Goal: Task Accomplishment & Management: Manage account settings

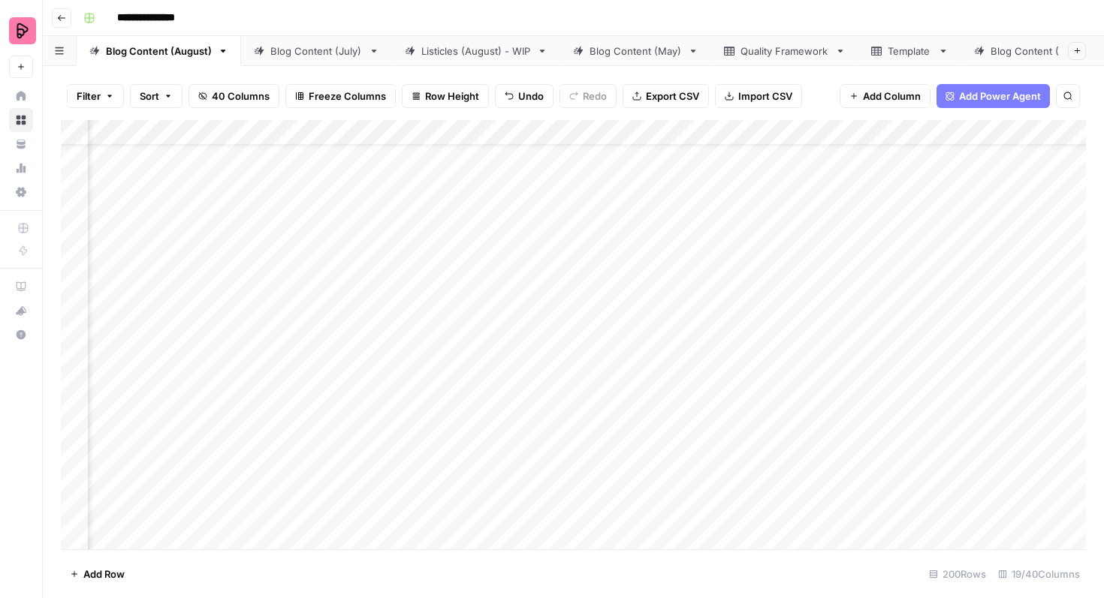
scroll to position [0, 508]
click at [649, 211] on div "Add Column" at bounding box center [573, 335] width 1025 height 430
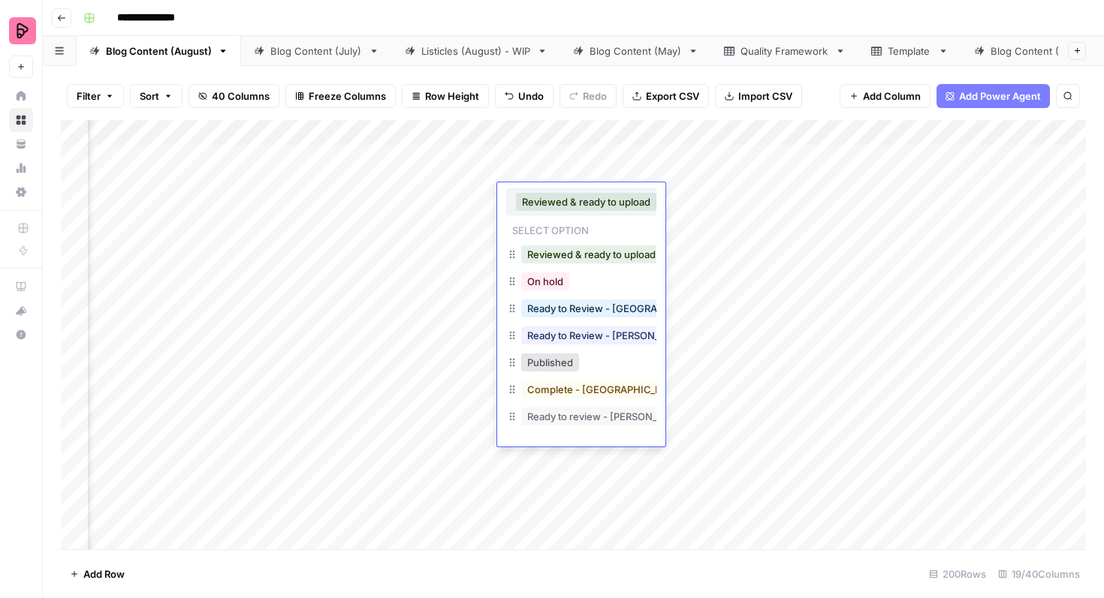
click at [575, 286] on div "On hold" at bounding box center [581, 283] width 150 height 27
click at [560, 288] on button "On hold" at bounding box center [545, 282] width 48 height 18
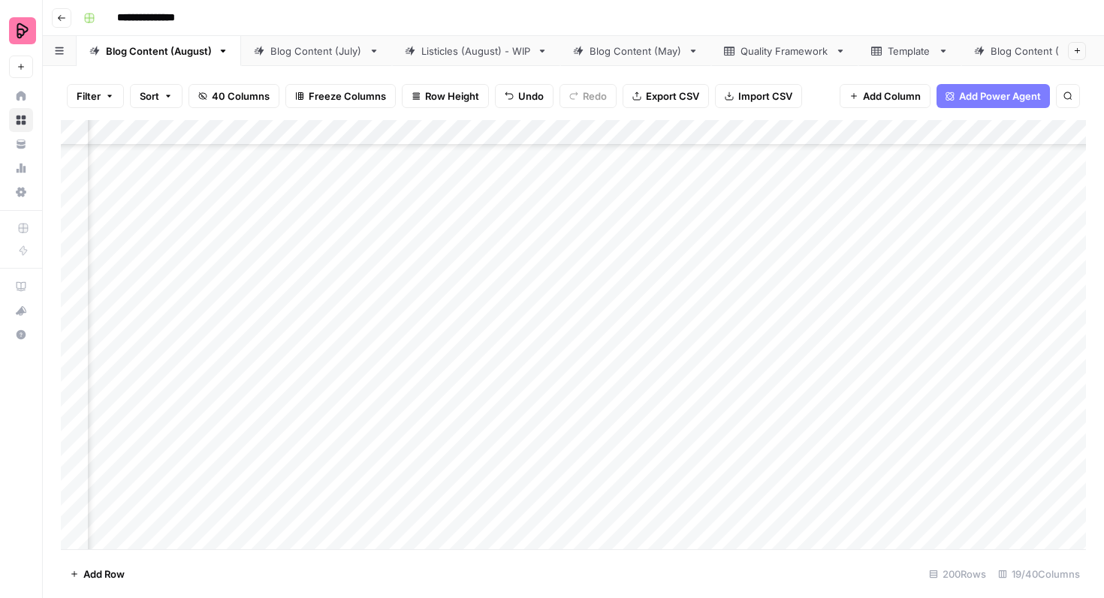
scroll to position [147, 281]
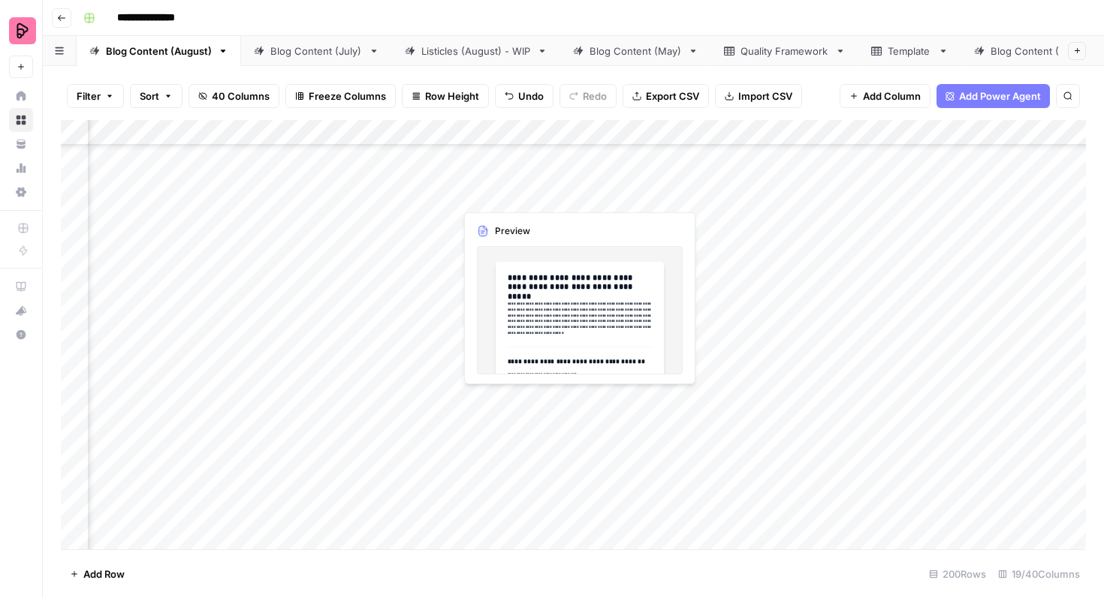
click at [500, 406] on div "Add Column" at bounding box center [573, 335] width 1025 height 430
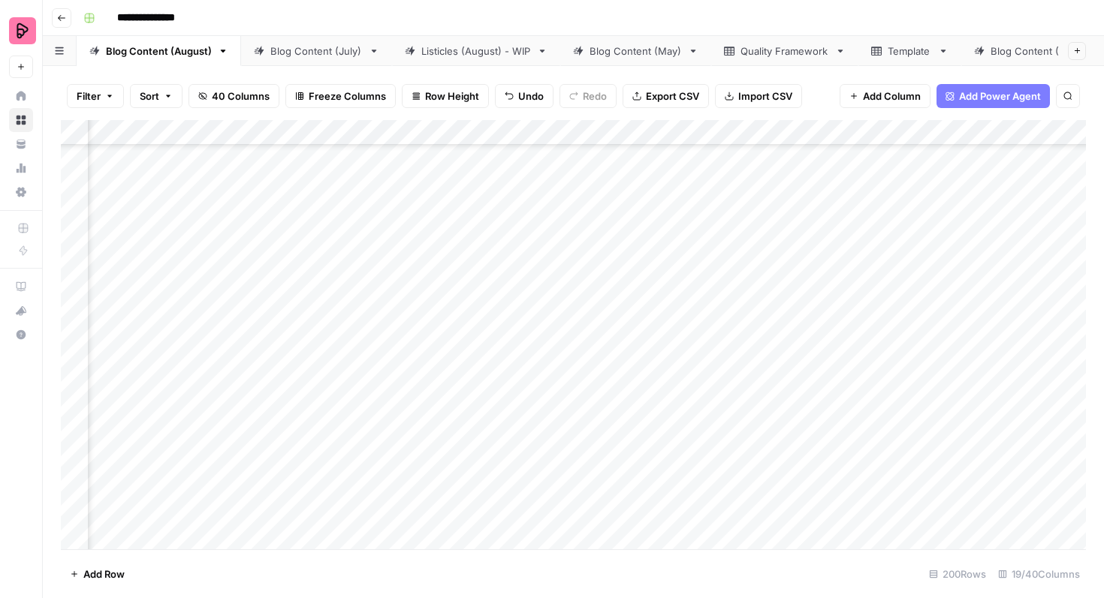
scroll to position [147, 819]
click at [710, 400] on div "Add Column" at bounding box center [573, 335] width 1025 height 430
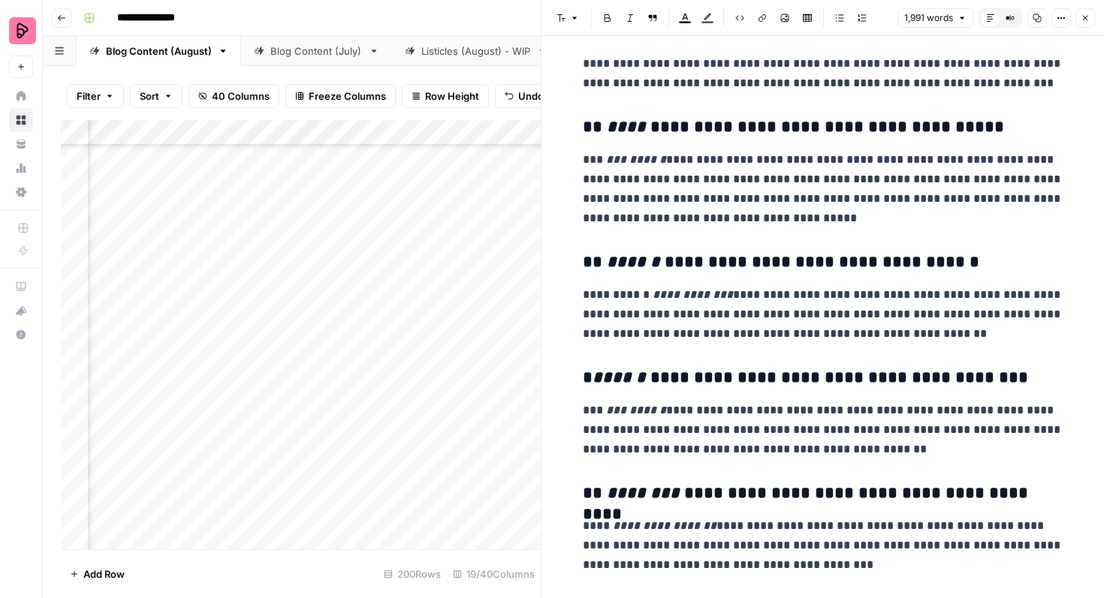
scroll to position [679, 0]
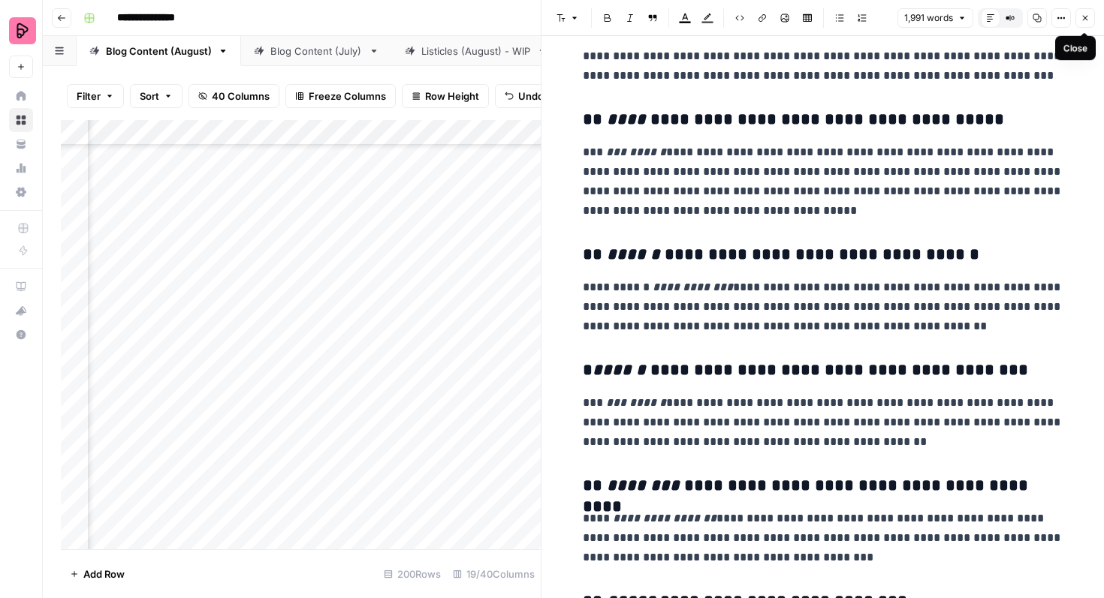
click at [1085, 22] on icon "button" at bounding box center [1085, 18] width 9 height 9
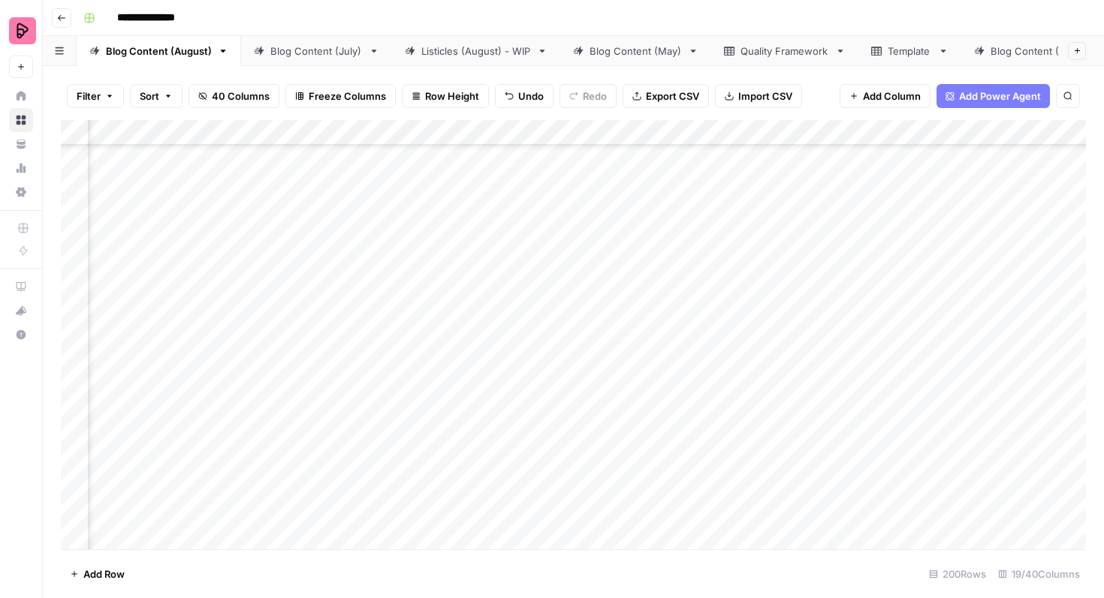
scroll to position [147, 406]
click at [648, 379] on div "Add Column" at bounding box center [573, 335] width 1025 height 430
click at [745, 370] on div "Add Column" at bounding box center [573, 335] width 1025 height 430
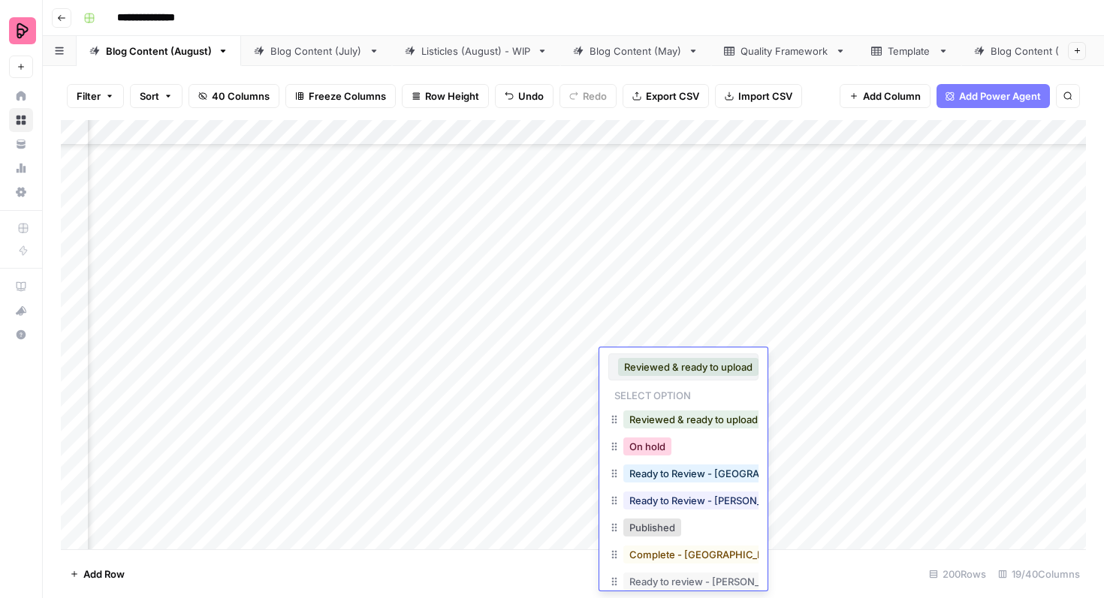
click at [668, 454] on button "On hold" at bounding box center [647, 447] width 48 height 18
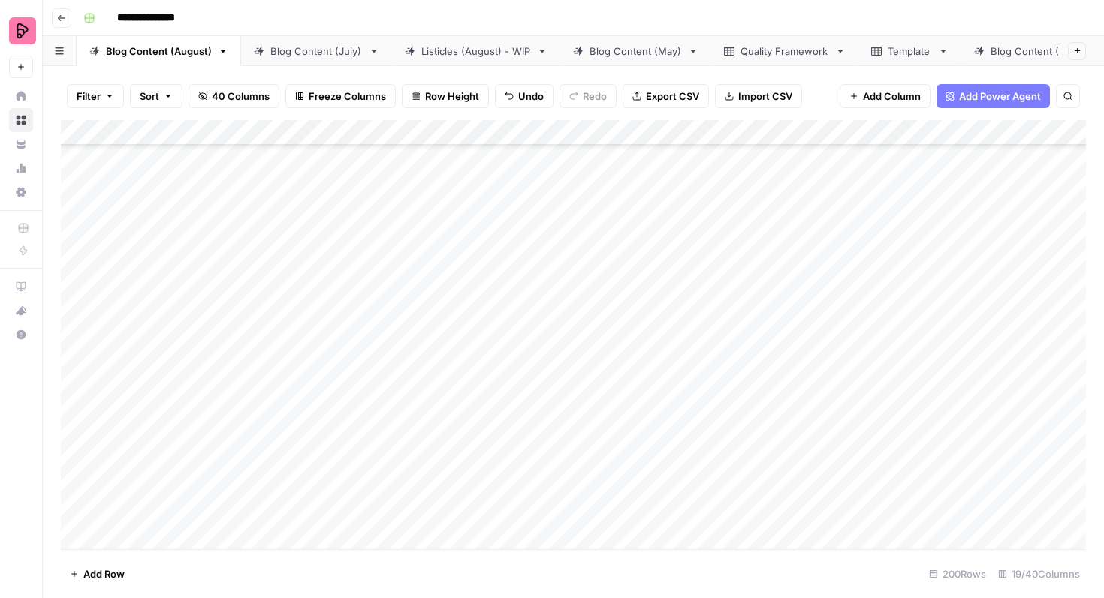
scroll to position [160, 0]
click at [67, 397] on div "Add Column" at bounding box center [573, 335] width 1025 height 430
click at [72, 396] on div "Add Column" at bounding box center [573, 335] width 1025 height 430
click at [664, 92] on span "Export CSV" at bounding box center [672, 96] width 53 height 15
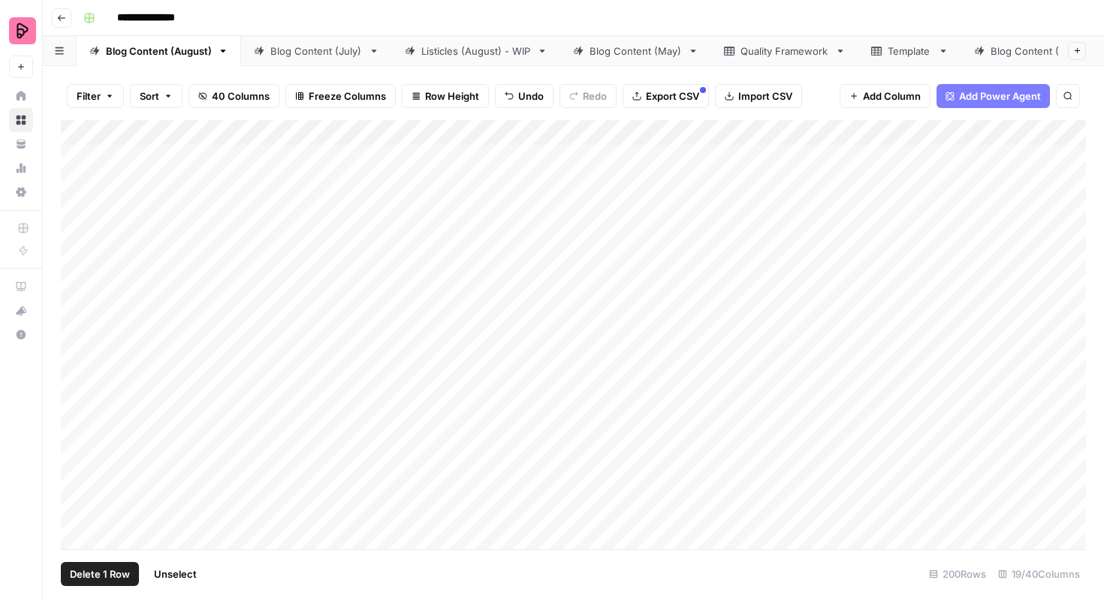
click at [79, 167] on div "Add Column" at bounding box center [573, 335] width 1025 height 430
click at [73, 243] on div "Add Column" at bounding box center [573, 335] width 1025 height 430
click at [73, 281] on div "Add Column" at bounding box center [573, 335] width 1025 height 430
click at [74, 316] on div "Add Column" at bounding box center [573, 335] width 1025 height 430
click at [676, 98] on span "Export CSV" at bounding box center [672, 96] width 53 height 15
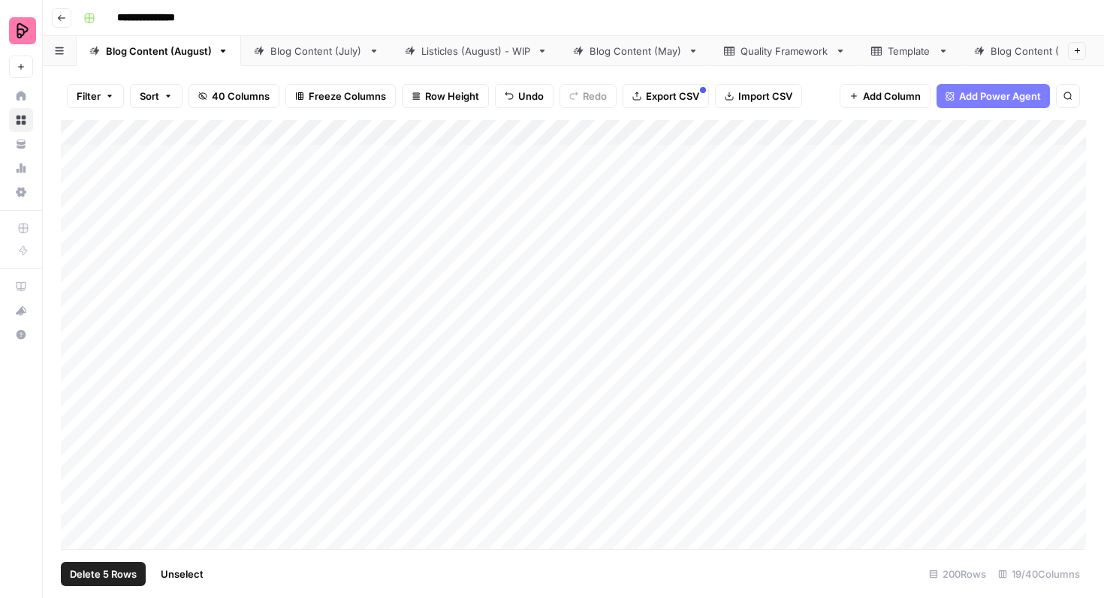
click at [315, 54] on div "Blog Content (July)" at bounding box center [316, 51] width 92 height 15
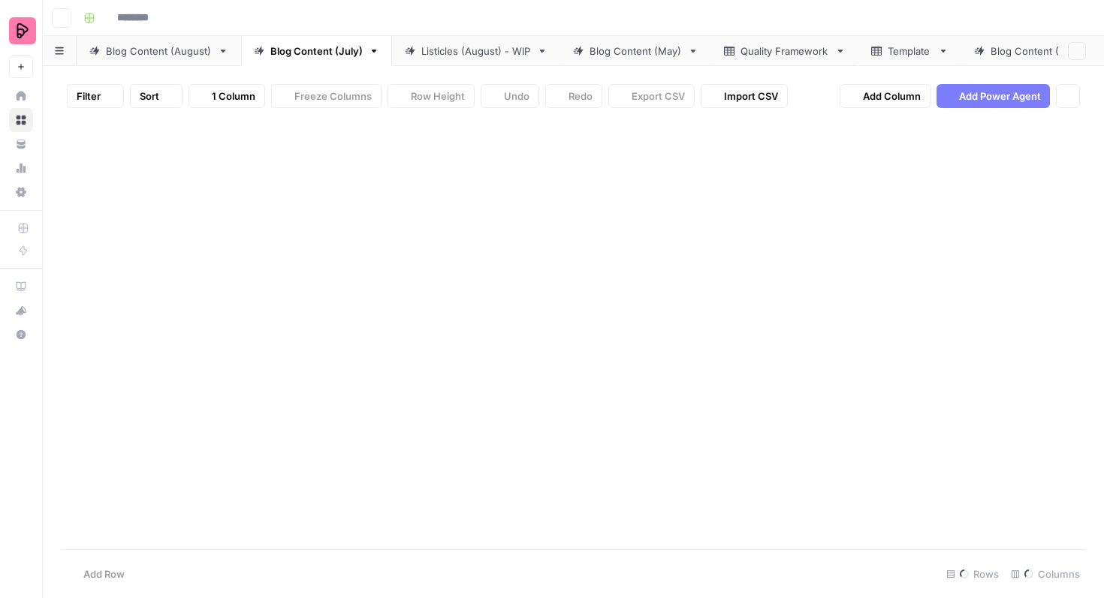
type input "**********"
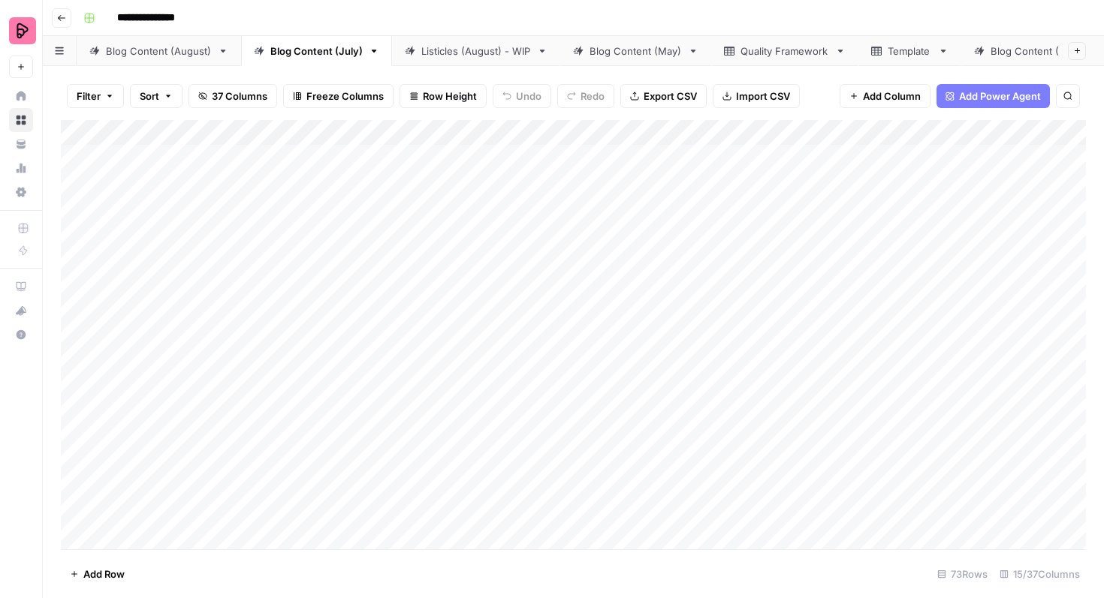
click at [183, 49] on div "Blog Content (August)" at bounding box center [159, 51] width 106 height 15
click at [926, 235] on div "Add Column" at bounding box center [573, 335] width 1025 height 430
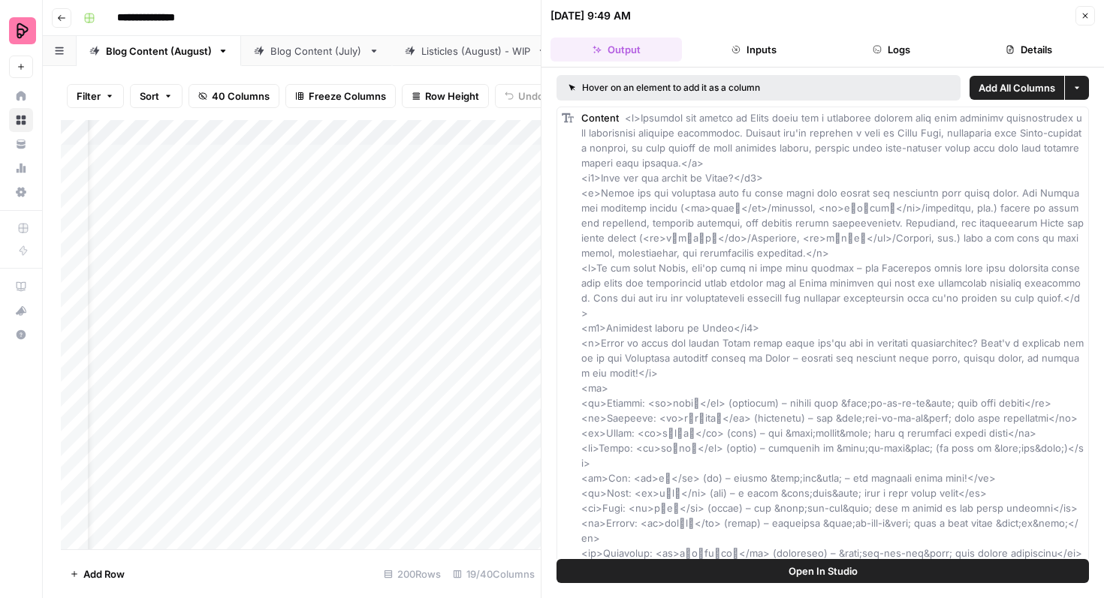
click at [1081, 13] on icon "button" at bounding box center [1085, 15] width 9 height 9
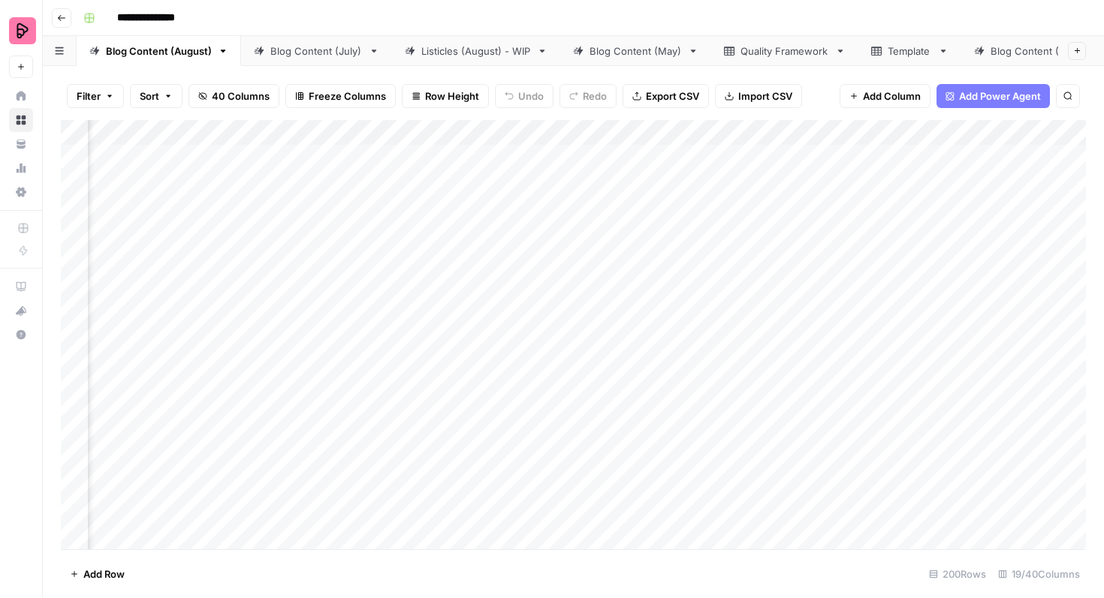
scroll to position [0, 620]
click at [912, 235] on div "Add Column" at bounding box center [573, 335] width 1025 height 430
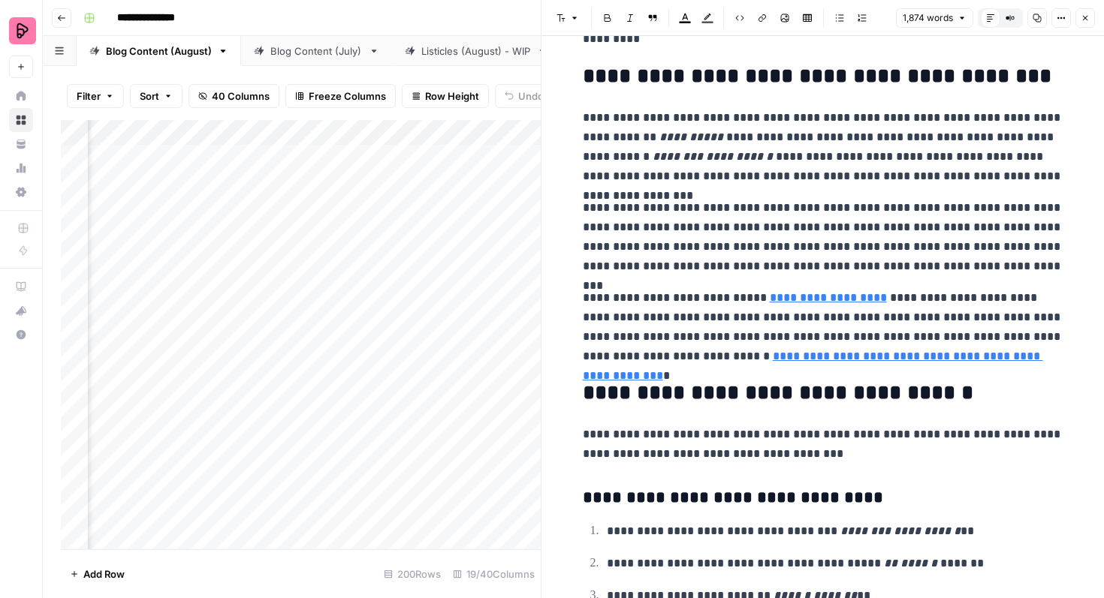
scroll to position [4973, 0]
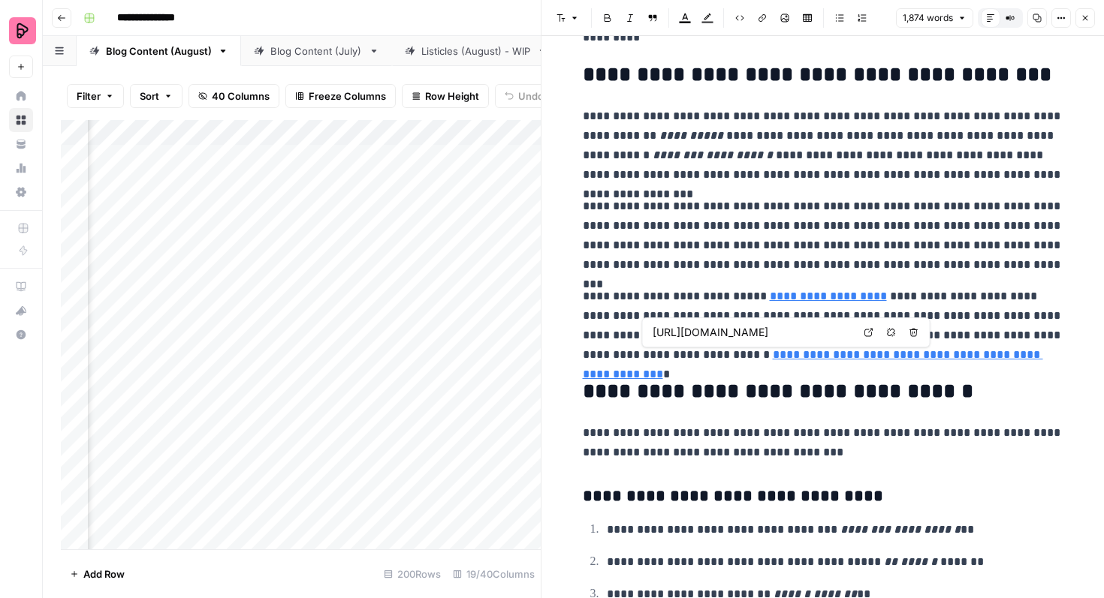
type input "[URL][DOMAIN_NAME]"
click at [1087, 16] on icon "button" at bounding box center [1085, 18] width 9 height 9
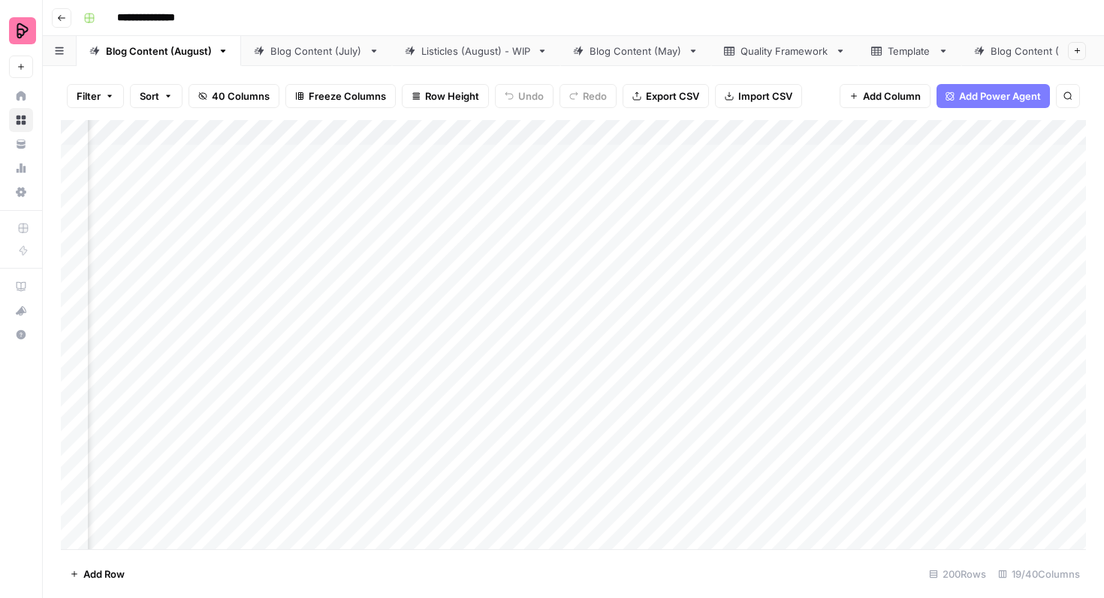
click at [294, 54] on div "Blog Content (July)" at bounding box center [316, 51] width 92 height 15
click at [1014, 347] on div "Add Column" at bounding box center [573, 335] width 1025 height 430
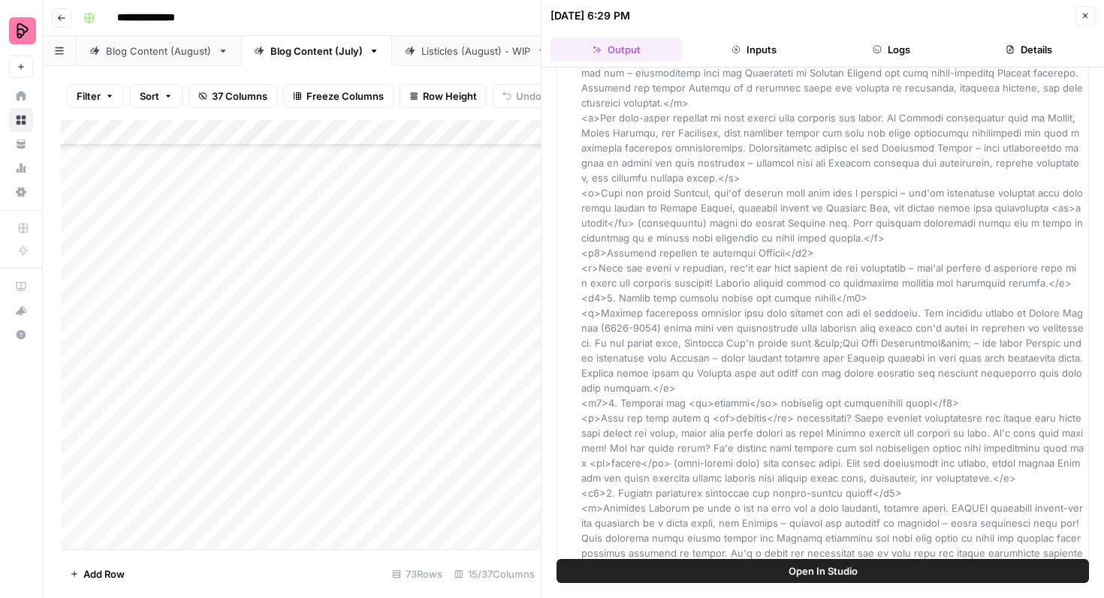
scroll to position [67, 0]
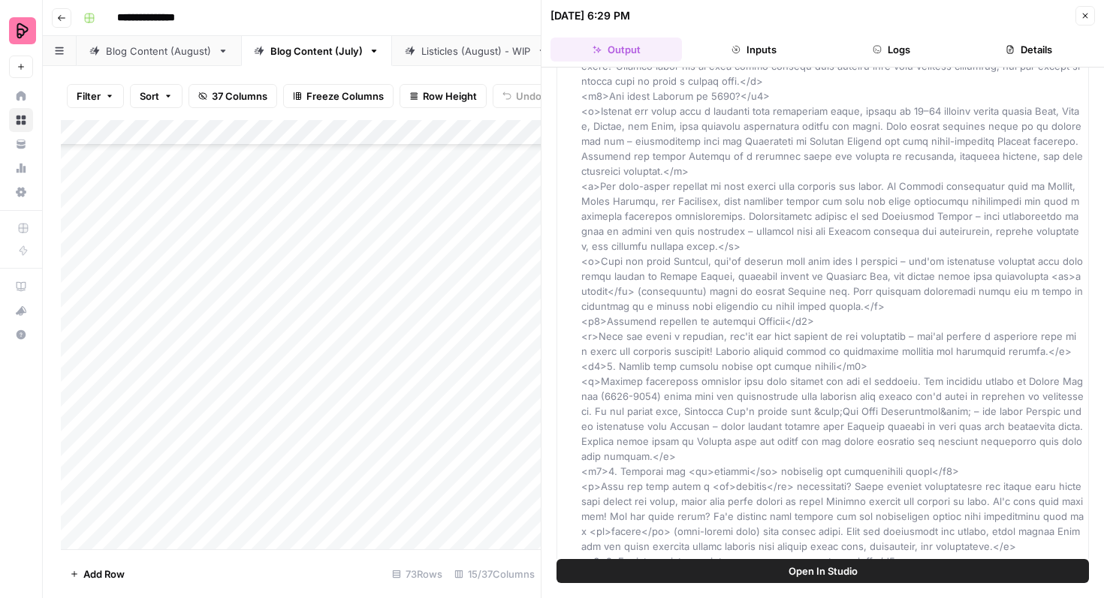
click at [1081, 16] on icon "button" at bounding box center [1085, 15] width 9 height 9
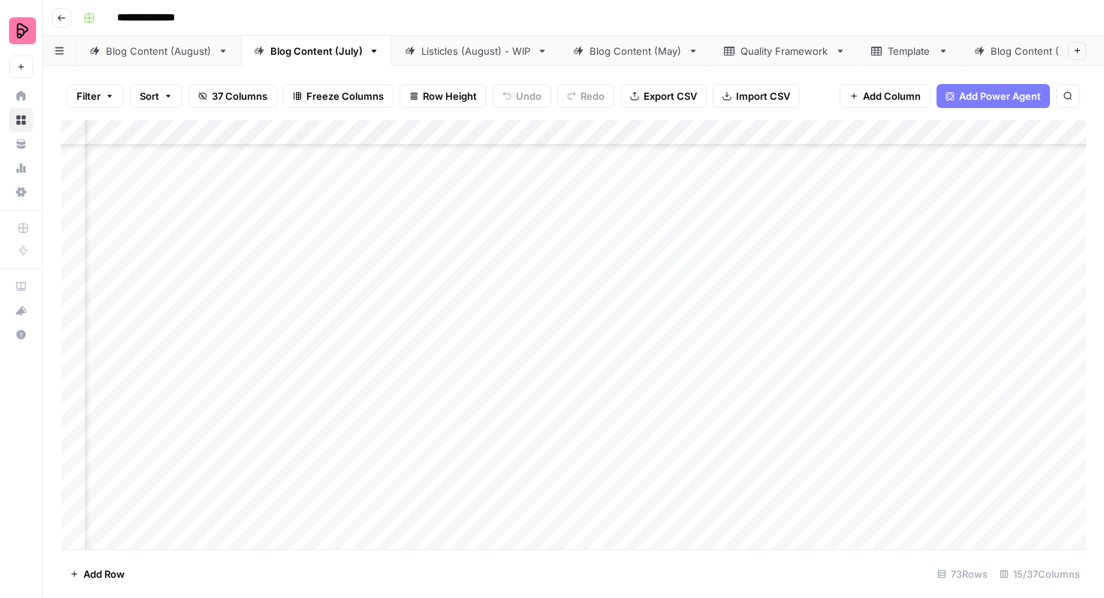
scroll to position [2426, 636]
click at [999, 348] on div "Add Column" at bounding box center [573, 335] width 1025 height 430
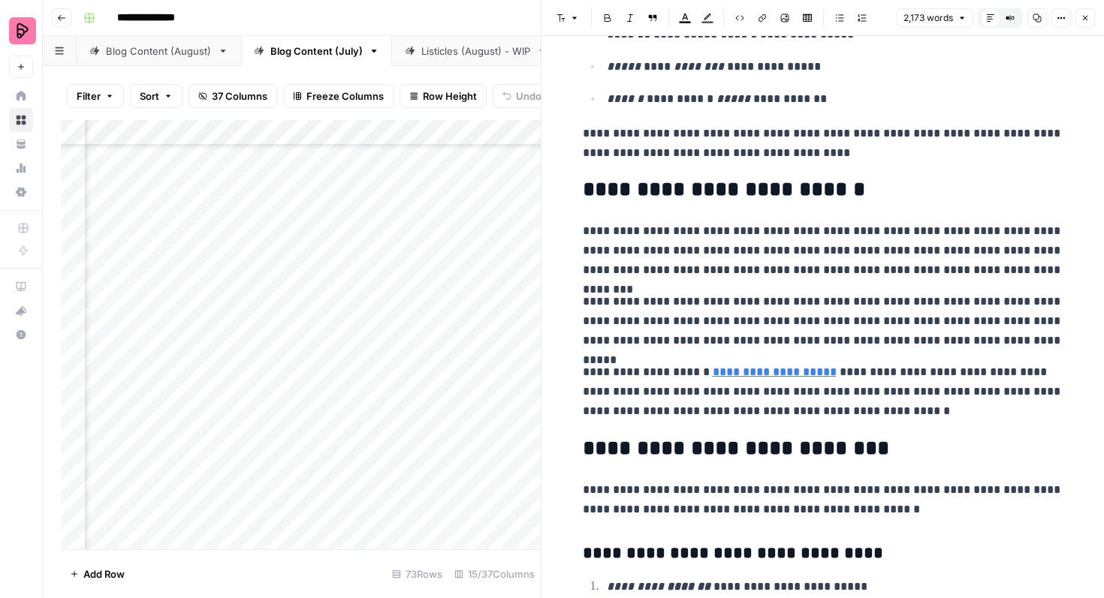
scroll to position [5367, 0]
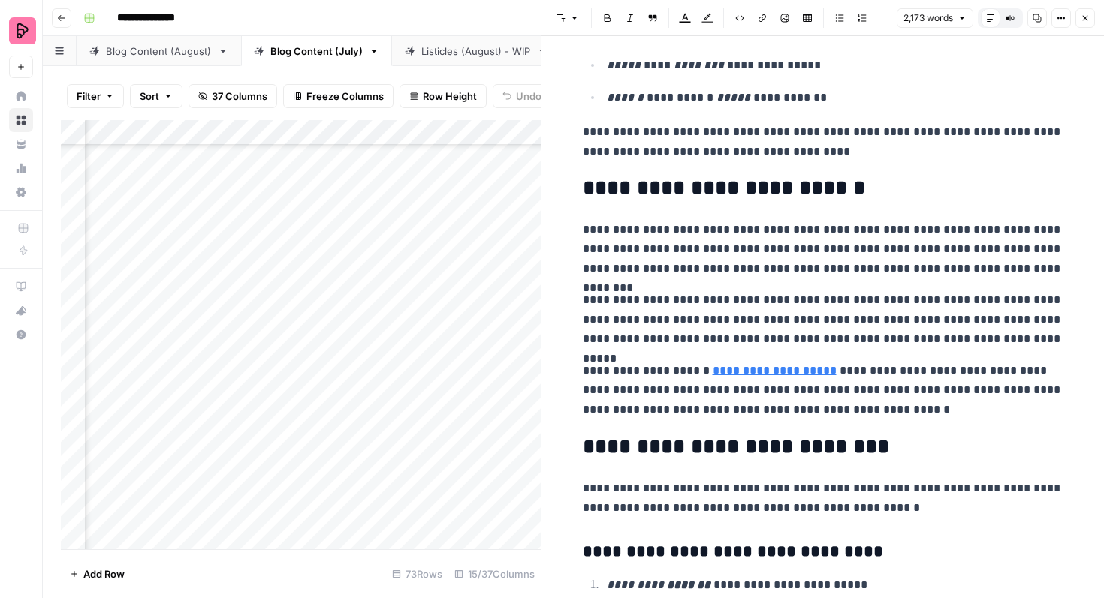
click at [1085, 20] on icon "button" at bounding box center [1085, 18] width 9 height 9
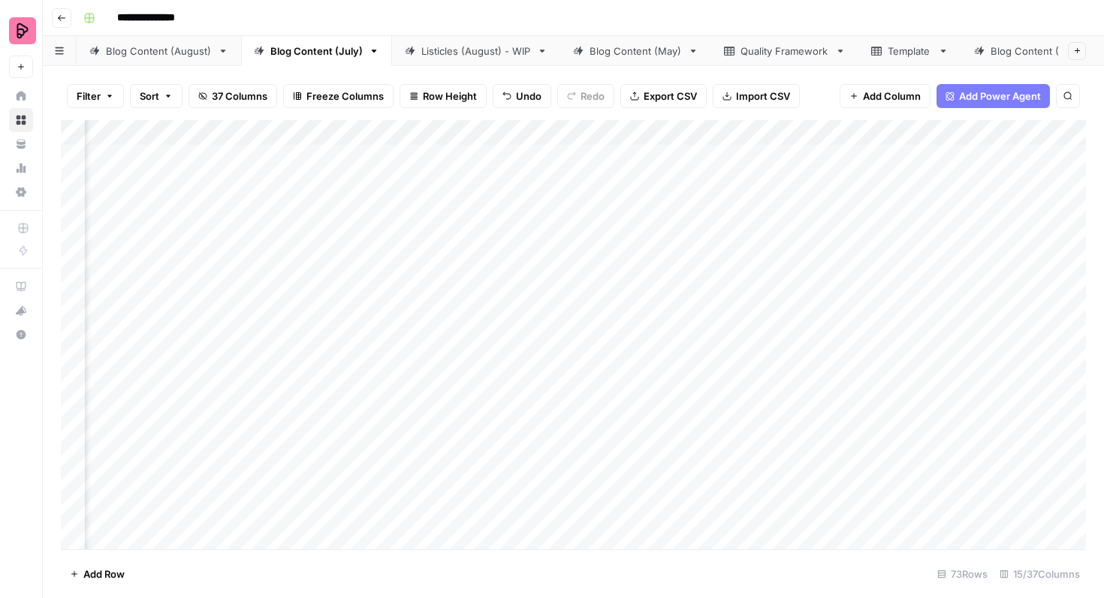
scroll to position [0, 168]
click at [170, 52] on div "Blog Content (August)" at bounding box center [159, 51] width 106 height 15
click at [742, 330] on div "Add Column" at bounding box center [573, 335] width 1025 height 430
click at [747, 329] on div "Add Column" at bounding box center [573, 335] width 1025 height 430
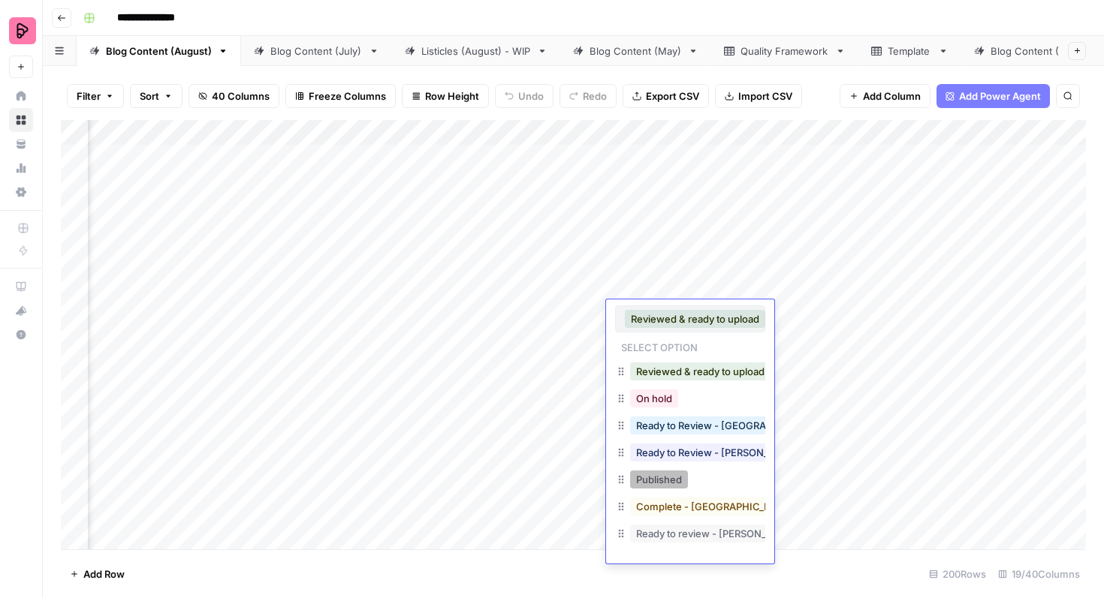
click at [678, 486] on button "Published" at bounding box center [659, 480] width 58 height 18
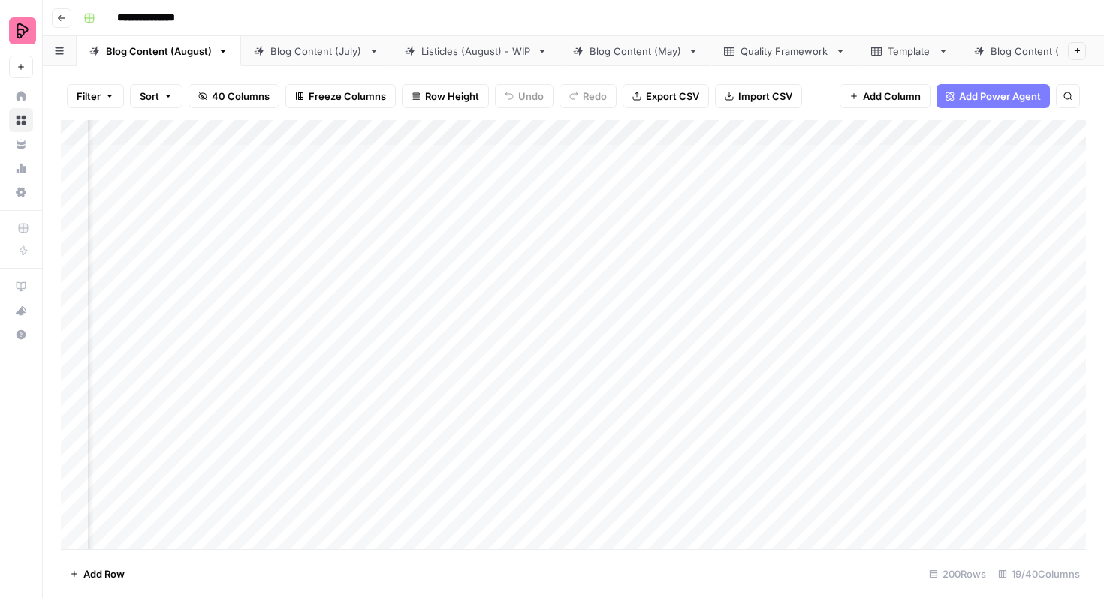
scroll to position [0, 194]
click at [909, 289] on div "Add Column" at bounding box center [573, 335] width 1025 height 430
click at [898, 289] on div "Add Column" at bounding box center [573, 335] width 1025 height 430
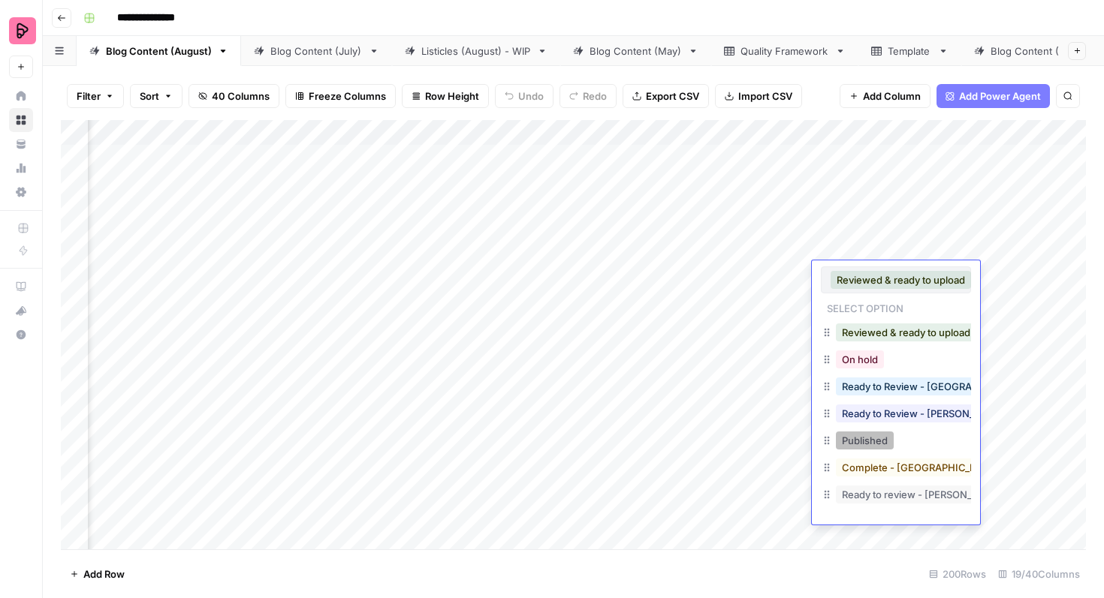
click at [867, 434] on button "Published" at bounding box center [865, 441] width 58 height 18
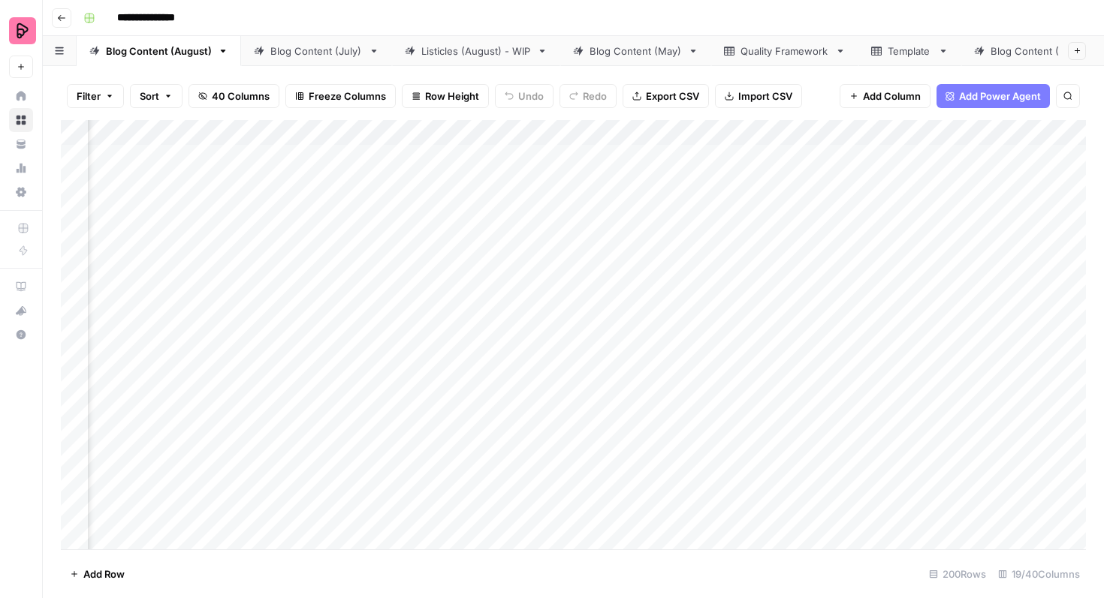
click at [917, 249] on div "Add Column" at bounding box center [573, 335] width 1025 height 430
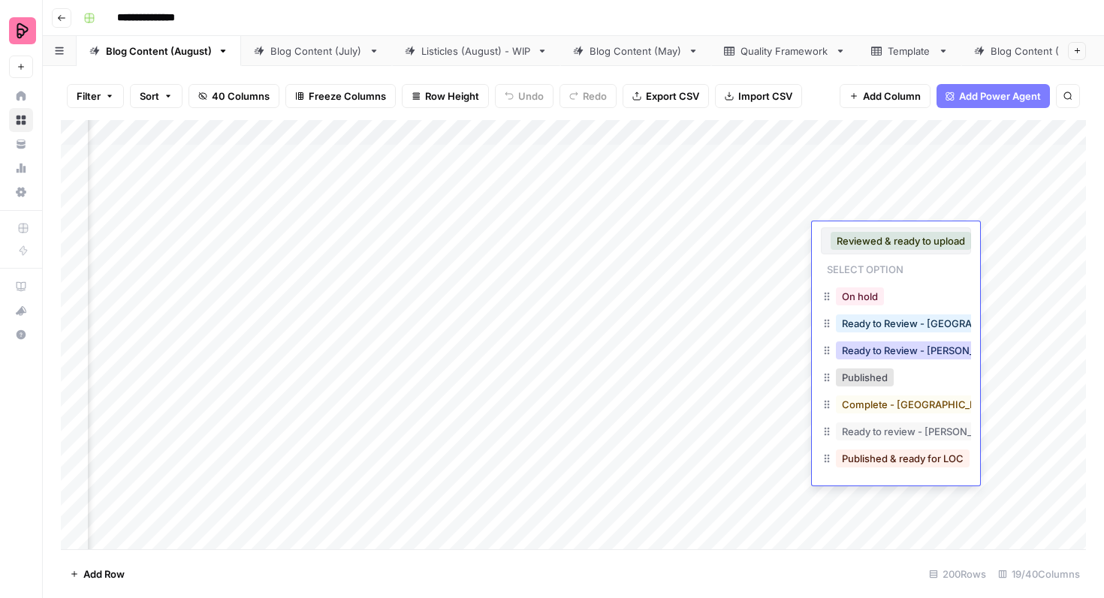
scroll to position [22, 0]
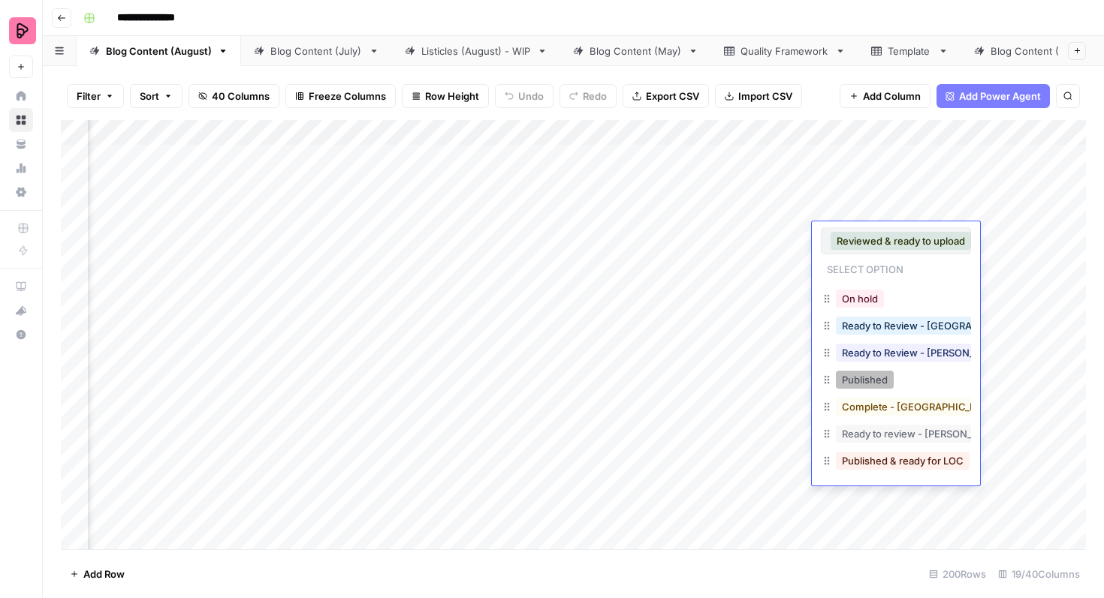
click at [876, 378] on button "Published" at bounding box center [865, 380] width 58 height 18
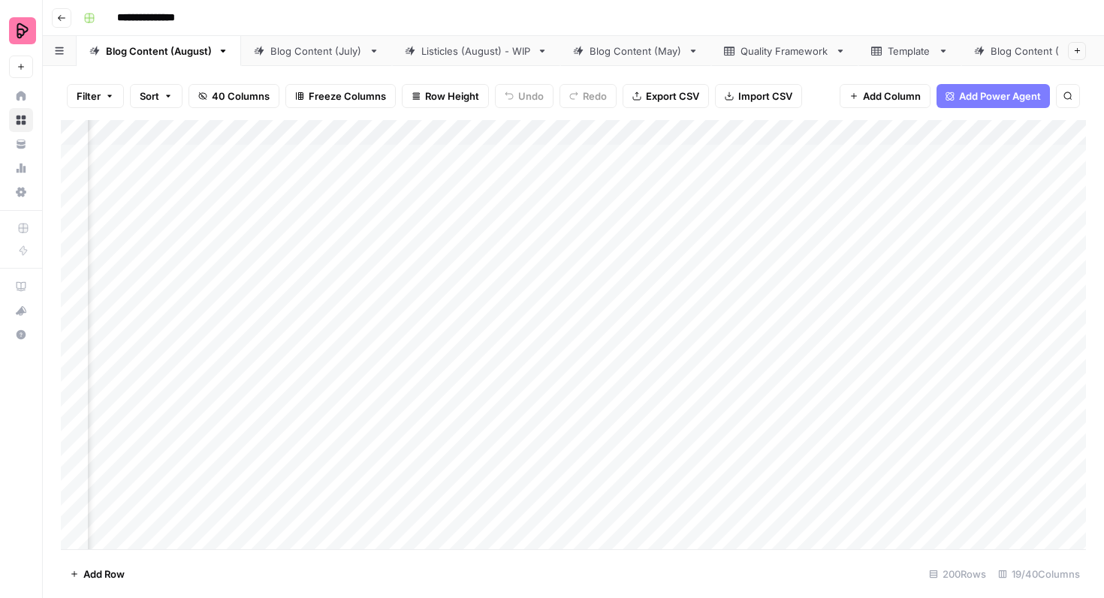
click at [900, 171] on div "Add Column" at bounding box center [573, 335] width 1025 height 430
click at [889, 173] on div "Add Column" at bounding box center [573, 335] width 1025 height 430
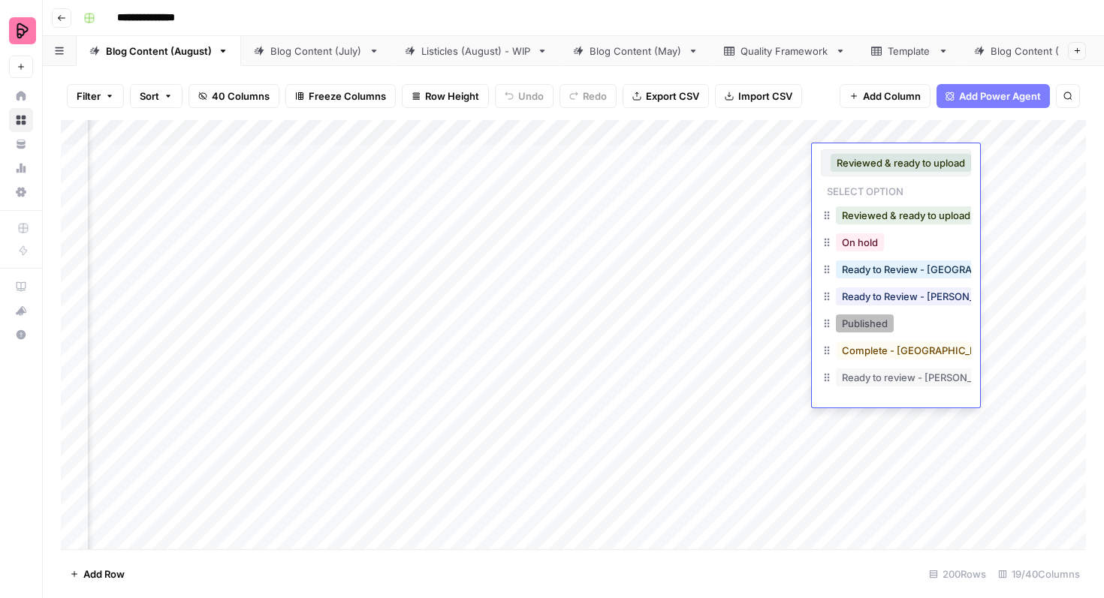
click at [861, 319] on button "Published" at bounding box center [865, 324] width 58 height 18
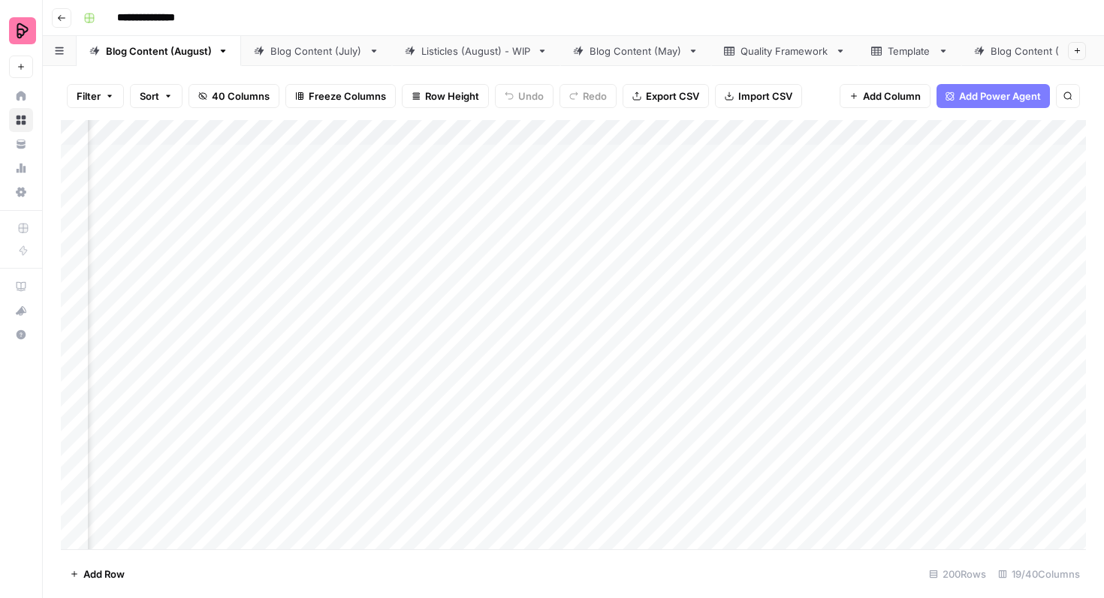
click at [336, 59] on link "Blog Content (July)" at bounding box center [316, 51] width 151 height 30
click at [170, 54] on div "Blog Content (August)" at bounding box center [159, 51] width 106 height 15
click at [876, 161] on div "Add Column" at bounding box center [573, 335] width 1025 height 430
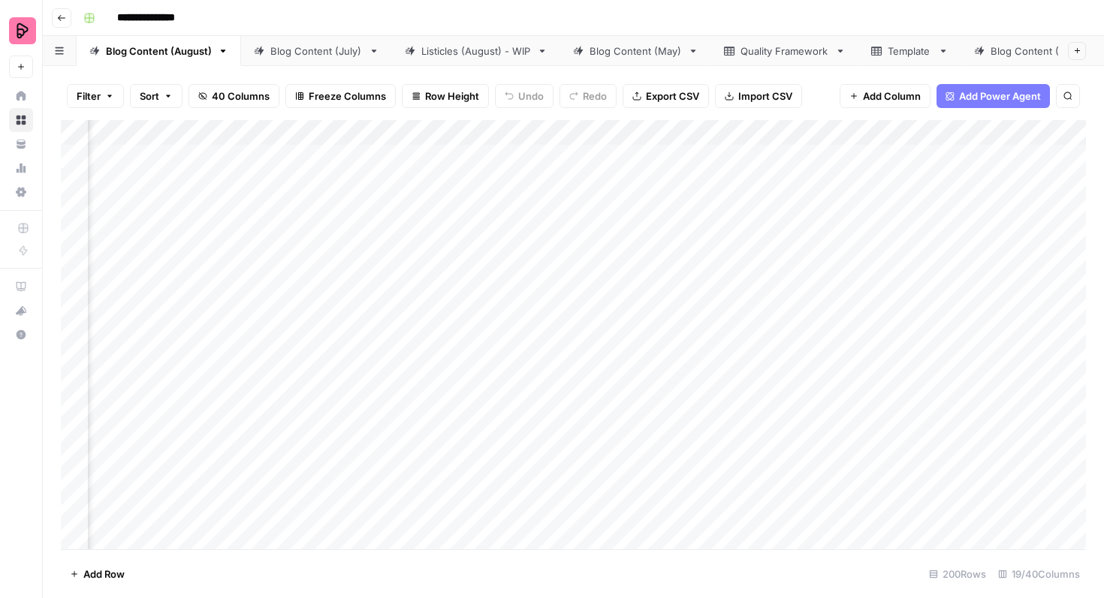
click at [855, 160] on div "Add Column" at bounding box center [573, 335] width 1025 height 430
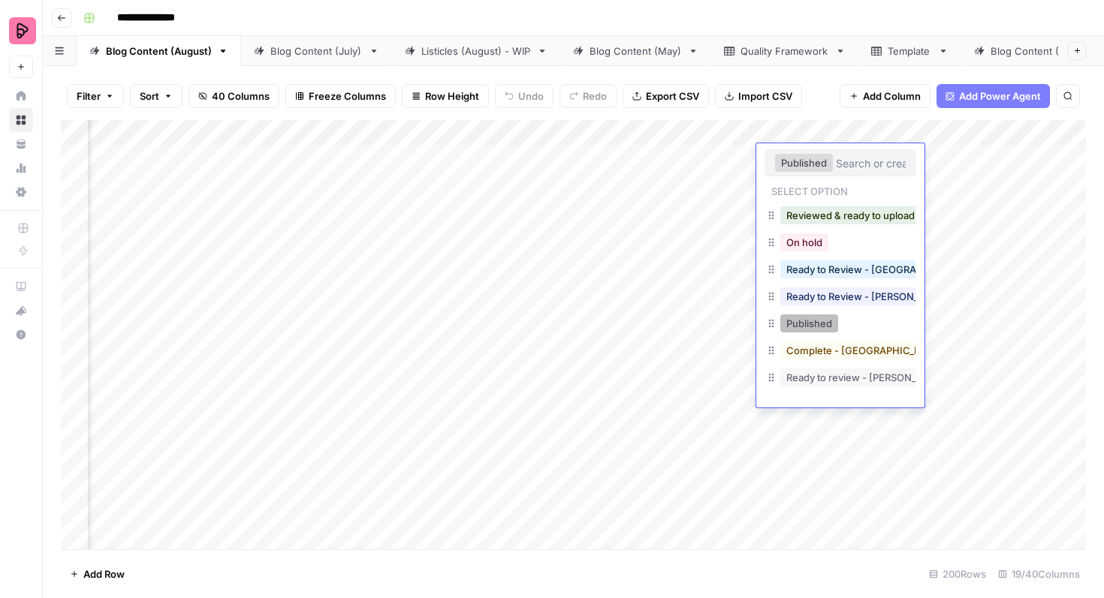
scroll to position [24, 0]
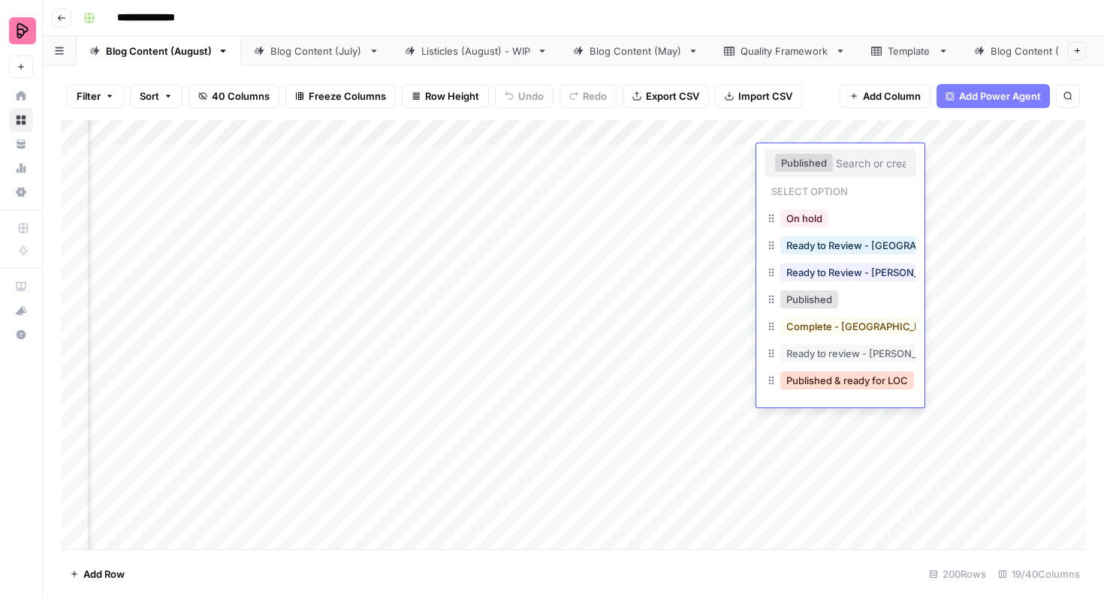
click at [825, 382] on button "Published & ready for LOC" at bounding box center [847, 381] width 134 height 18
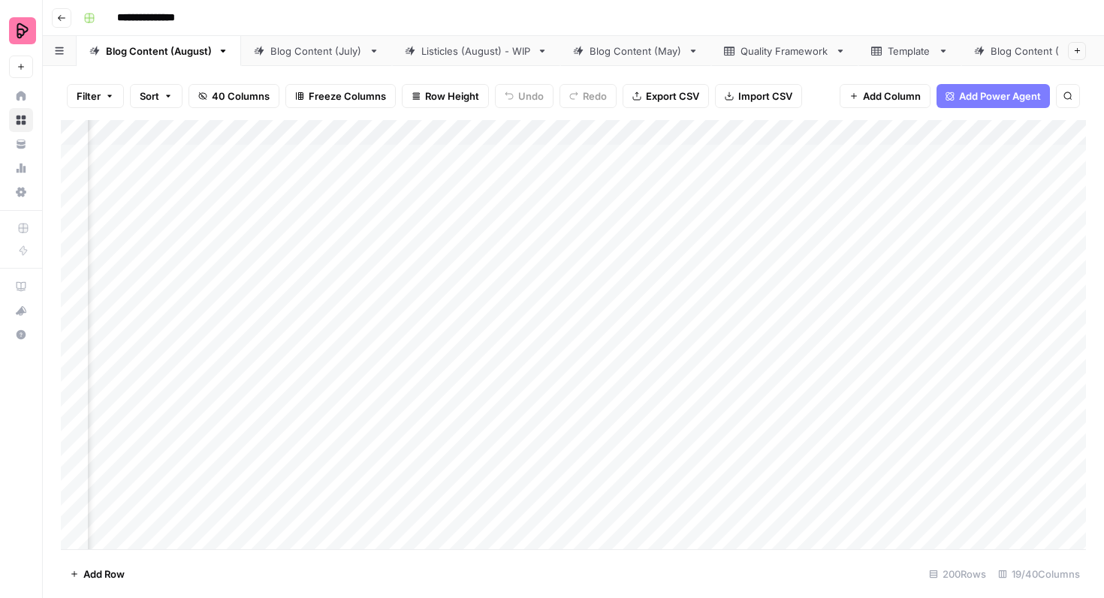
click at [847, 233] on div "Add Column" at bounding box center [573, 335] width 1025 height 430
click at [849, 244] on div "Add Column" at bounding box center [573, 335] width 1025 height 430
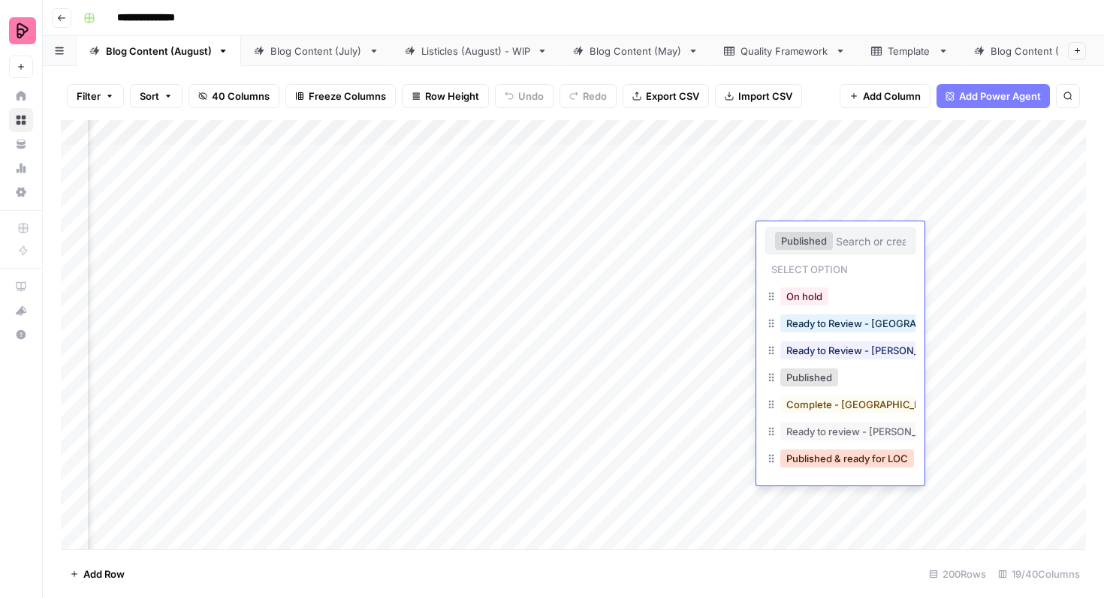
click at [824, 459] on button "Published & ready for LOC" at bounding box center [847, 459] width 134 height 18
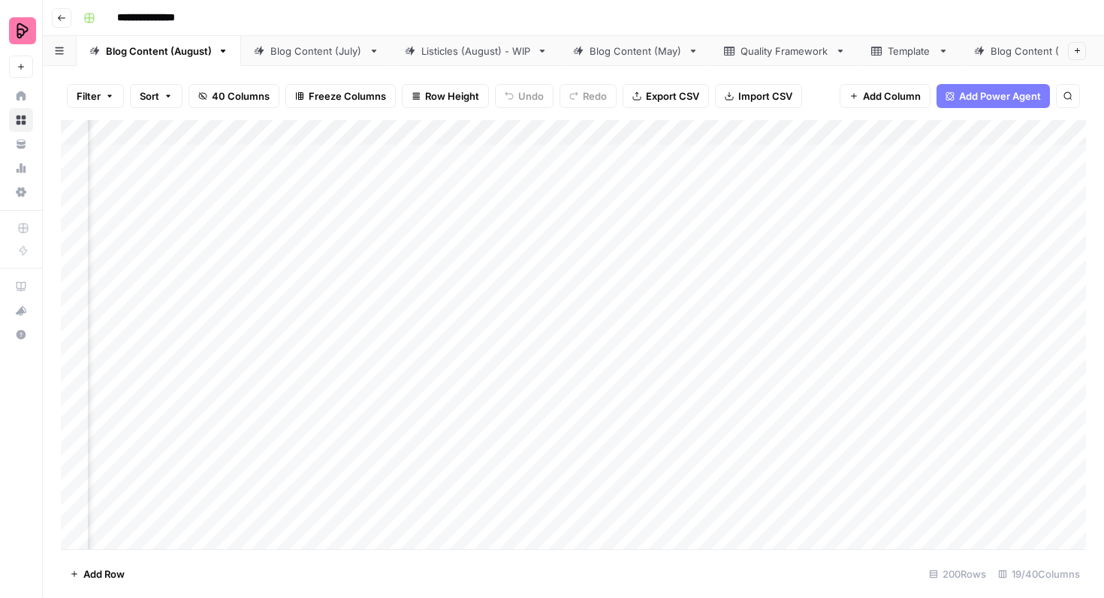
click at [866, 285] on div "Add Column" at bounding box center [573, 335] width 1025 height 430
click at [852, 285] on div "Add Column" at bounding box center [573, 335] width 1025 height 430
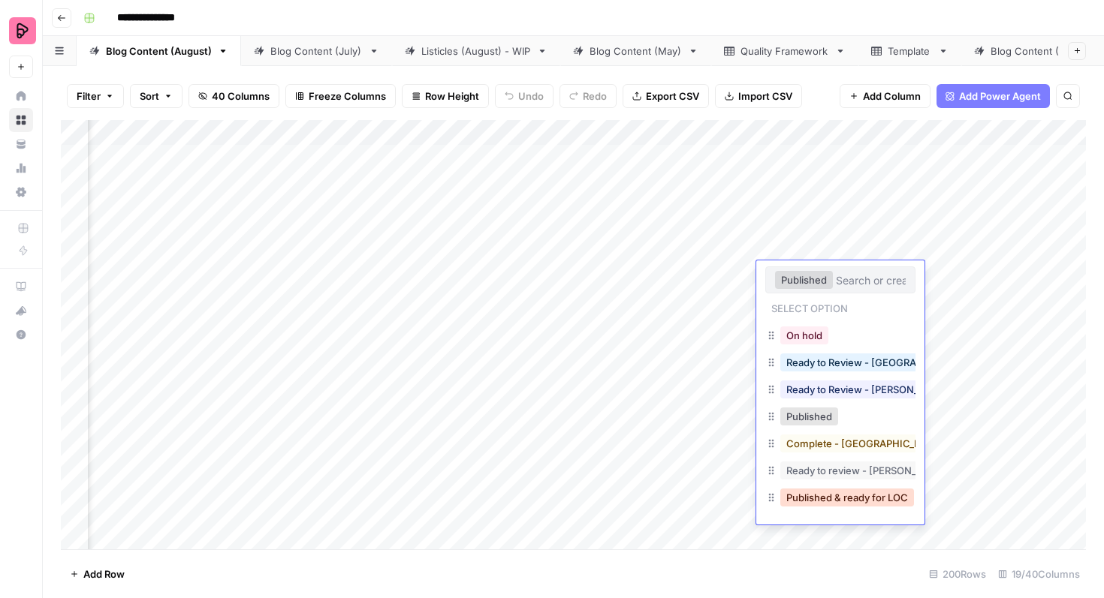
click at [827, 489] on button "Published & ready for LOC" at bounding box center [847, 498] width 134 height 18
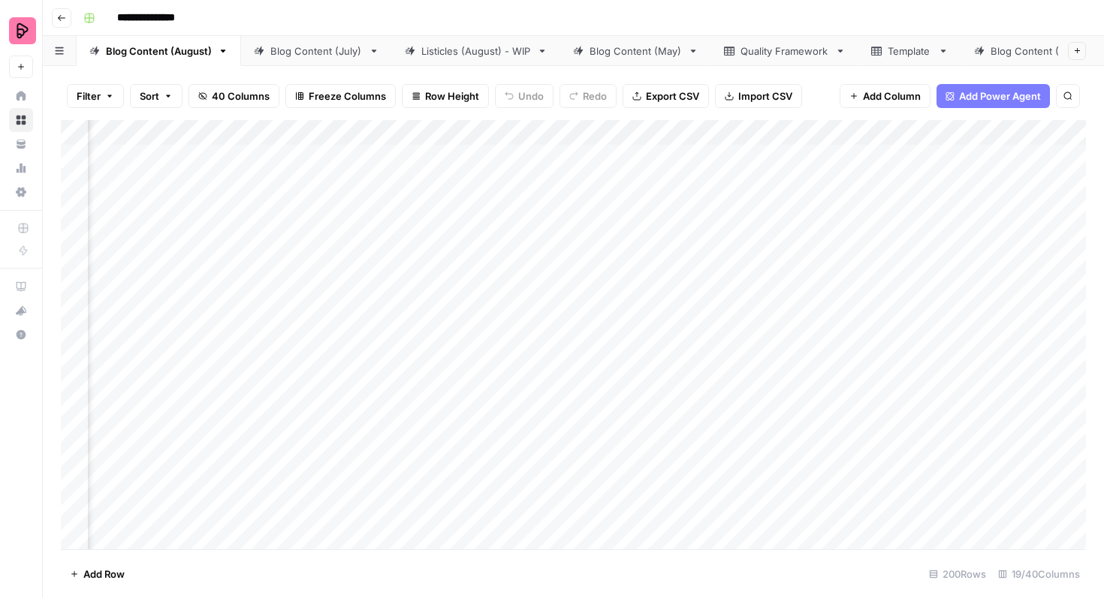
click at [842, 321] on div "Add Column" at bounding box center [573, 335] width 1025 height 430
click at [840, 321] on div "Add Column" at bounding box center [573, 335] width 1025 height 430
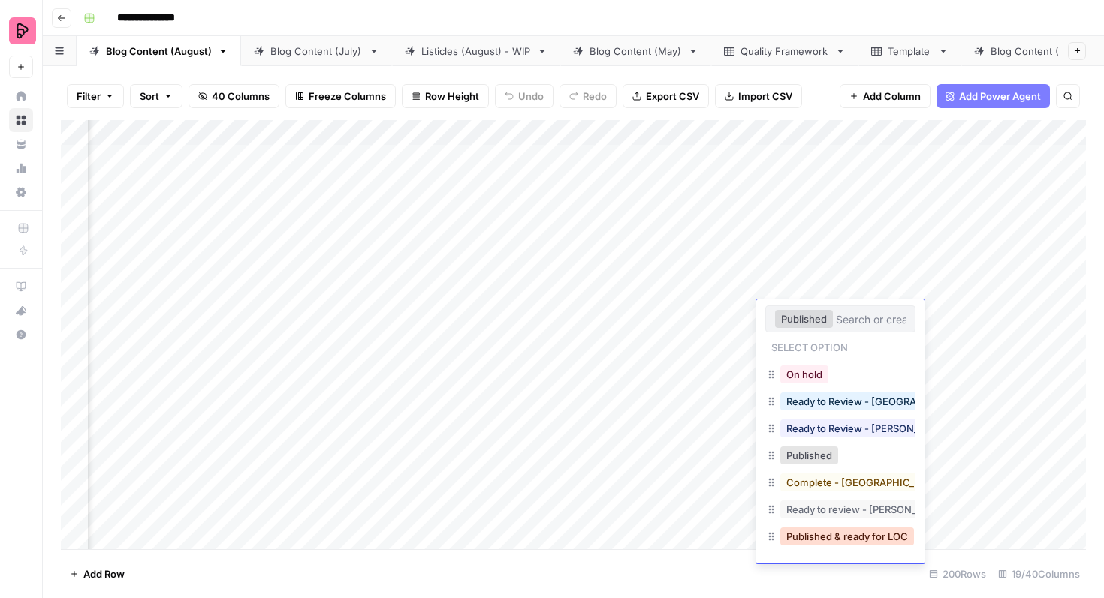
click at [815, 529] on button "Published & ready for LOC" at bounding box center [847, 537] width 134 height 18
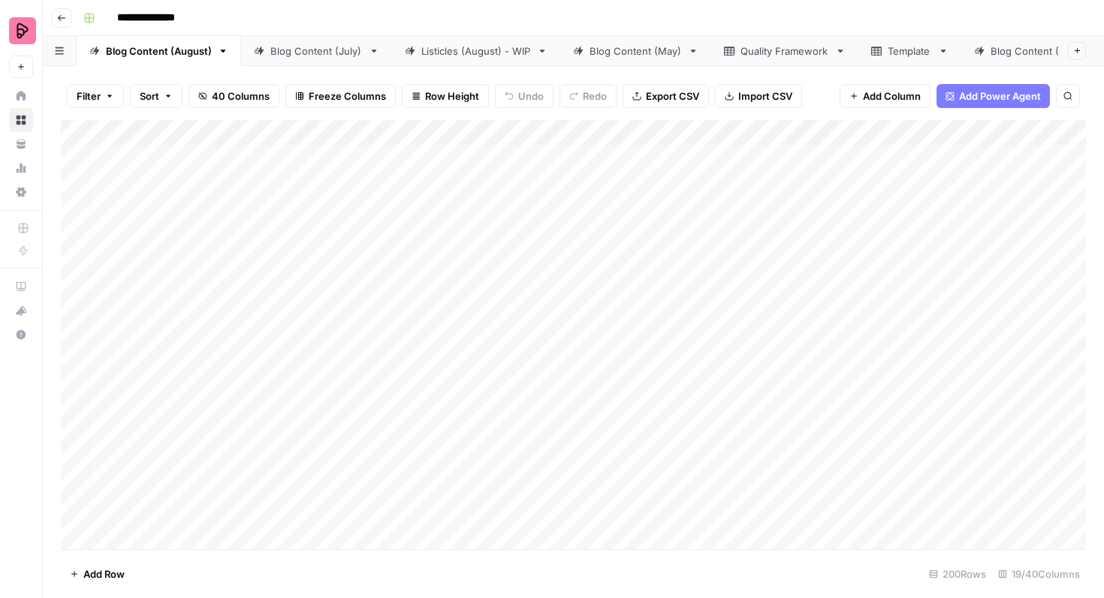
scroll to position [0, 0]
click at [78, 358] on div "Add Column" at bounding box center [573, 335] width 1025 height 430
click at [75, 398] on div "Add Column" at bounding box center [573, 335] width 1025 height 430
click at [75, 435] on div "Add Column" at bounding box center [573, 335] width 1025 height 430
click at [75, 481] on div "Add Column" at bounding box center [573, 335] width 1025 height 430
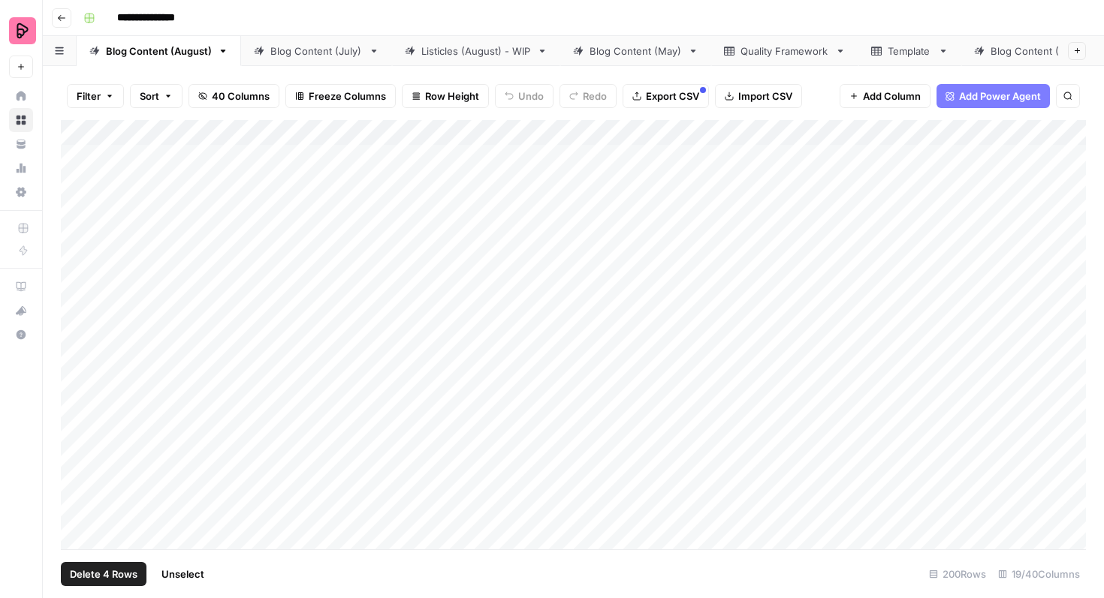
click at [670, 101] on span "Export CSV" at bounding box center [672, 96] width 53 height 15
click at [791, 370] on div "Add Column" at bounding box center [573, 335] width 1025 height 430
click at [794, 369] on div "Add Column" at bounding box center [573, 335] width 1025 height 430
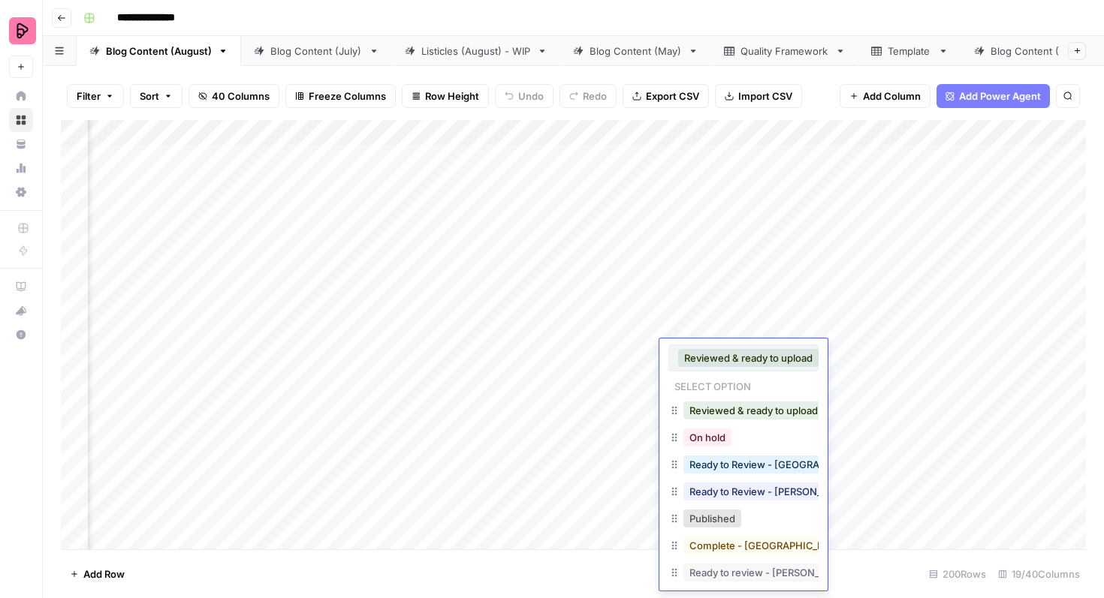
scroll to position [24, 0]
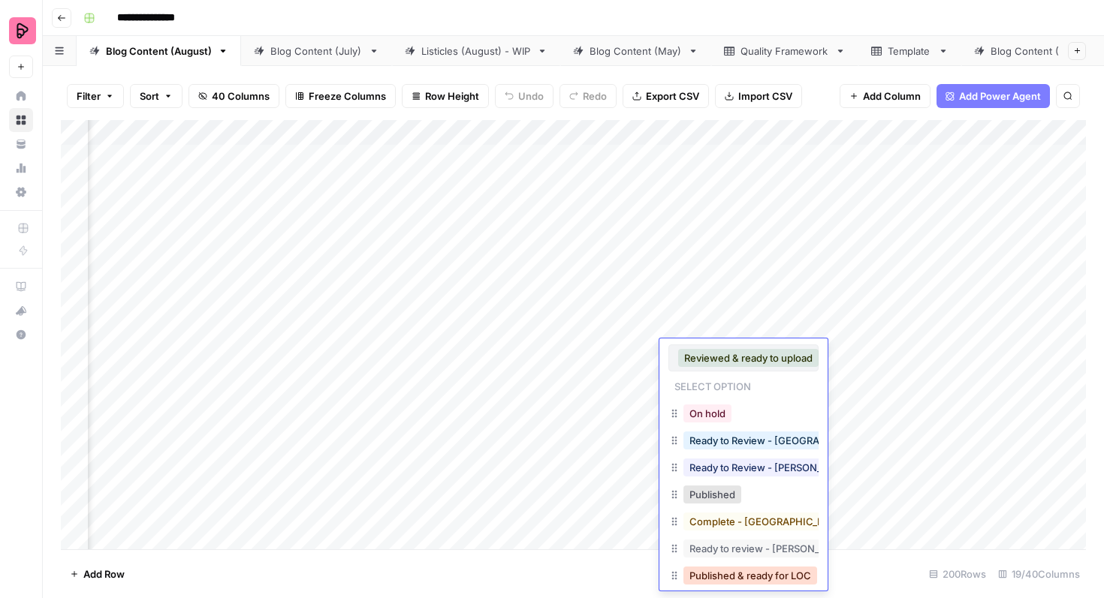
click at [722, 583] on button "Published & ready for LOC" at bounding box center [750, 576] width 134 height 18
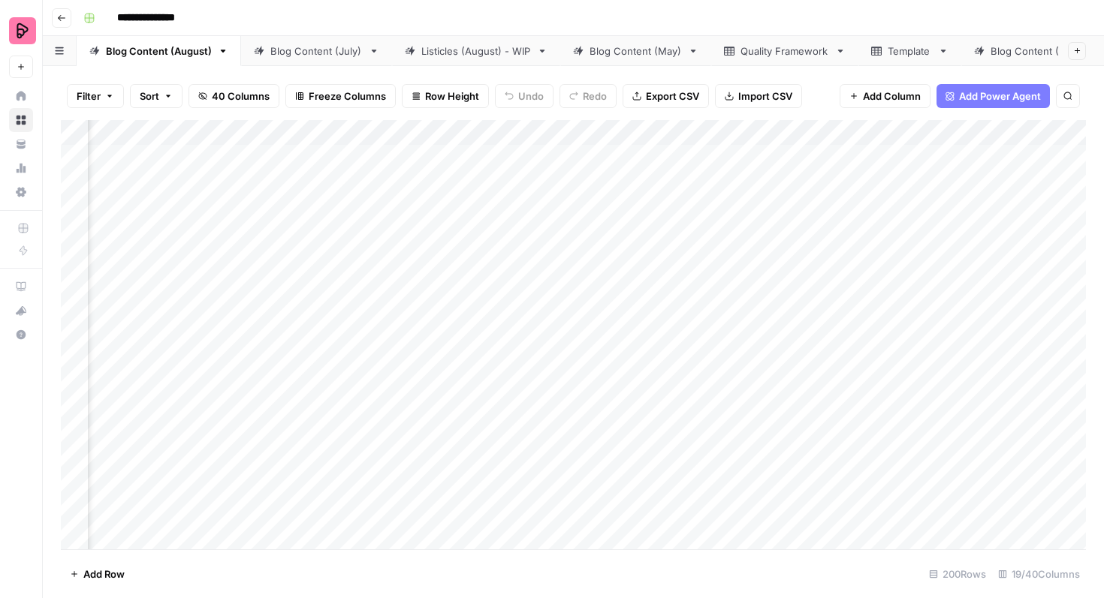
click at [773, 411] on div "Add Column" at bounding box center [573, 335] width 1025 height 430
click at [768, 411] on div "Add Column" at bounding box center [573, 335] width 1025 height 430
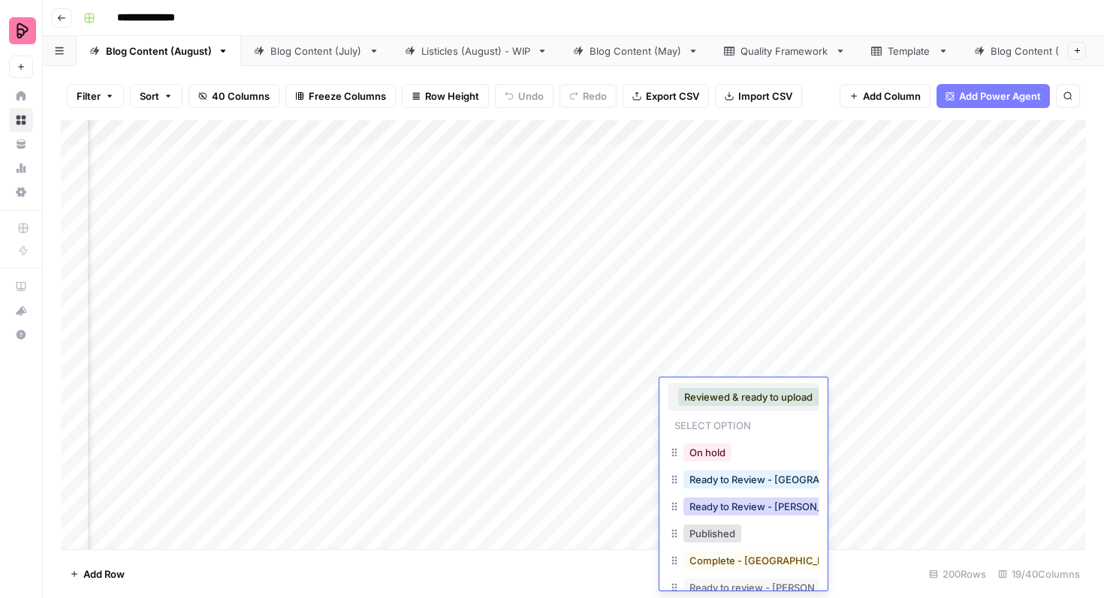
scroll to position [51, 0]
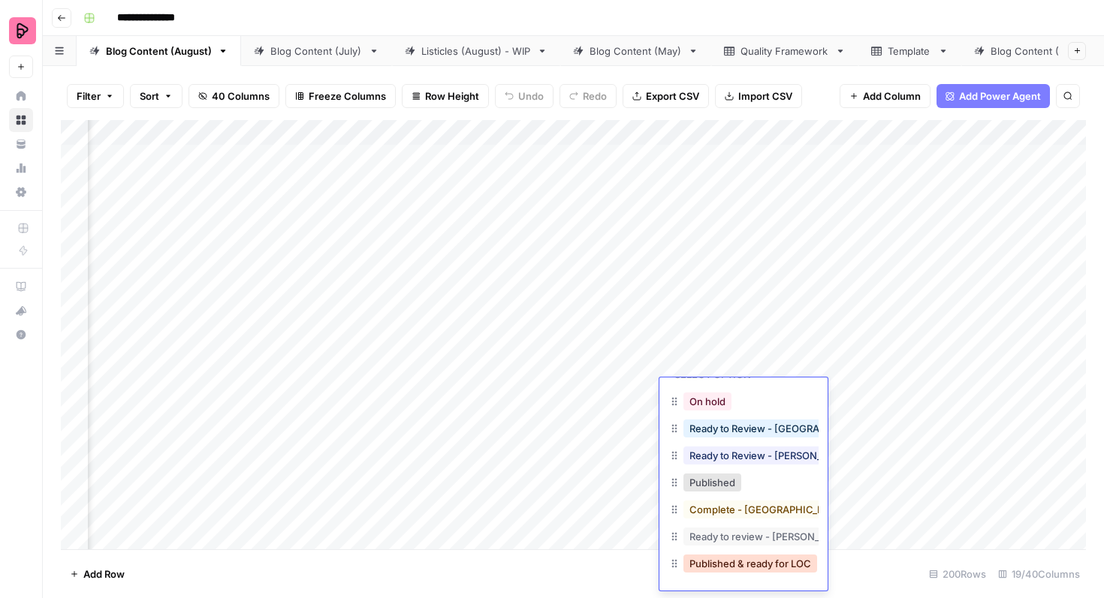
click at [722, 565] on button "Published & ready for LOC" at bounding box center [750, 564] width 134 height 18
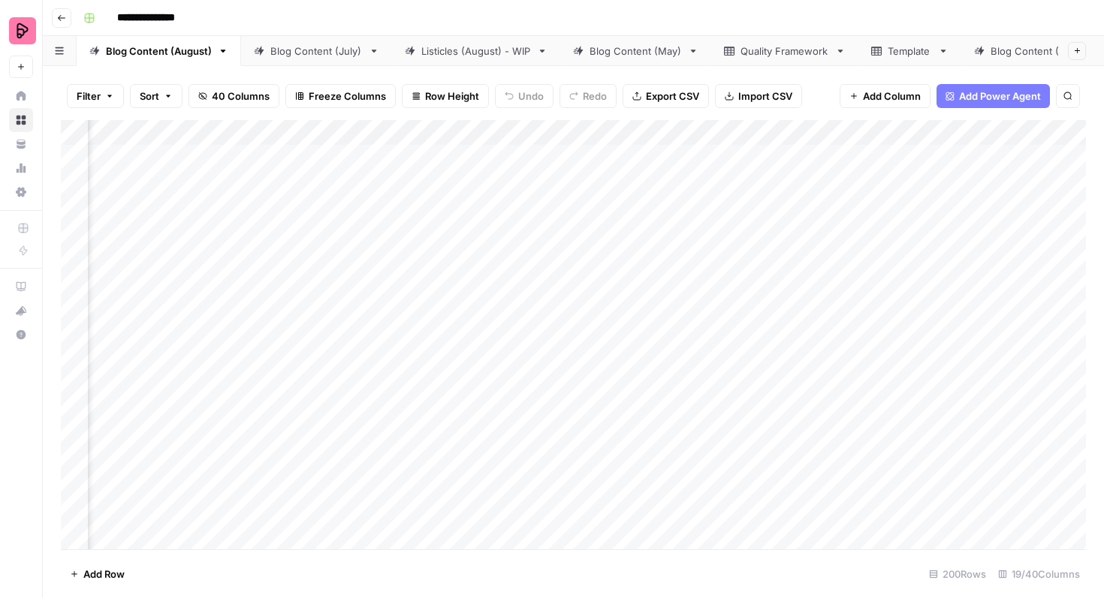
click at [758, 446] on div "Add Column" at bounding box center [573, 335] width 1025 height 430
click at [740, 449] on div "Add Column" at bounding box center [573, 335] width 1025 height 430
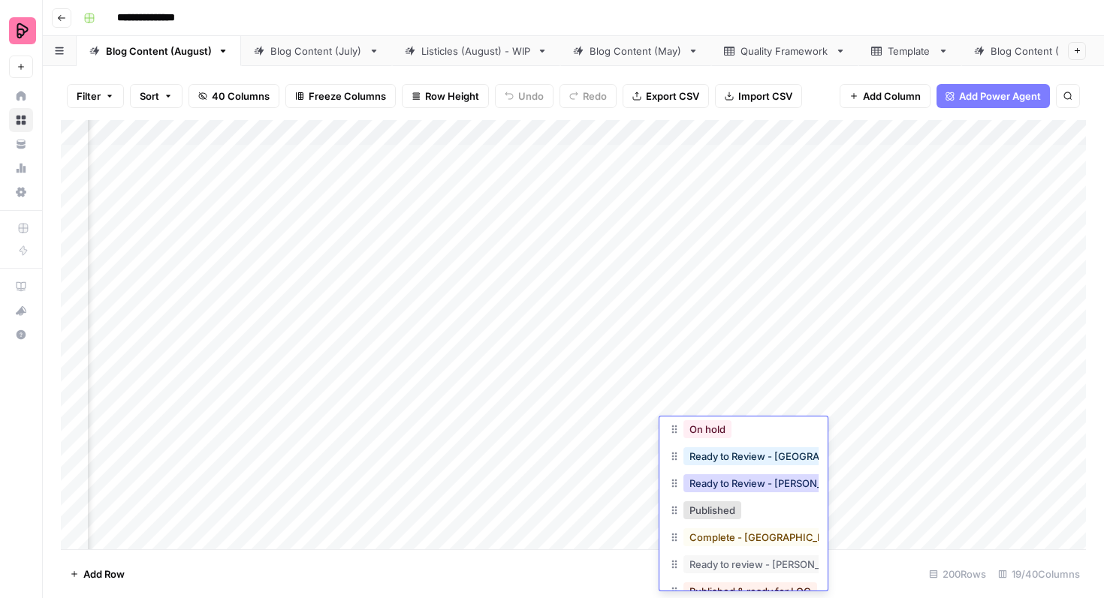
scroll to position [90, 0]
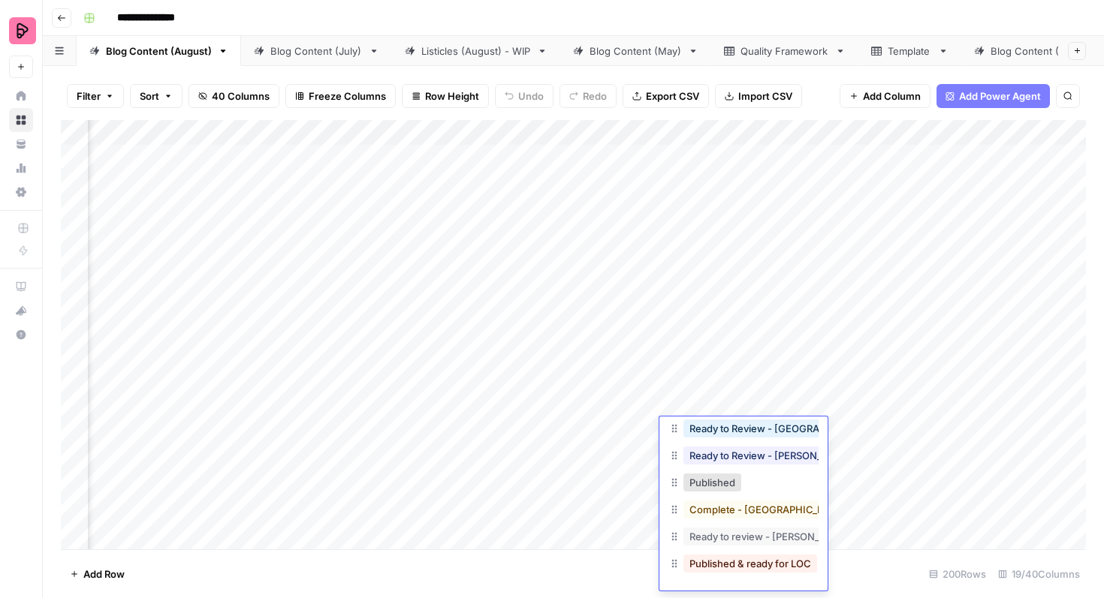
click at [724, 559] on button "Published & ready for LOC" at bounding box center [750, 564] width 134 height 18
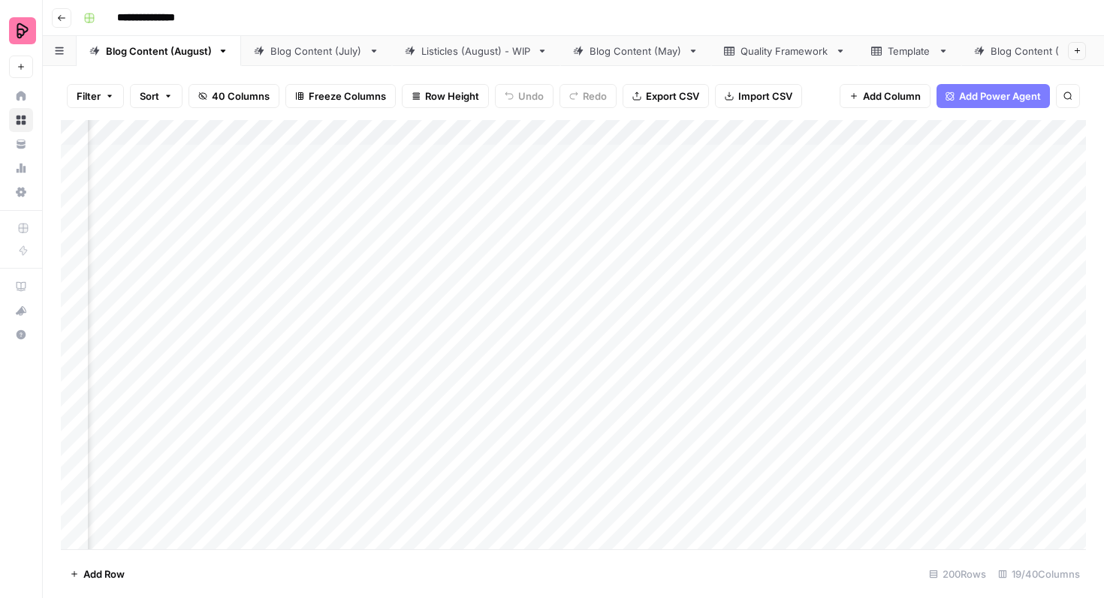
click at [726, 484] on div "Add Column" at bounding box center [573, 335] width 1025 height 430
click at [719, 485] on div "Add Column" at bounding box center [573, 335] width 1025 height 430
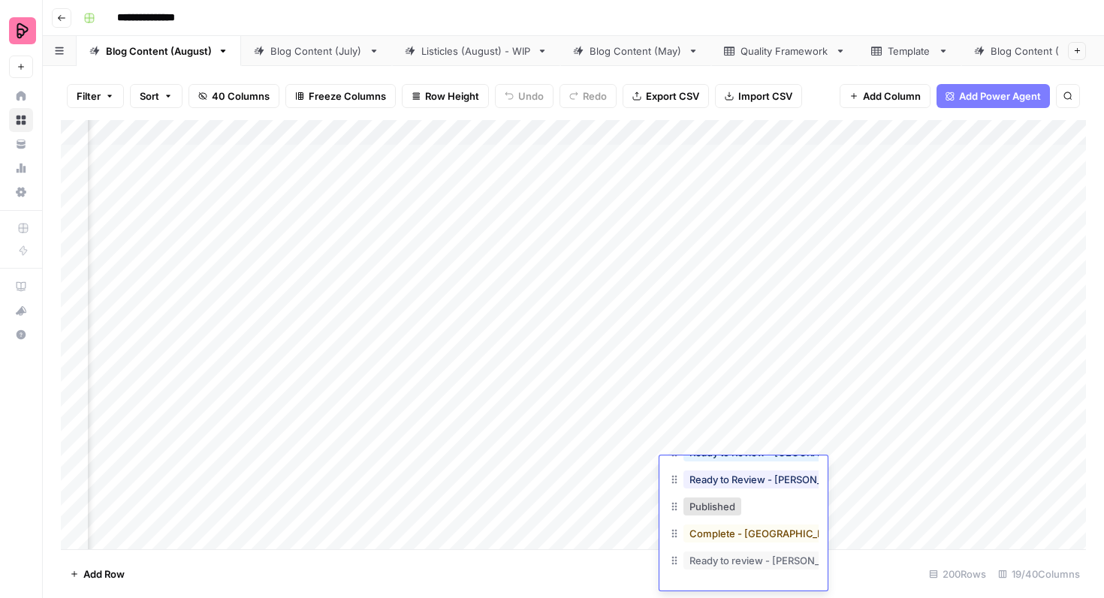
scroll to position [24, 0]
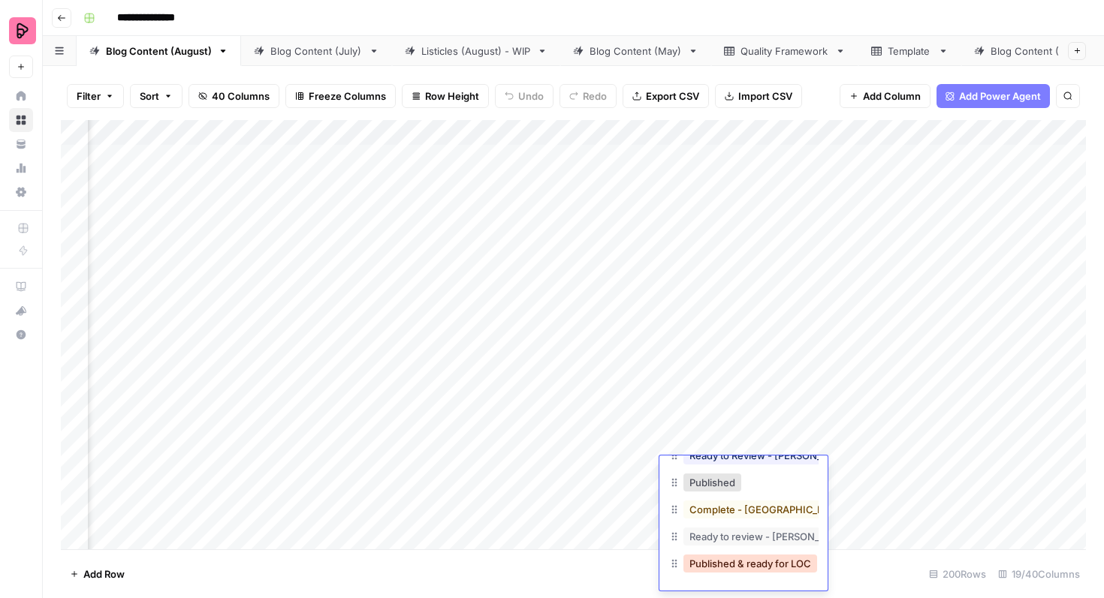
click at [722, 566] on button "Published & ready for LOC" at bounding box center [750, 564] width 134 height 18
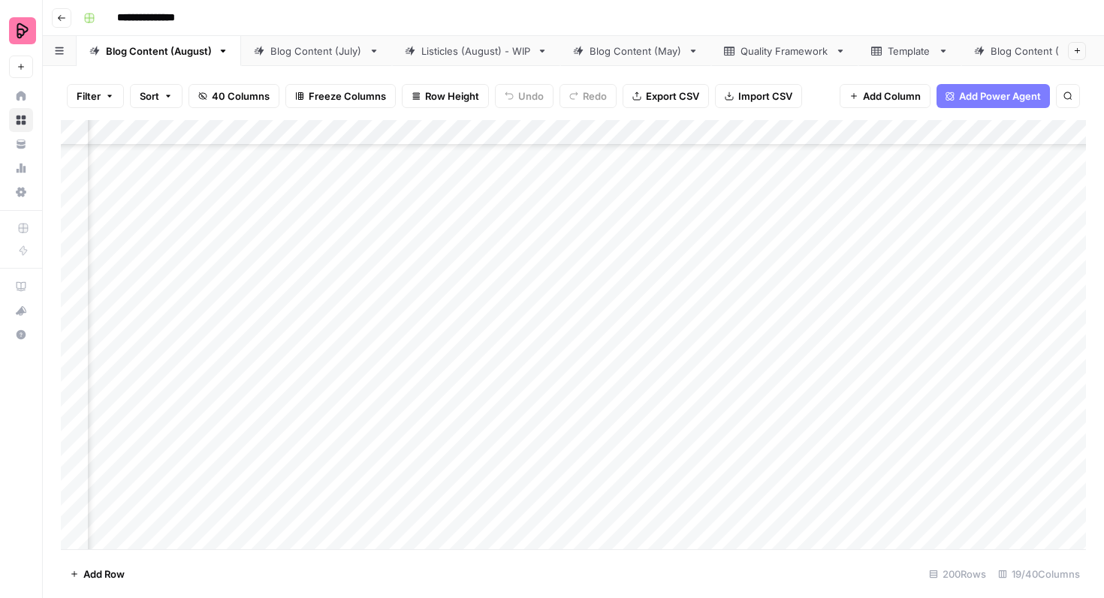
scroll to position [288, 243]
click at [705, 439] on div "Add Column" at bounding box center [573, 335] width 1025 height 430
click at [73, 265] on div "Add Column" at bounding box center [573, 335] width 1025 height 430
click at [74, 304] on div "Add Column" at bounding box center [573, 335] width 1025 height 430
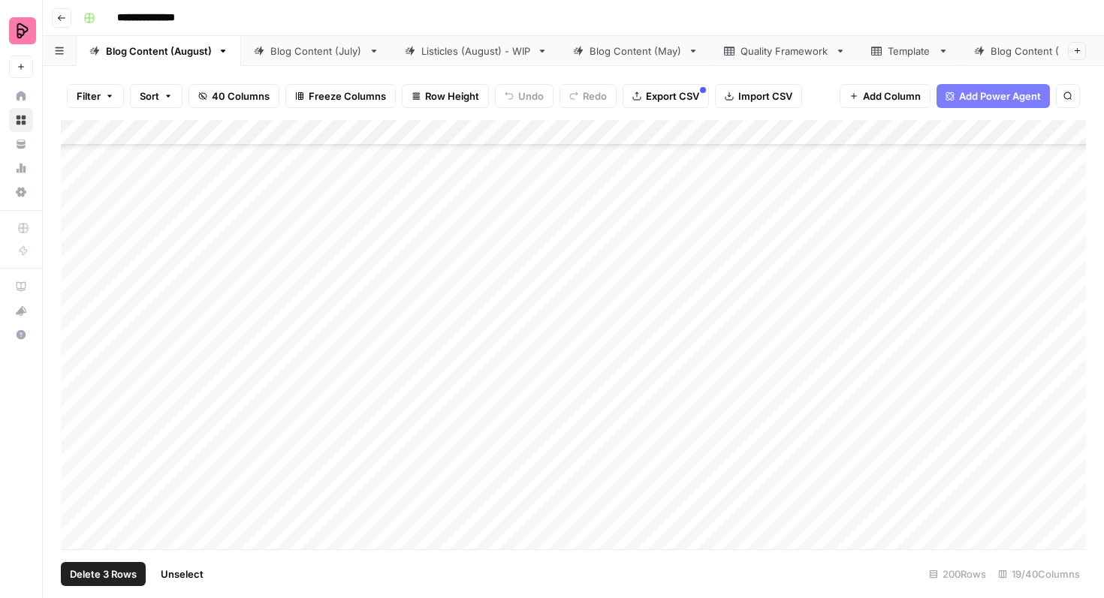
click at [74, 345] on div "Add Column" at bounding box center [573, 335] width 1025 height 430
click at [74, 377] on div "Add Column" at bounding box center [573, 335] width 1025 height 430
click at [666, 98] on span "Export CSV" at bounding box center [672, 96] width 53 height 15
click at [77, 381] on div "Add Column" at bounding box center [573, 335] width 1025 height 430
click at [77, 337] on div "Add Column" at bounding box center [573, 335] width 1025 height 430
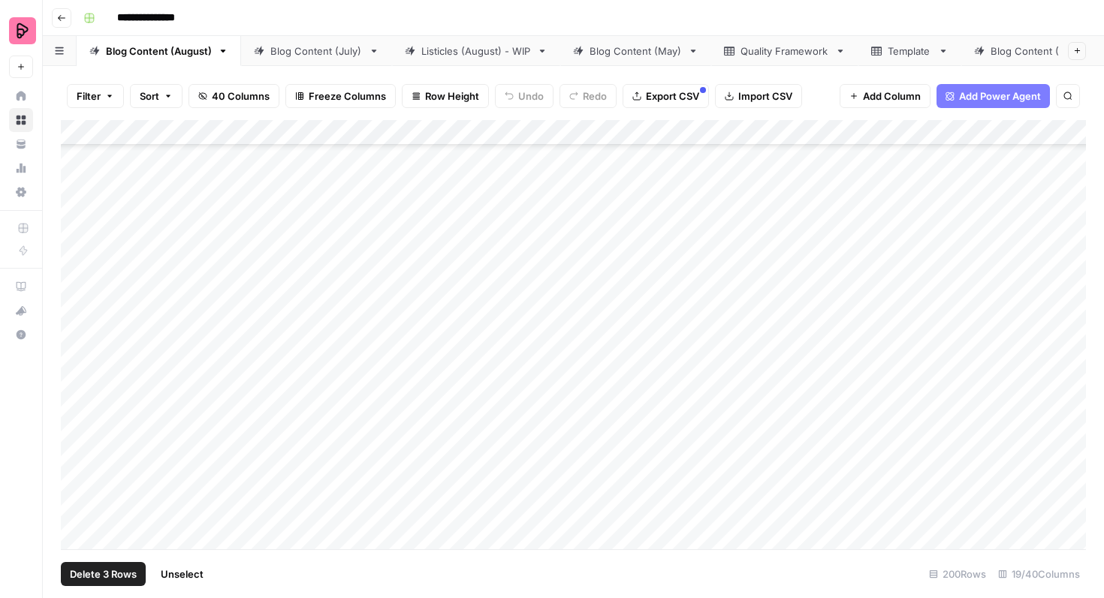
click at [75, 300] on div "Add Column" at bounding box center [573, 335] width 1025 height 430
click at [75, 254] on div "Add Column" at bounding box center [573, 335] width 1025 height 430
click at [75, 266] on div "Add Column" at bounding box center [573, 335] width 1025 height 430
click at [75, 345] on div "Add Column" at bounding box center [573, 335] width 1025 height 430
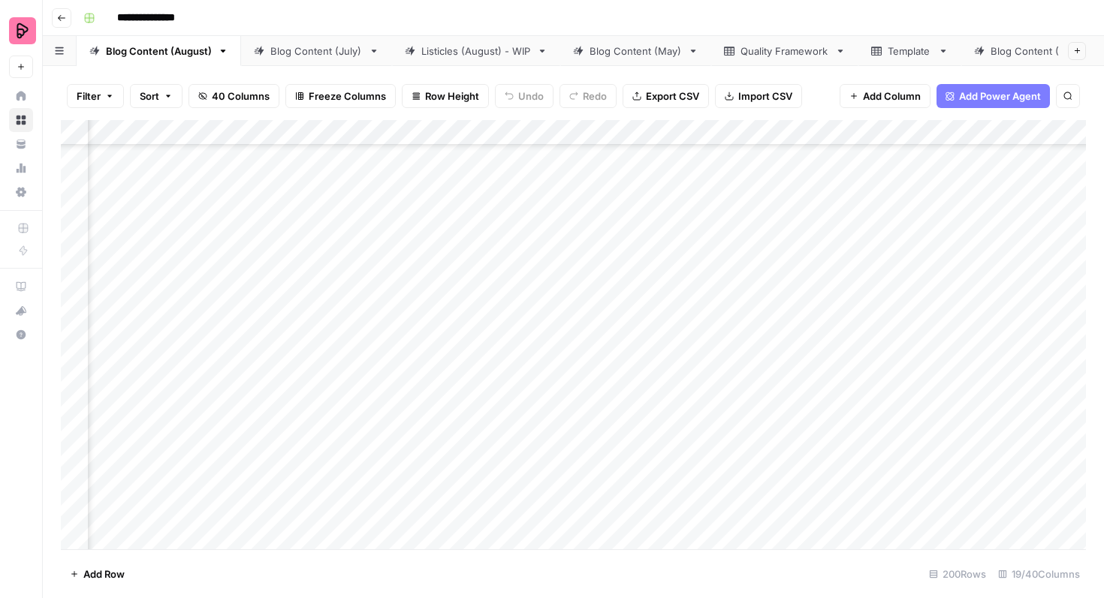
click at [836, 355] on div "Add Column" at bounding box center [573, 335] width 1025 height 430
click at [819, 357] on div "Add Column" at bounding box center [573, 335] width 1025 height 430
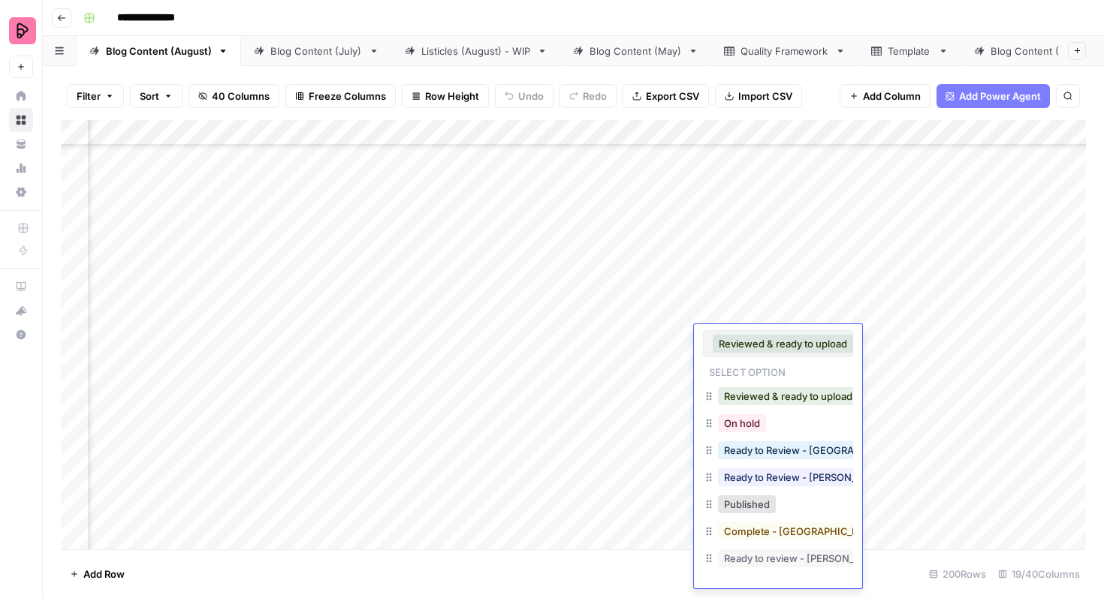
scroll to position [24, 0]
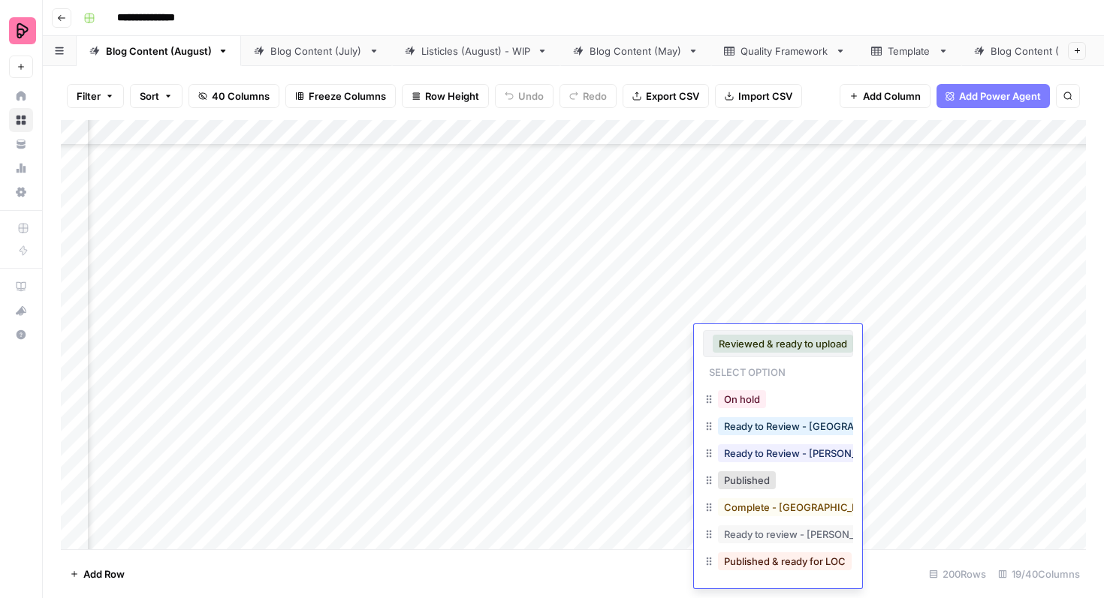
click at [747, 402] on button "On hold" at bounding box center [742, 399] width 48 height 18
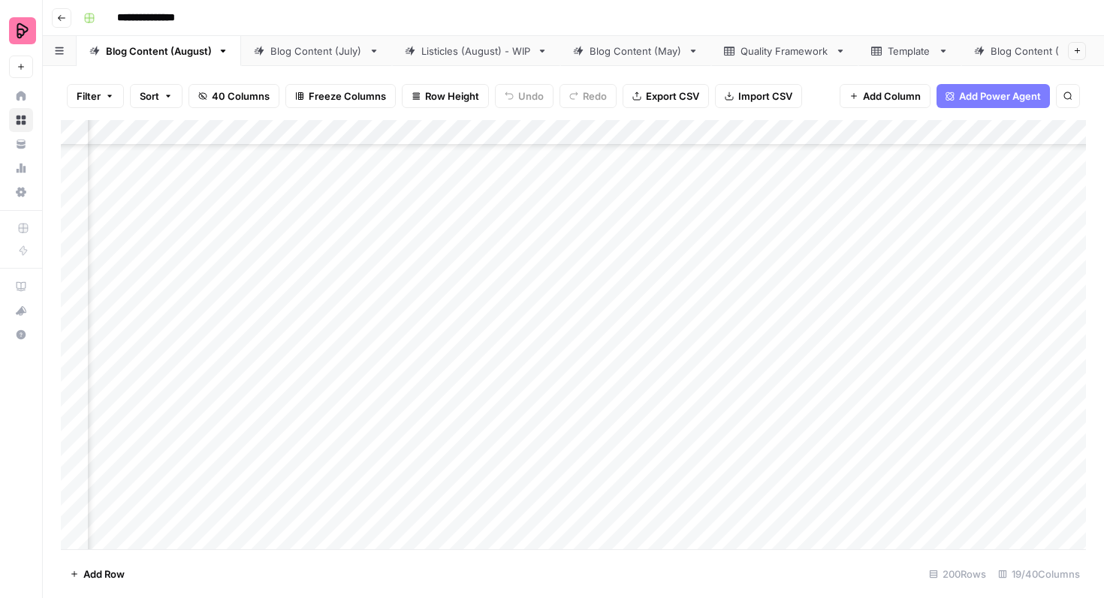
click at [799, 393] on div "Add Column" at bounding box center [573, 335] width 1025 height 430
click at [764, 396] on div "Add Column" at bounding box center [573, 335] width 1025 height 430
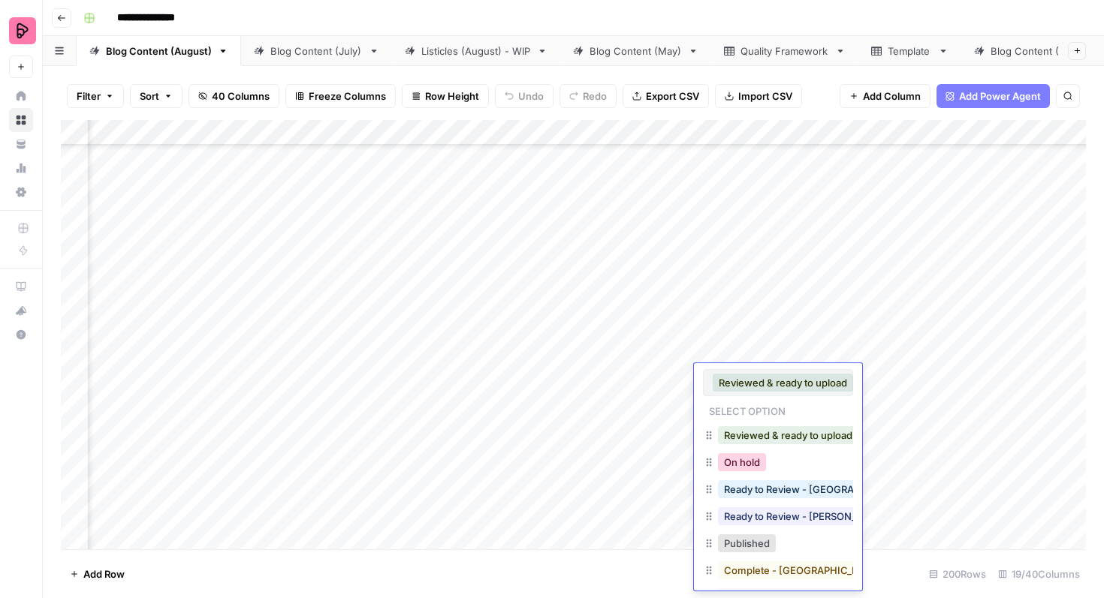
click at [740, 462] on button "On hold" at bounding box center [742, 463] width 48 height 18
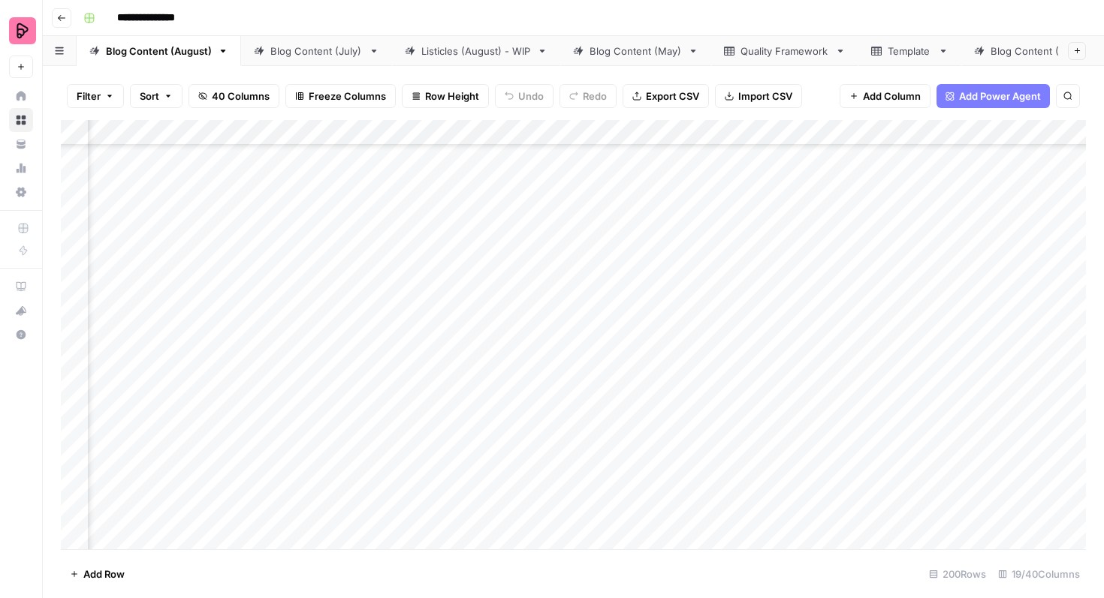
click at [779, 378] on div "Add Column" at bounding box center [573, 335] width 1025 height 430
click at [780, 343] on div "Add Column" at bounding box center [573, 335] width 1025 height 430
click at [782, 377] on div "Add Column" at bounding box center [573, 335] width 1025 height 430
click at [803, 316] on div "Add Column" at bounding box center [573, 335] width 1025 height 430
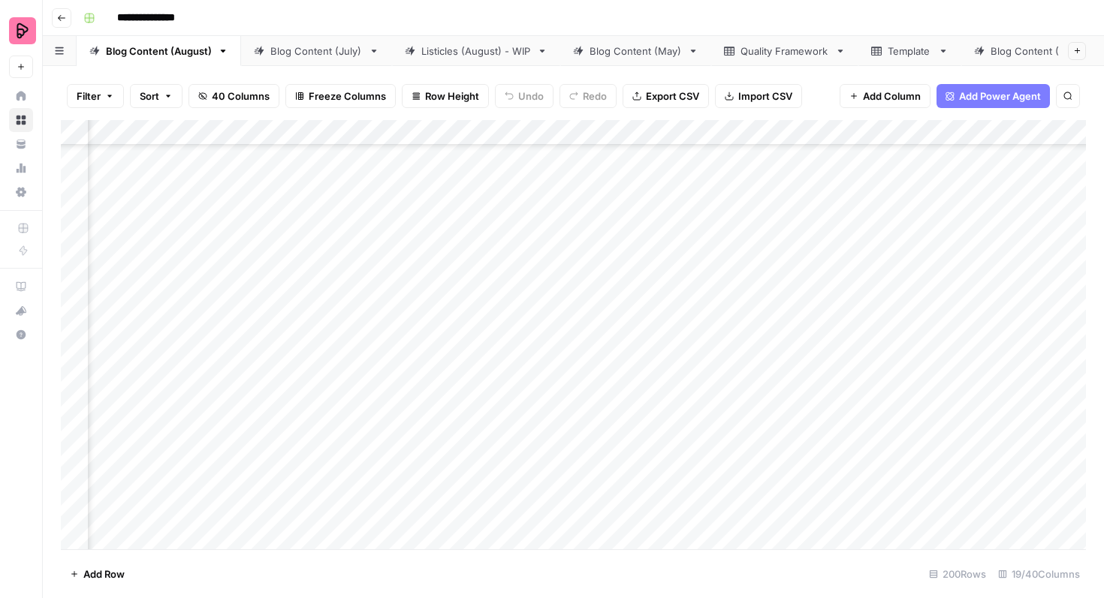
scroll to position [261, 90]
click at [1023, 300] on div "Add Column" at bounding box center [573, 335] width 1025 height 430
click at [1019, 301] on div "Add Column" at bounding box center [573, 335] width 1025 height 430
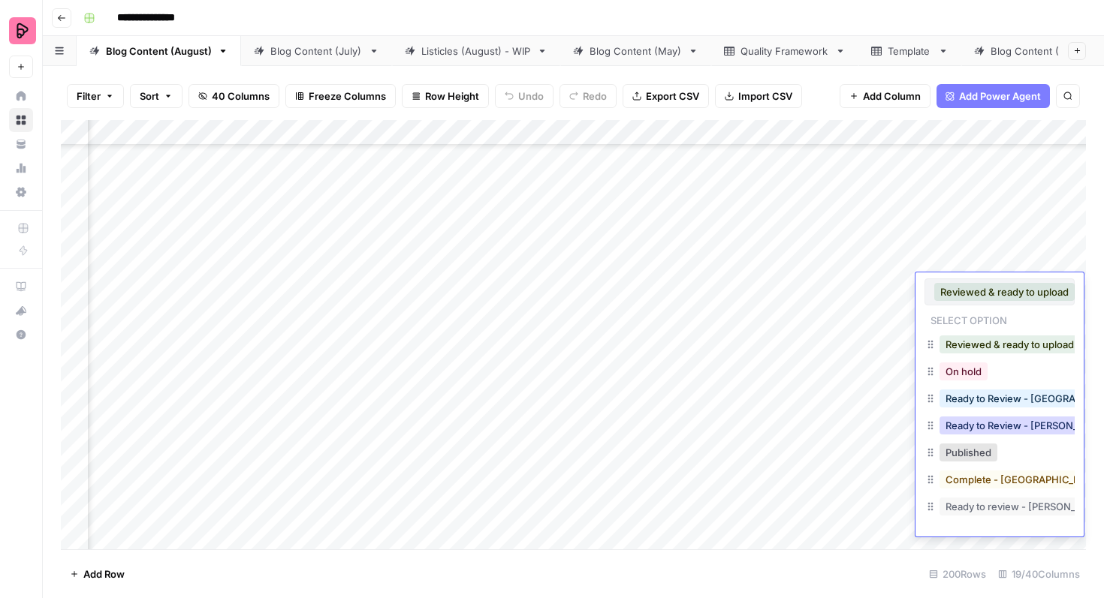
scroll to position [24, 0]
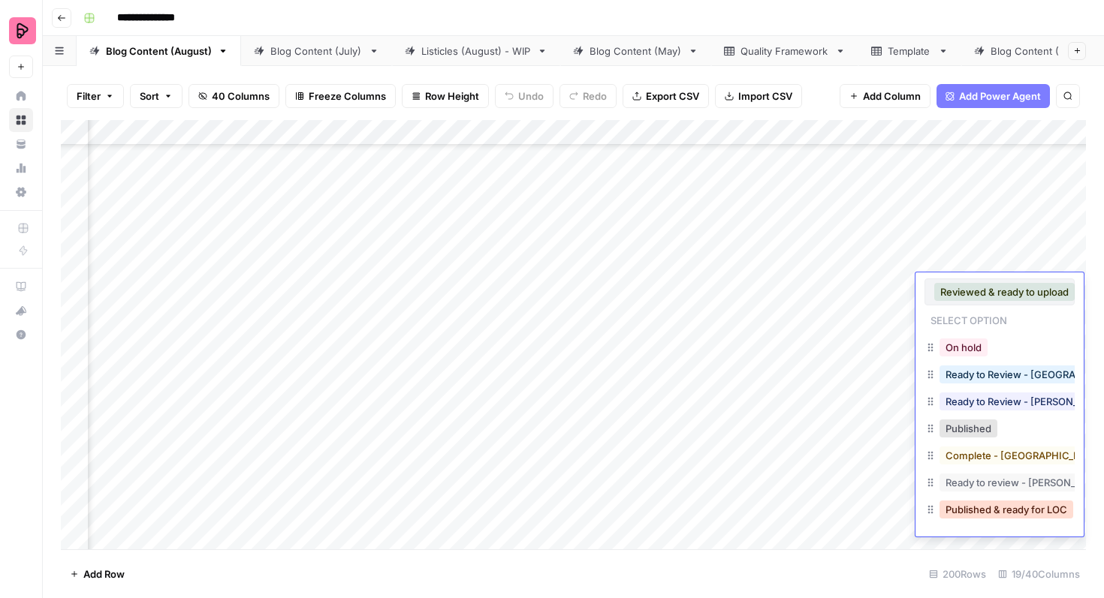
click at [986, 516] on button "Published & ready for LOC" at bounding box center [1006, 510] width 134 height 18
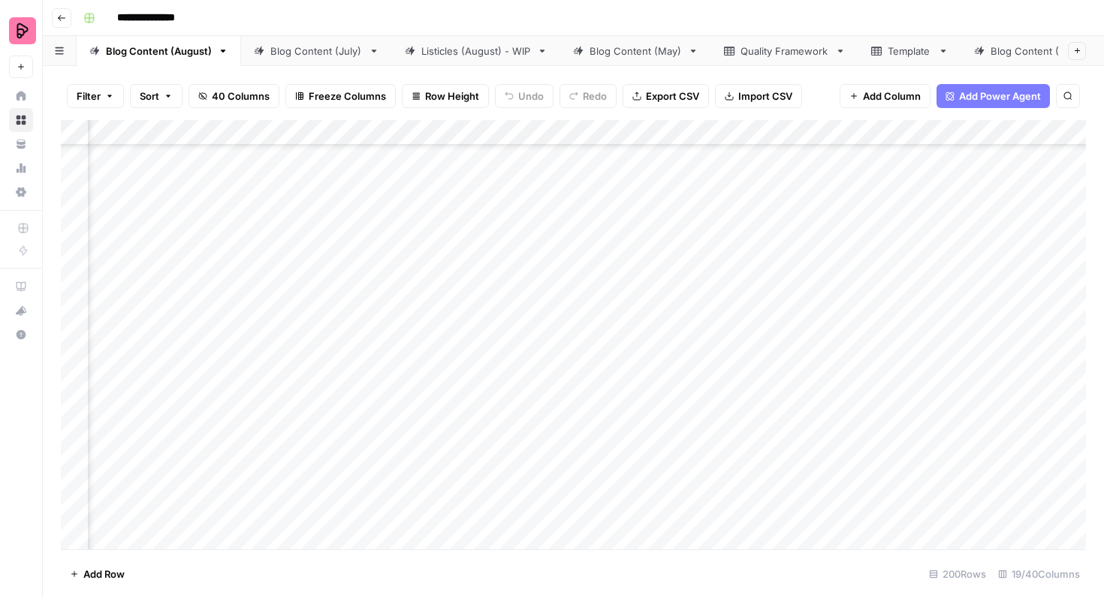
click at [1016, 344] on div "Add Column" at bounding box center [573, 335] width 1025 height 430
click at [1006, 343] on div "Add Column" at bounding box center [573, 335] width 1025 height 430
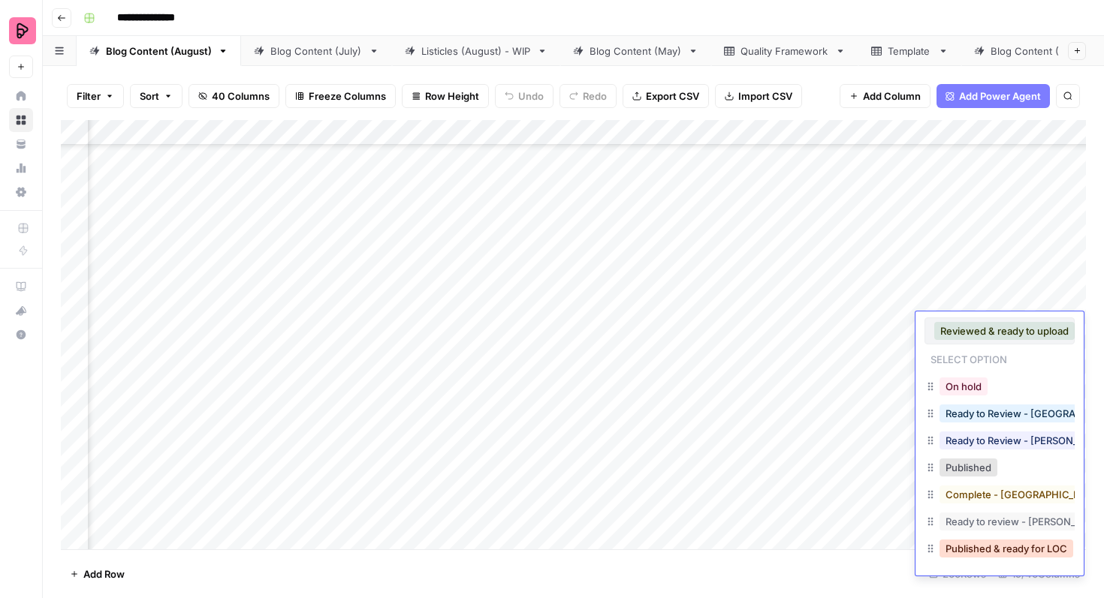
click at [979, 548] on button "Published & ready for LOC" at bounding box center [1006, 549] width 134 height 18
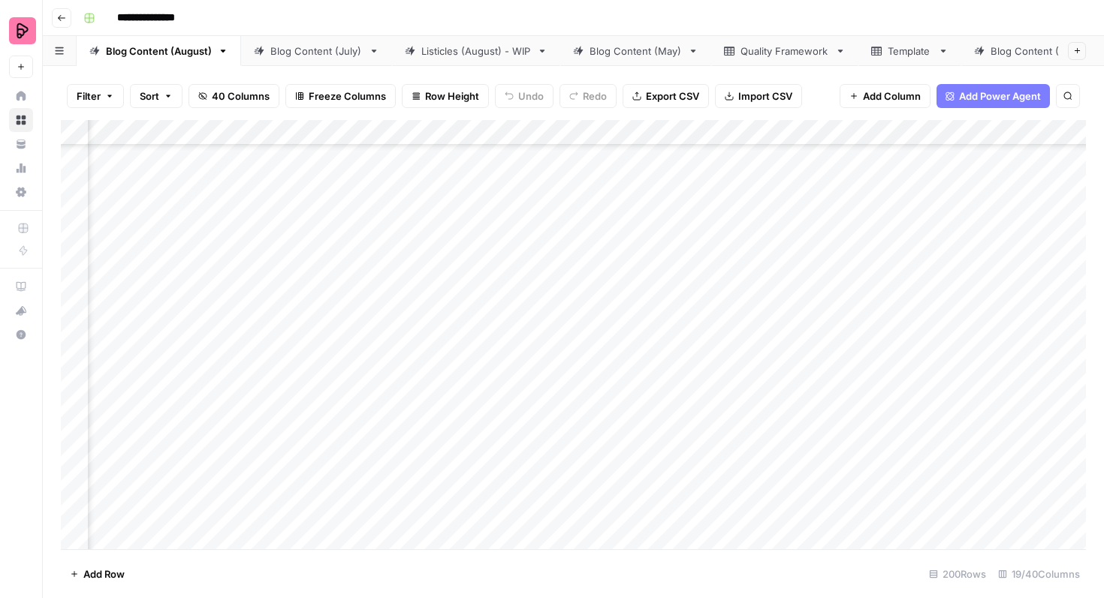
scroll to position [1070, 540]
click at [396, 220] on div "Add Column" at bounding box center [573, 335] width 1025 height 430
click at [399, 258] on div "Add Column" at bounding box center [573, 335] width 1025 height 430
click at [401, 300] on div "Add Column" at bounding box center [573, 335] width 1025 height 430
click at [399, 336] on div "Add Column" at bounding box center [573, 335] width 1025 height 430
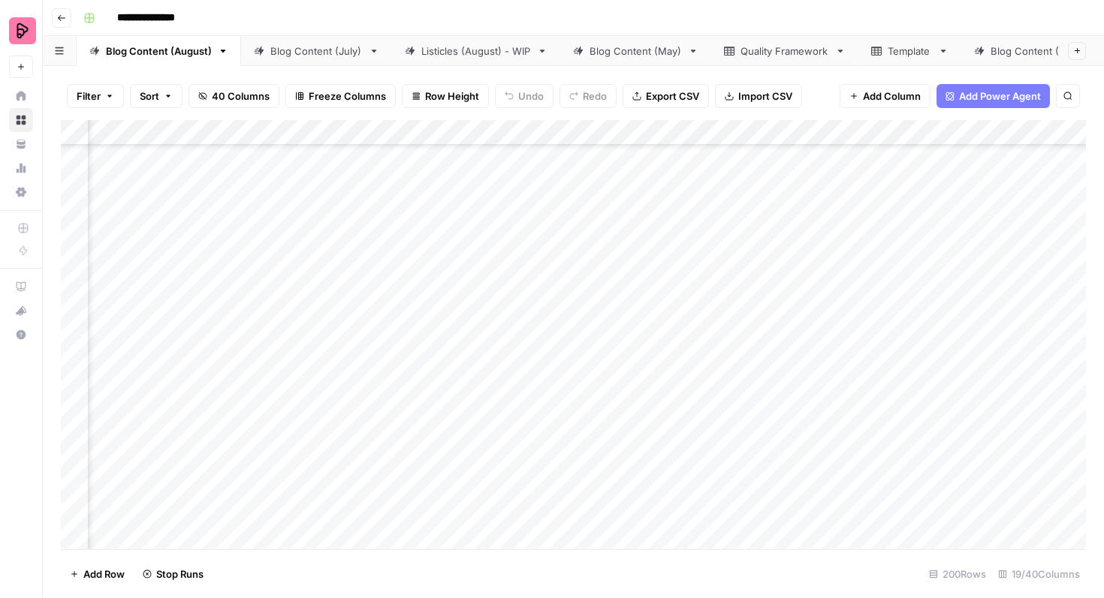
click at [398, 379] on div "Add Column" at bounding box center [573, 335] width 1025 height 430
click at [699, 243] on div "Add Column" at bounding box center [573, 335] width 1025 height 430
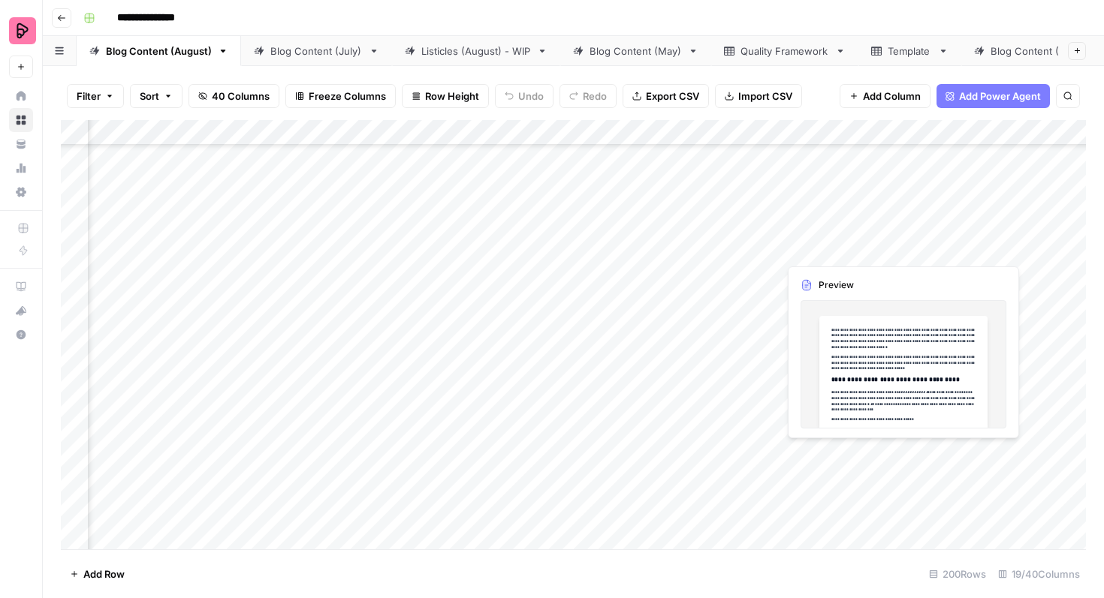
click at [945, 237] on div "Add Column" at bounding box center [573, 335] width 1025 height 430
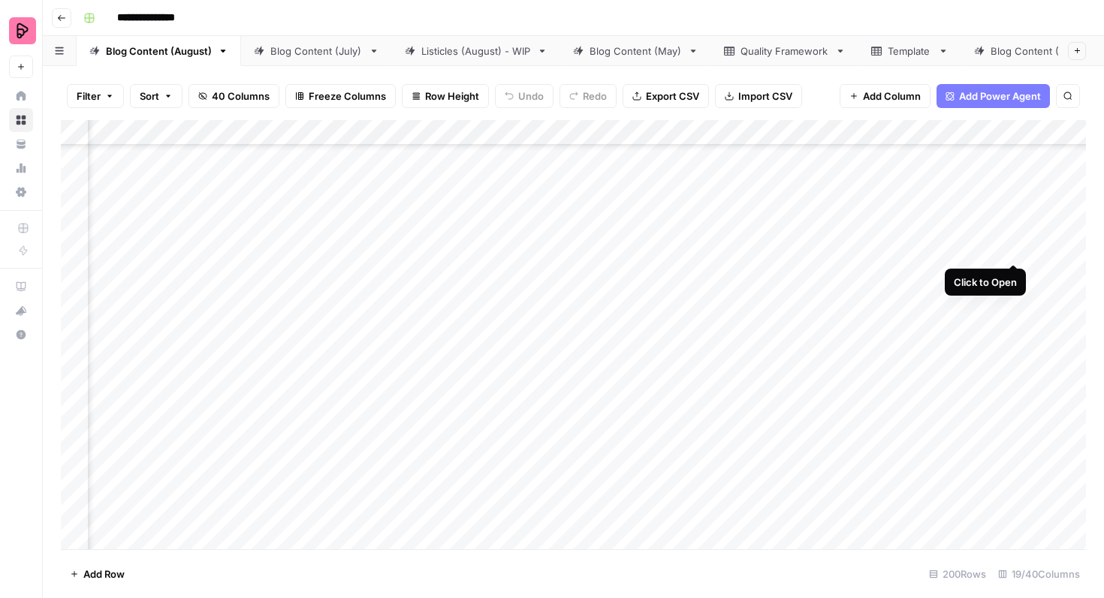
click at [1014, 234] on div "Add Column" at bounding box center [573, 335] width 1025 height 430
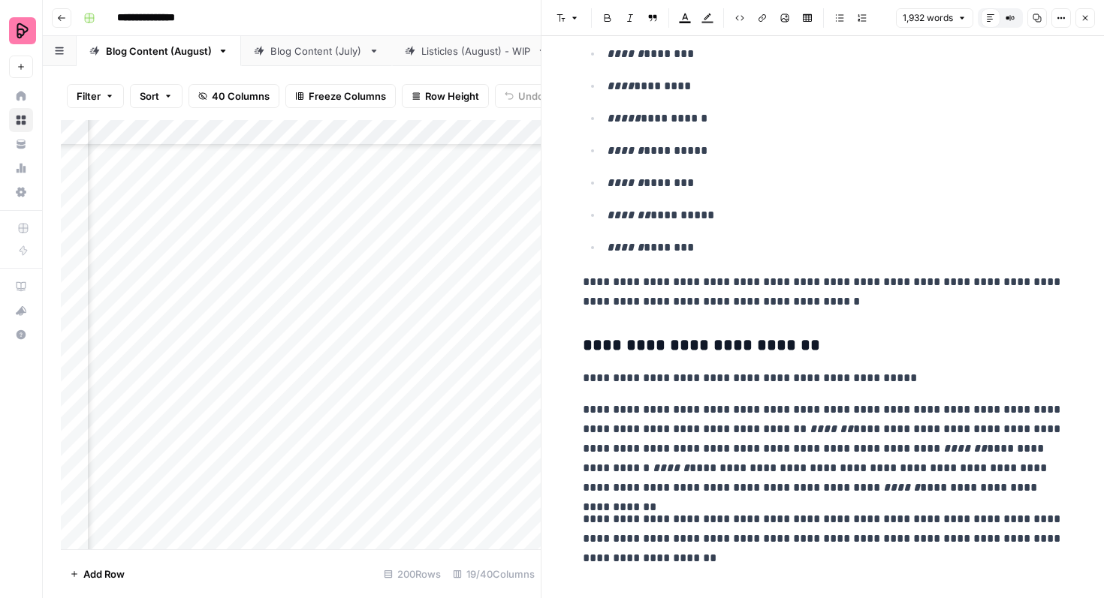
scroll to position [5617, 0]
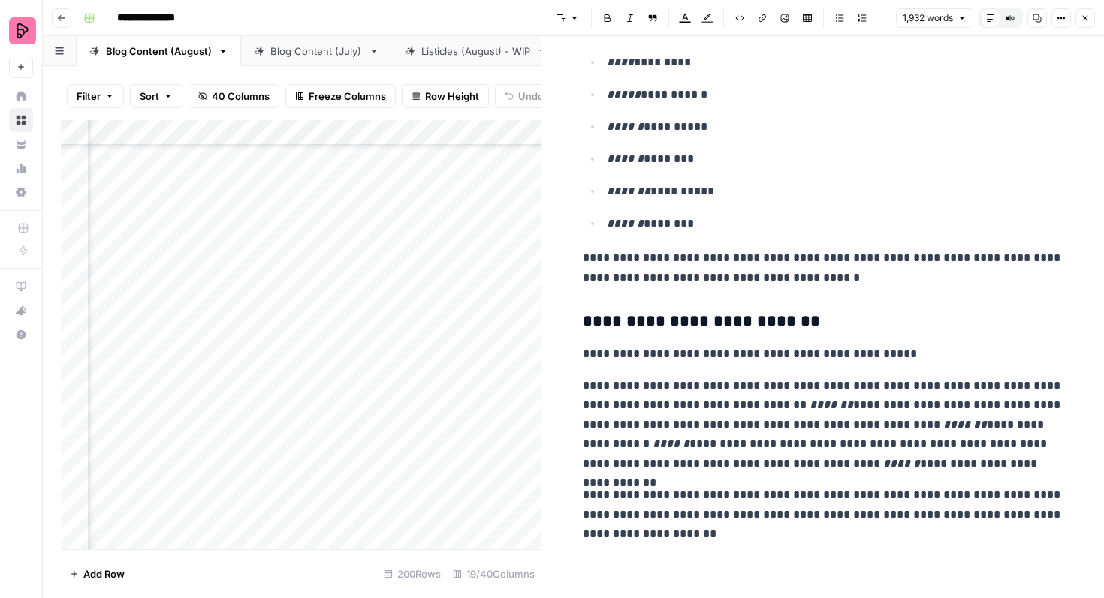
click at [1078, 15] on button "Close" at bounding box center [1085, 18] width 20 height 20
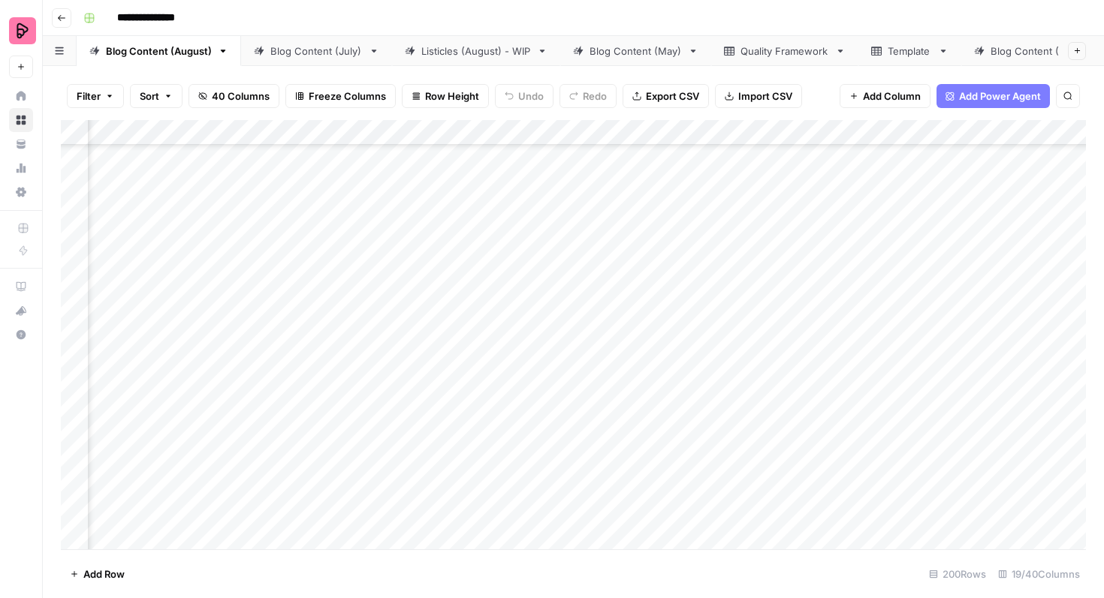
click at [561, 247] on div "Add Column" at bounding box center [573, 335] width 1025 height 430
click at [562, 243] on div "Add Column" at bounding box center [573, 335] width 1025 height 430
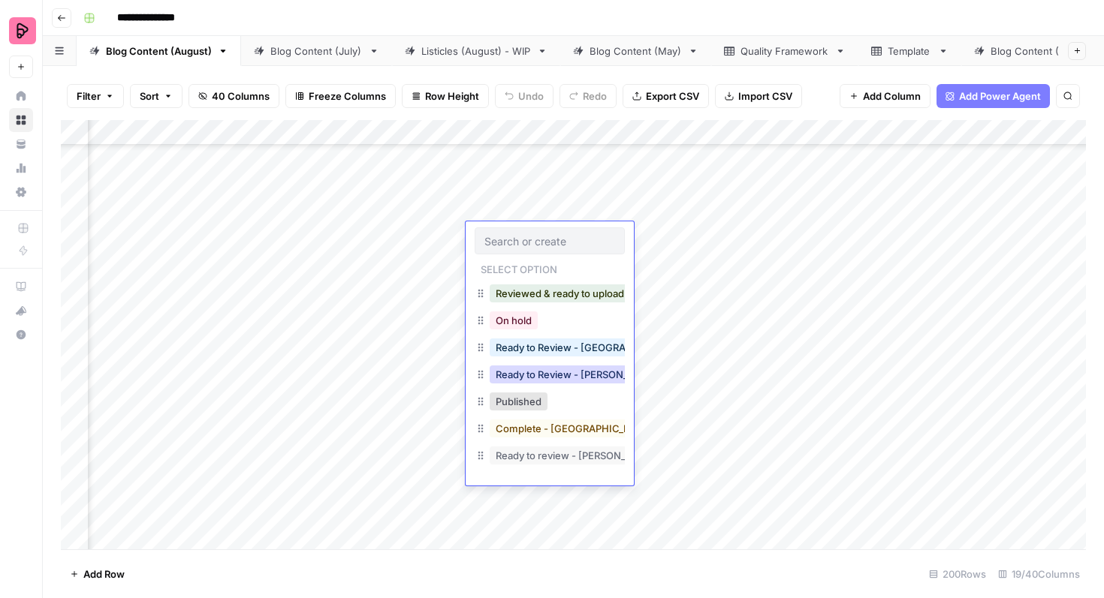
click at [571, 375] on button "Ready to Review - [PERSON_NAME]" at bounding box center [578, 375] width 177 height 18
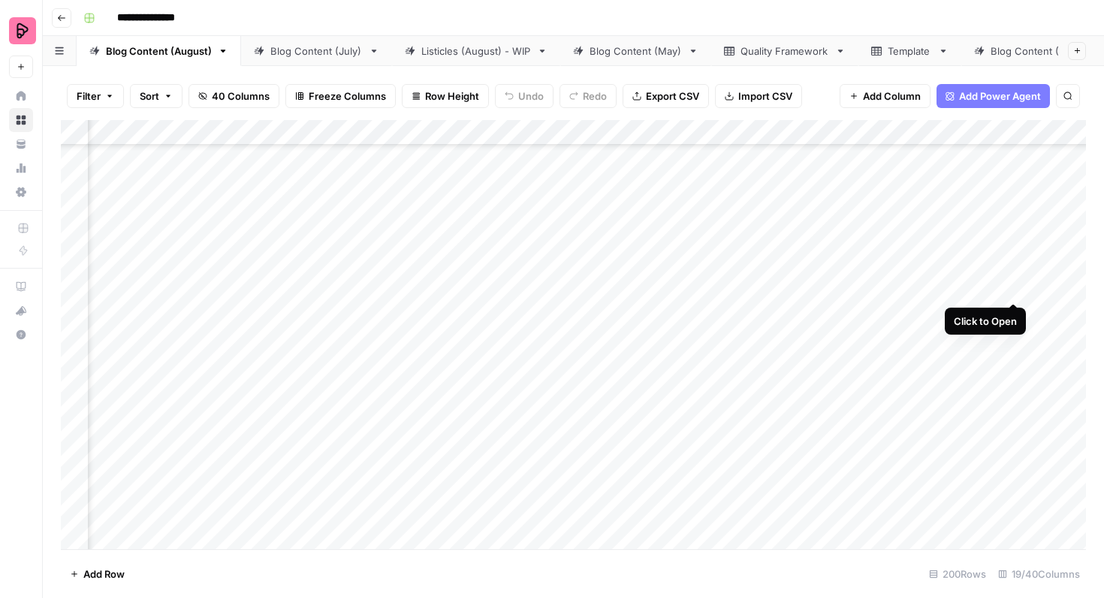
click at [1016, 270] on div "Add Column" at bounding box center [573, 335] width 1025 height 430
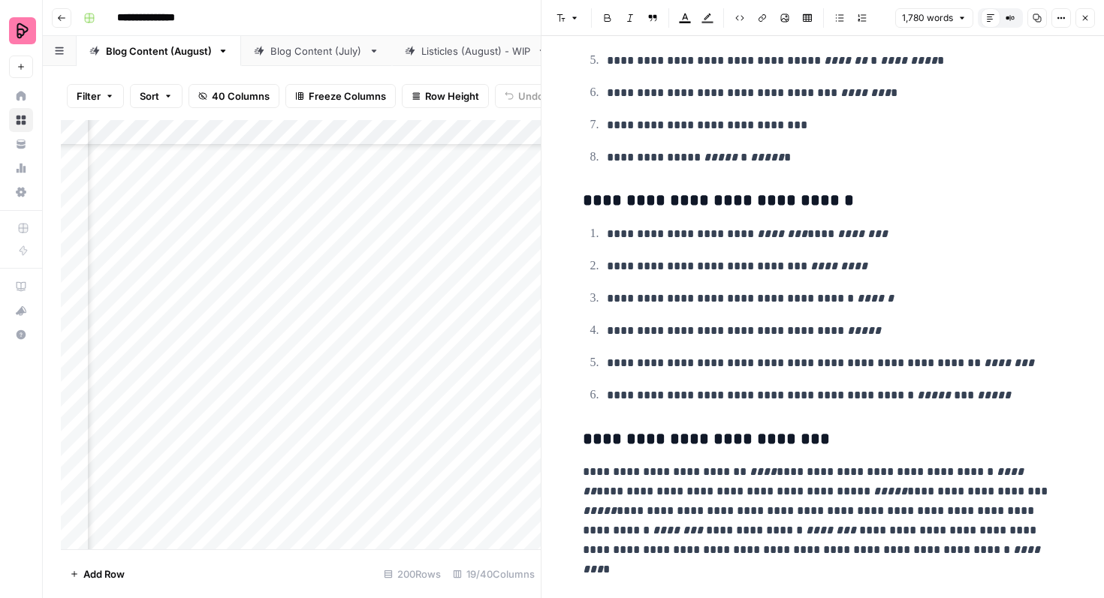
scroll to position [5716, 0]
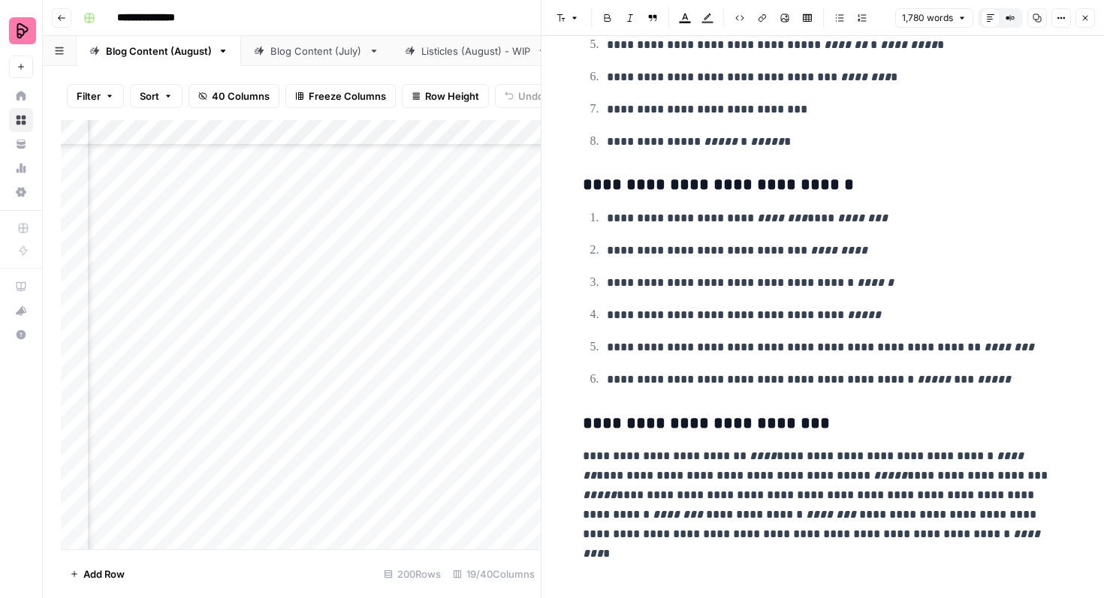
click at [1081, 17] on icon "button" at bounding box center [1085, 18] width 9 height 9
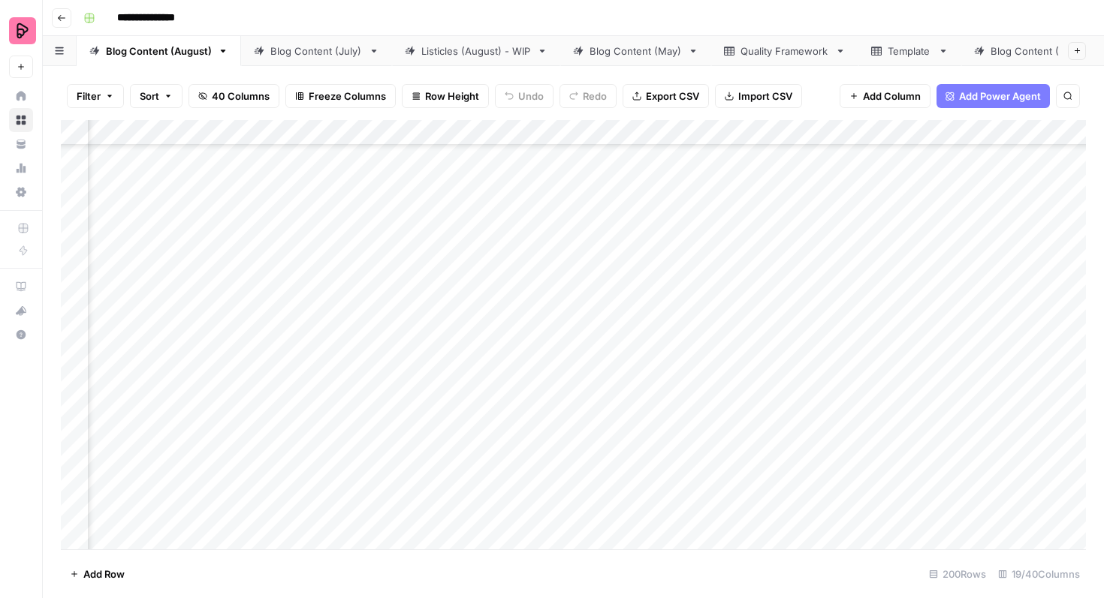
click at [537, 284] on div "Add Column" at bounding box center [573, 335] width 1025 height 430
click at [560, 282] on div "Add Column" at bounding box center [573, 335] width 1025 height 430
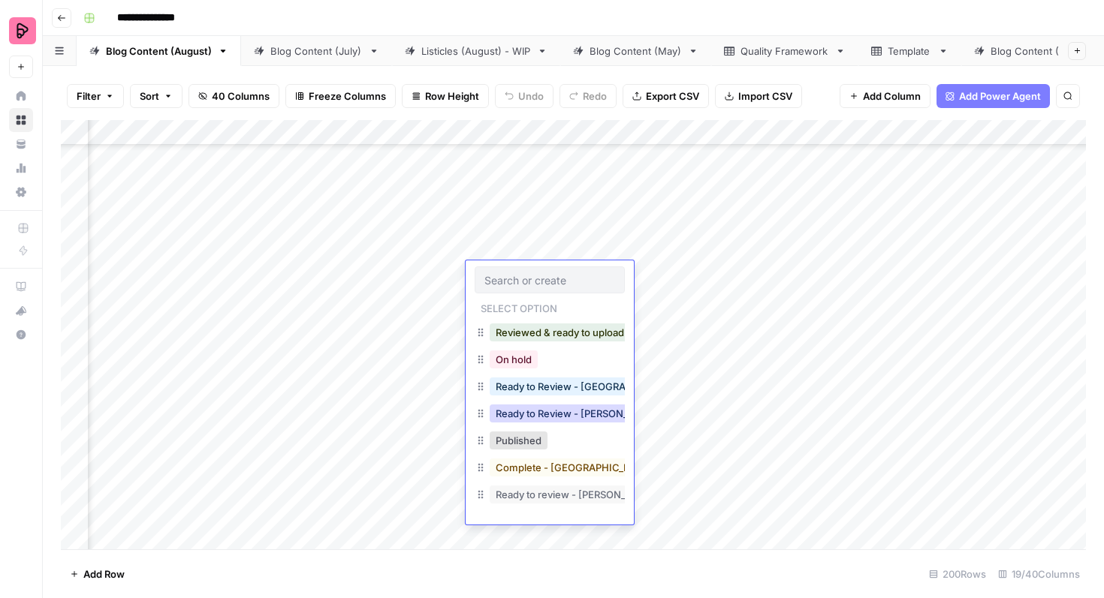
click at [579, 414] on button "Ready to Review - [PERSON_NAME]" at bounding box center [578, 414] width 177 height 18
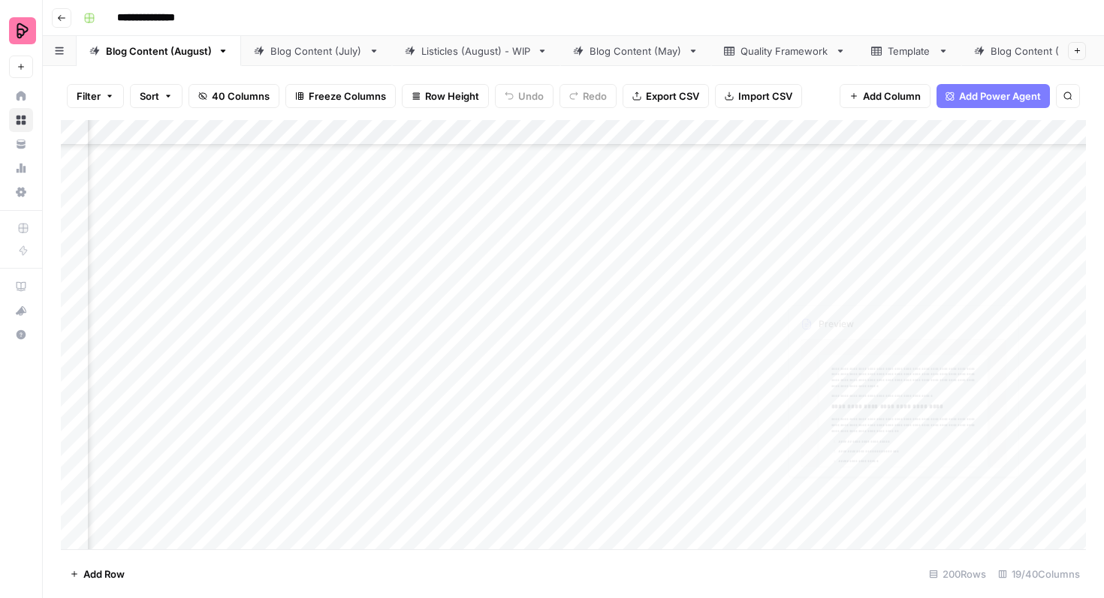
click at [960, 325] on div "Add Column" at bounding box center [573, 335] width 1025 height 430
click at [1011, 311] on div "Add Column" at bounding box center [573, 335] width 1025 height 430
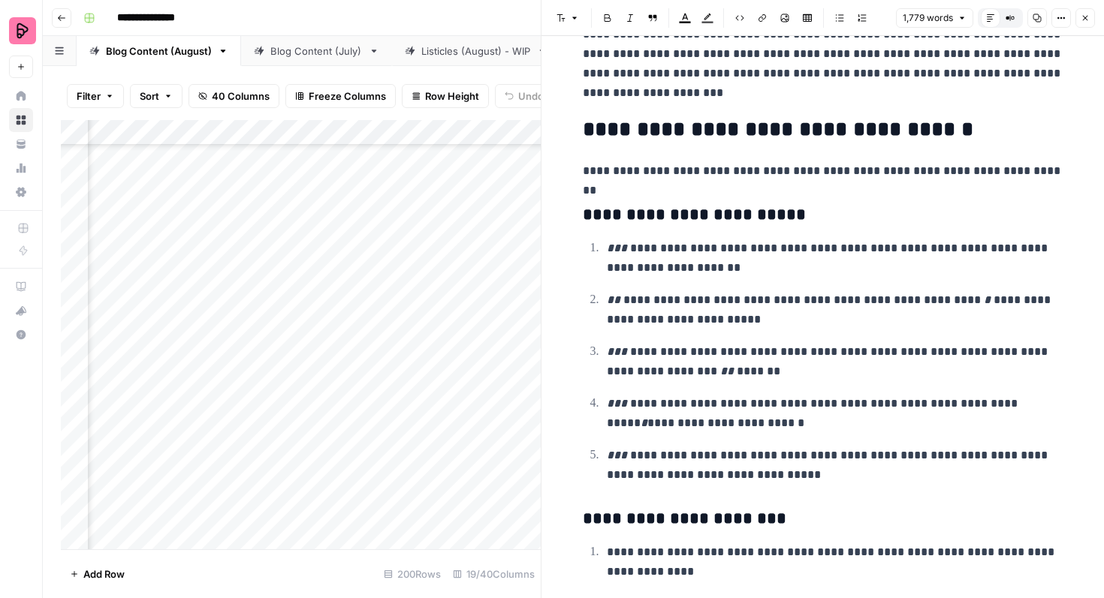
scroll to position [4939, 0]
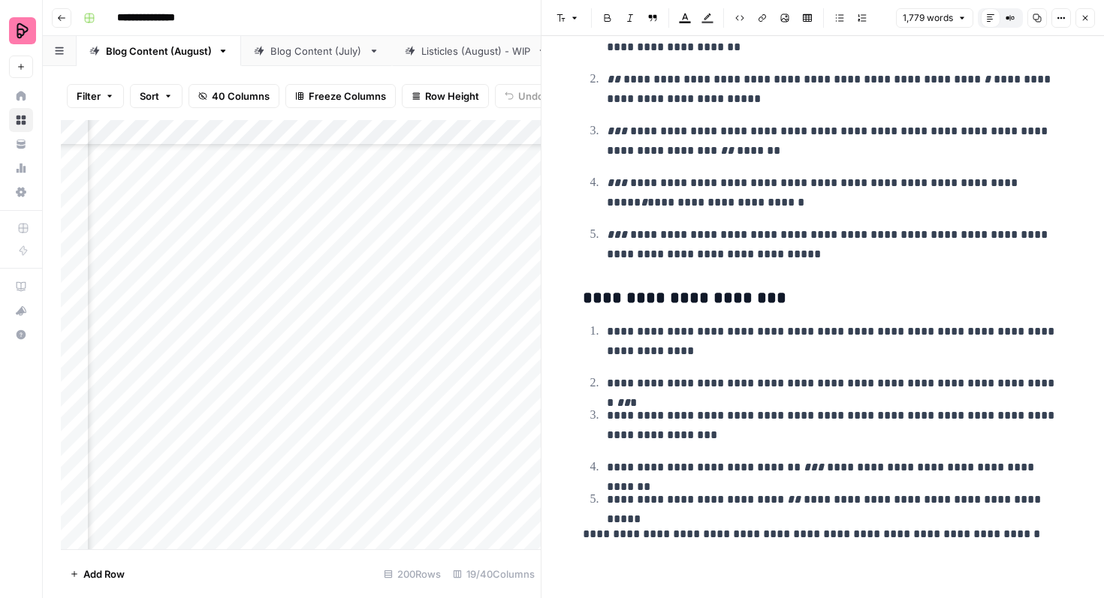
click at [1076, 14] on button "Close" at bounding box center [1085, 18] width 20 height 20
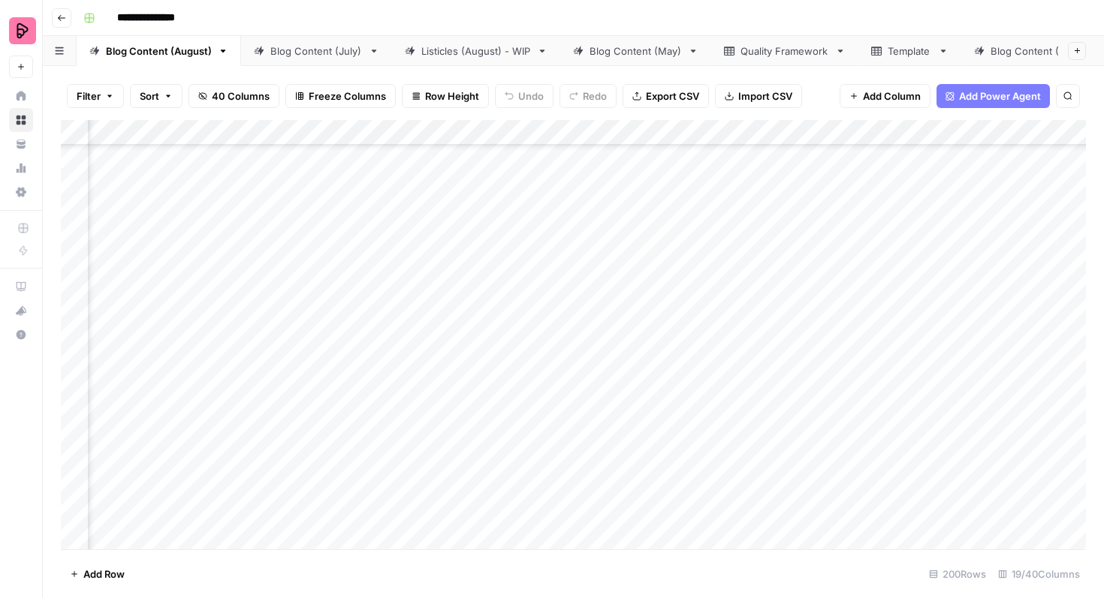
click at [541, 308] on div "Add Column" at bounding box center [573, 335] width 1025 height 430
click at [528, 319] on div "Add Column" at bounding box center [573, 335] width 1025 height 430
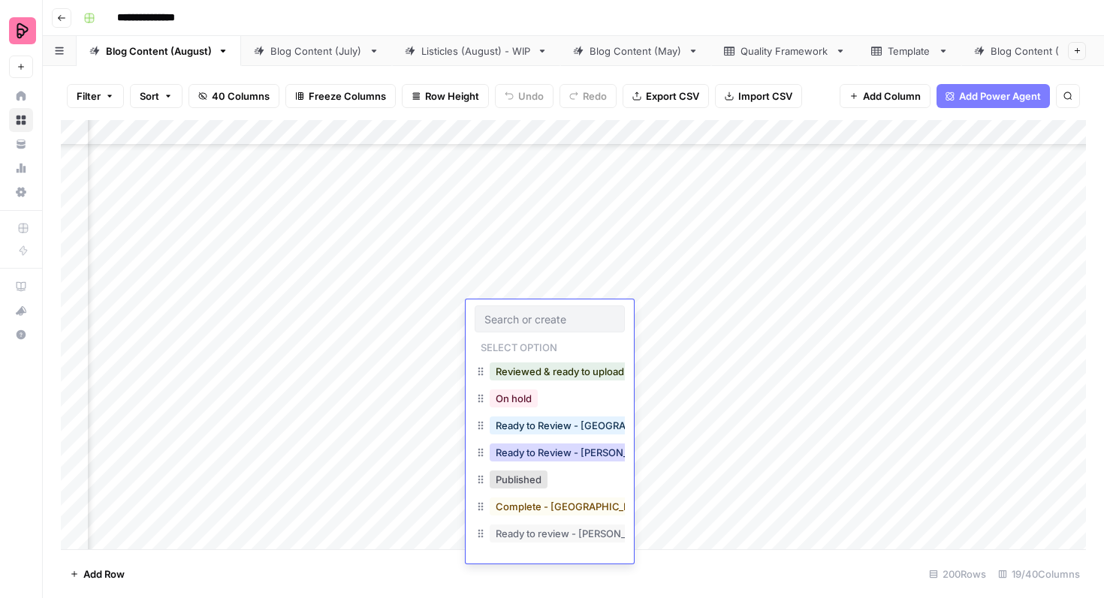
click at [562, 451] on button "Ready to Review - [PERSON_NAME]" at bounding box center [578, 453] width 177 height 18
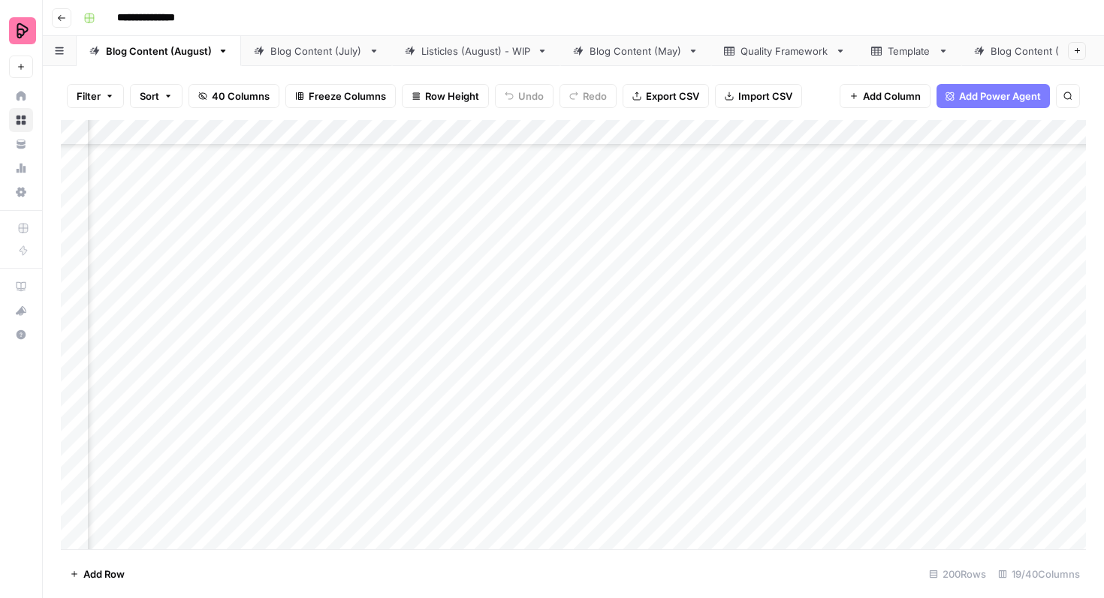
click at [1011, 351] on div "Add Column" at bounding box center [573, 335] width 1025 height 430
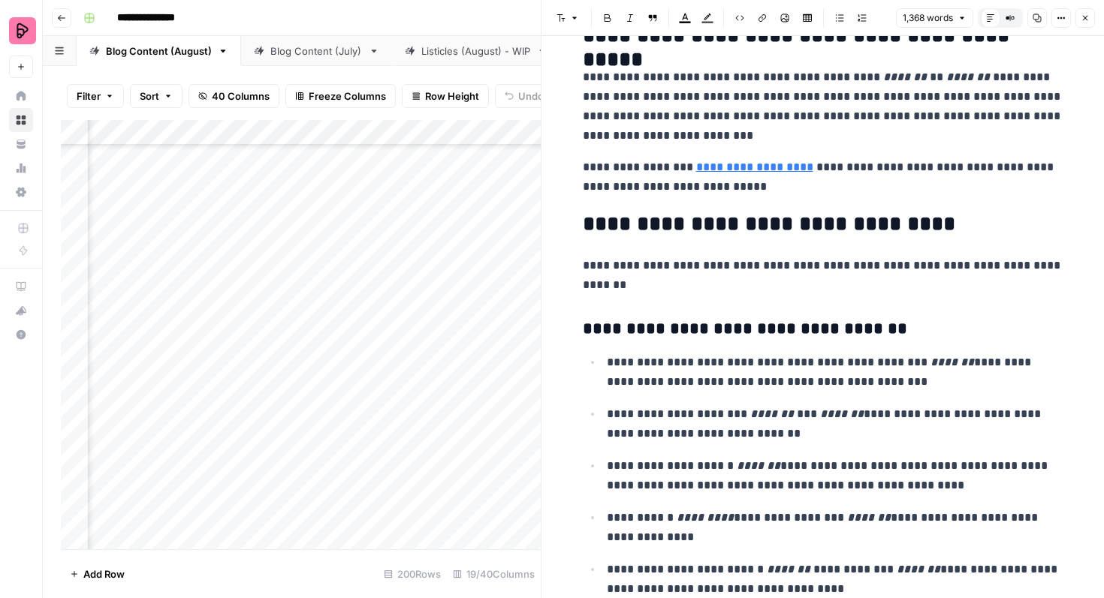
scroll to position [4035, 0]
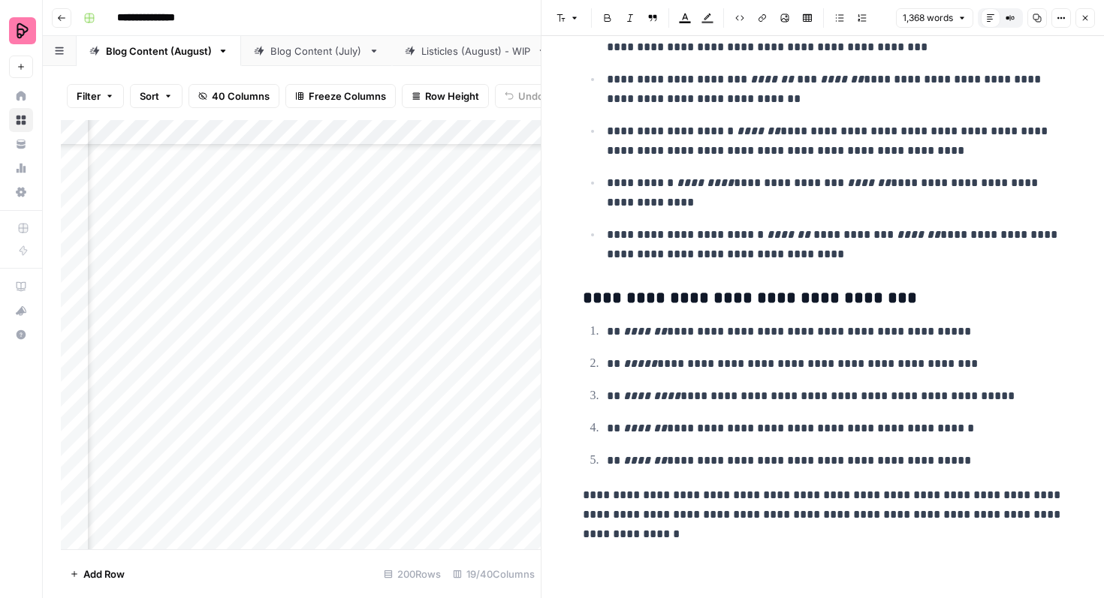
click at [1078, 21] on button "Close" at bounding box center [1085, 18] width 20 height 20
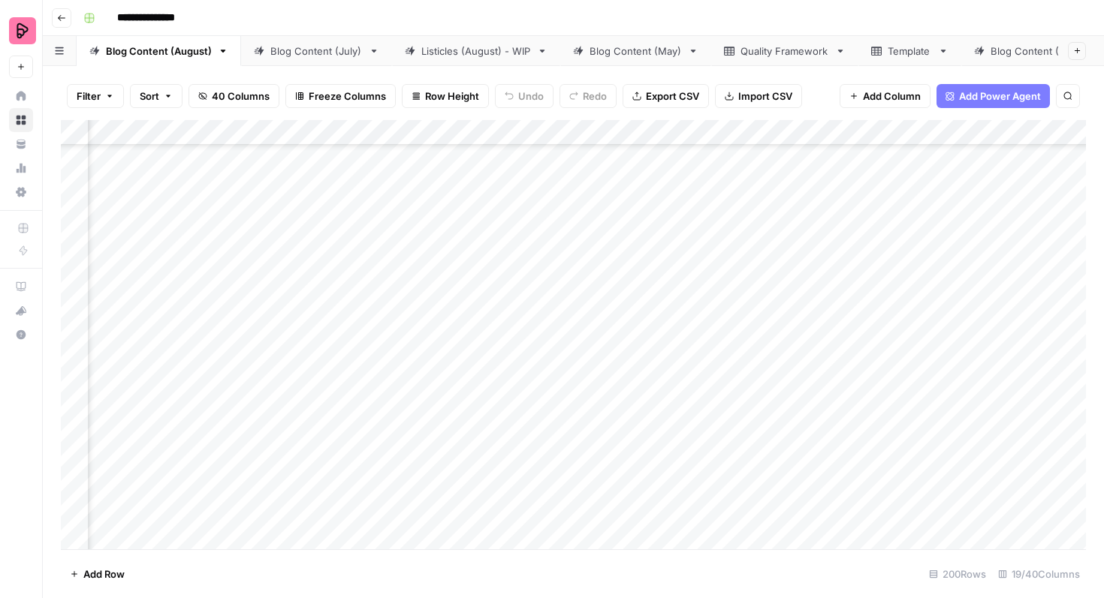
click at [523, 370] on div "Add Column" at bounding box center [573, 335] width 1025 height 430
click at [523, 365] on div "Add Column" at bounding box center [573, 335] width 1025 height 430
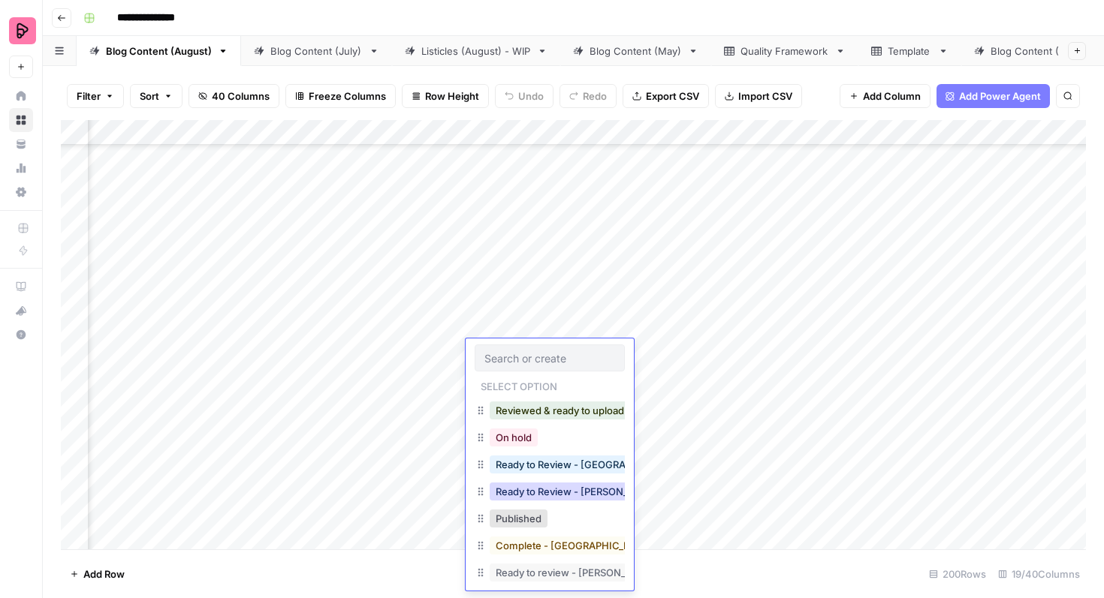
click at [549, 489] on button "Ready to Review - [PERSON_NAME]" at bounding box center [578, 492] width 177 height 18
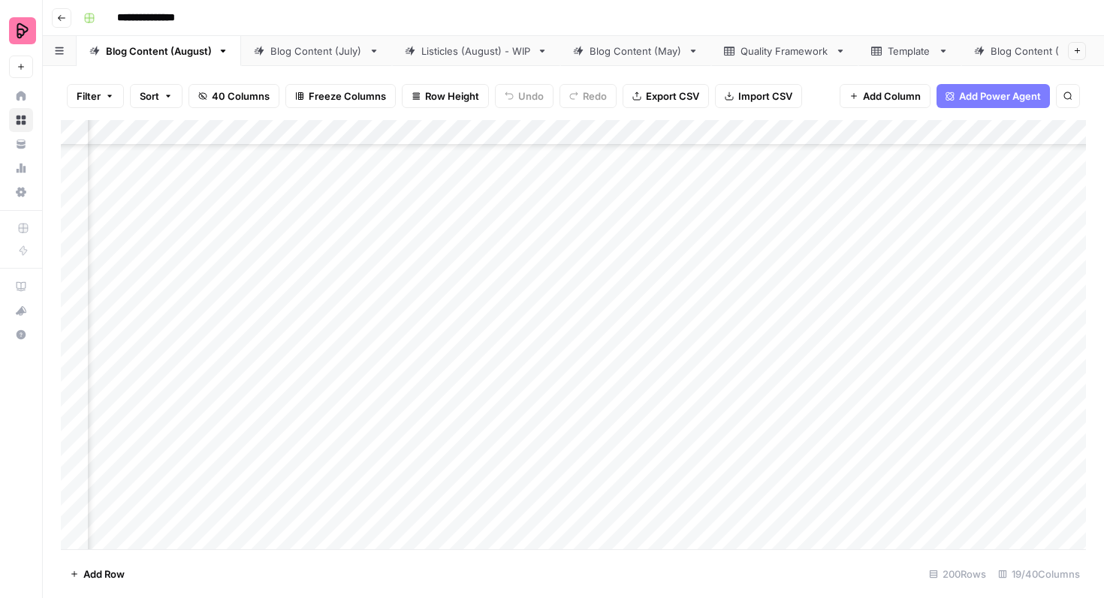
click at [580, 400] on div "Add Column" at bounding box center [573, 335] width 1025 height 430
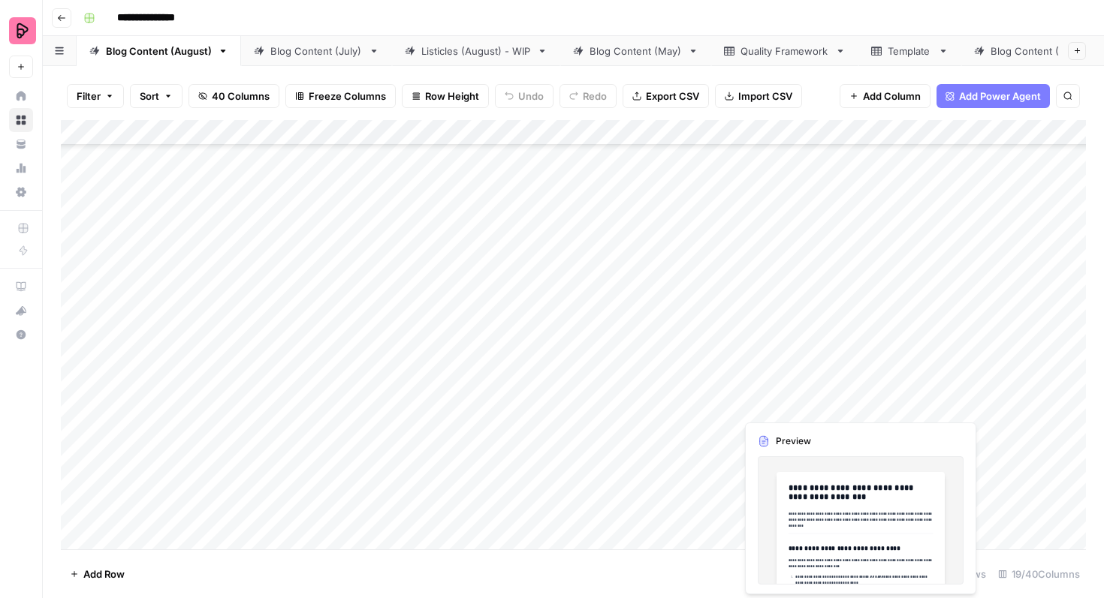
click at [791, 402] on div "Add Column" at bounding box center [573, 335] width 1025 height 430
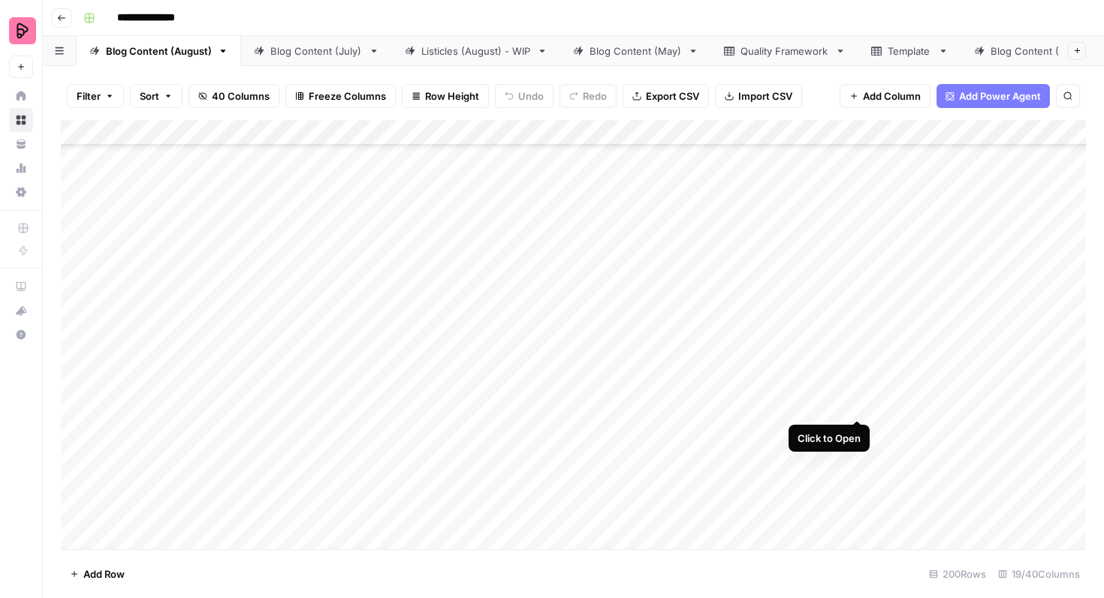
click at [855, 386] on div "Add Column" at bounding box center [573, 335] width 1025 height 430
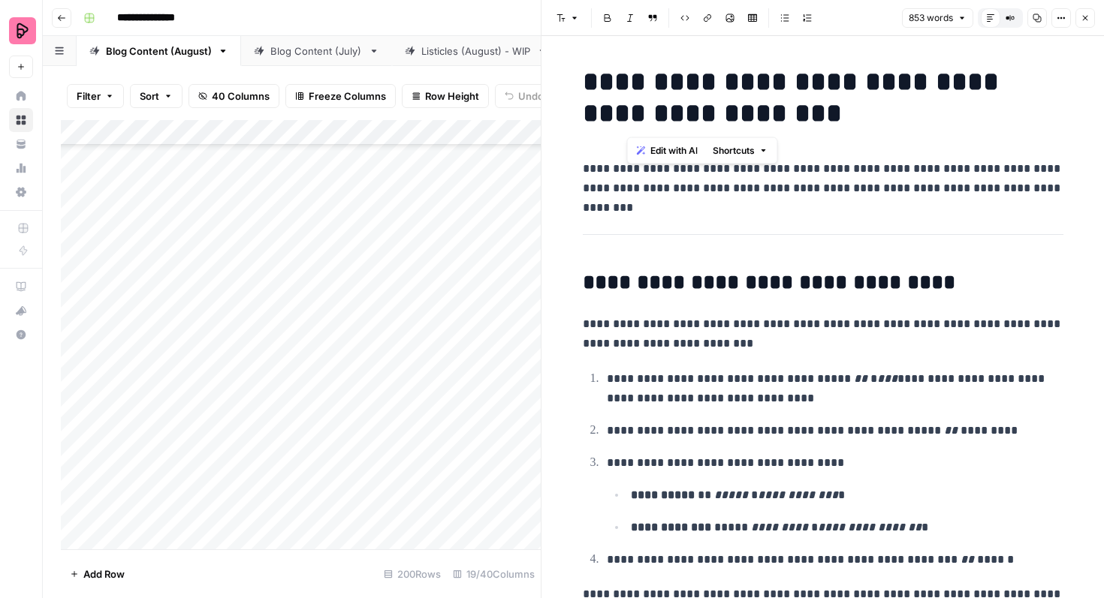
drag, startPoint x: 632, startPoint y: 74, endPoint x: 809, endPoint y: 100, distance: 179.0
click at [809, 100] on h1 "**********" at bounding box center [823, 97] width 481 height 63
copy h1 "**********"
click at [1078, 18] on button "Close" at bounding box center [1085, 18] width 20 height 20
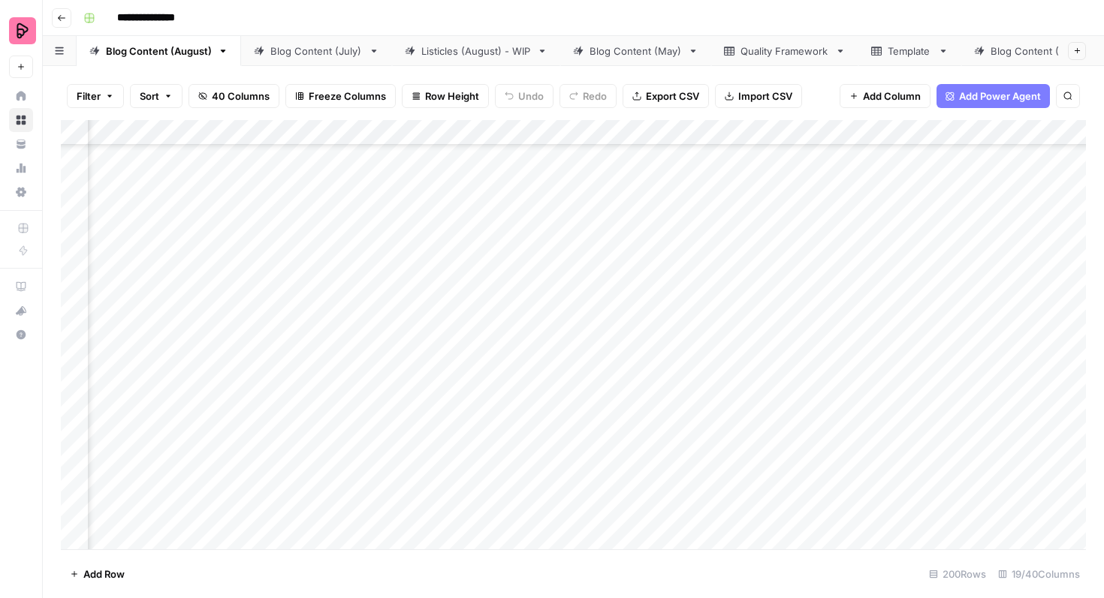
scroll to position [1054, 483]
click at [743, 395] on div "Add Column" at bounding box center [573, 335] width 1025 height 430
click at [713, 396] on div "Add Column" at bounding box center [573, 335] width 1025 height 430
type textarea "**********"
click at [635, 396] on div "Add Column" at bounding box center [573, 335] width 1025 height 430
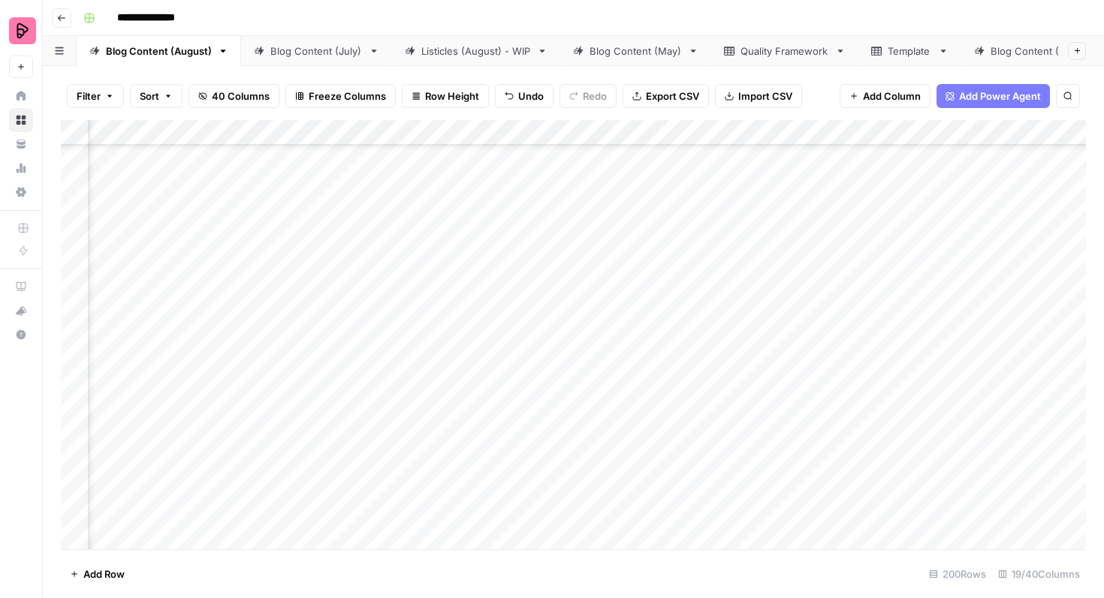
click at [622, 397] on div "Add Column" at bounding box center [573, 335] width 1025 height 430
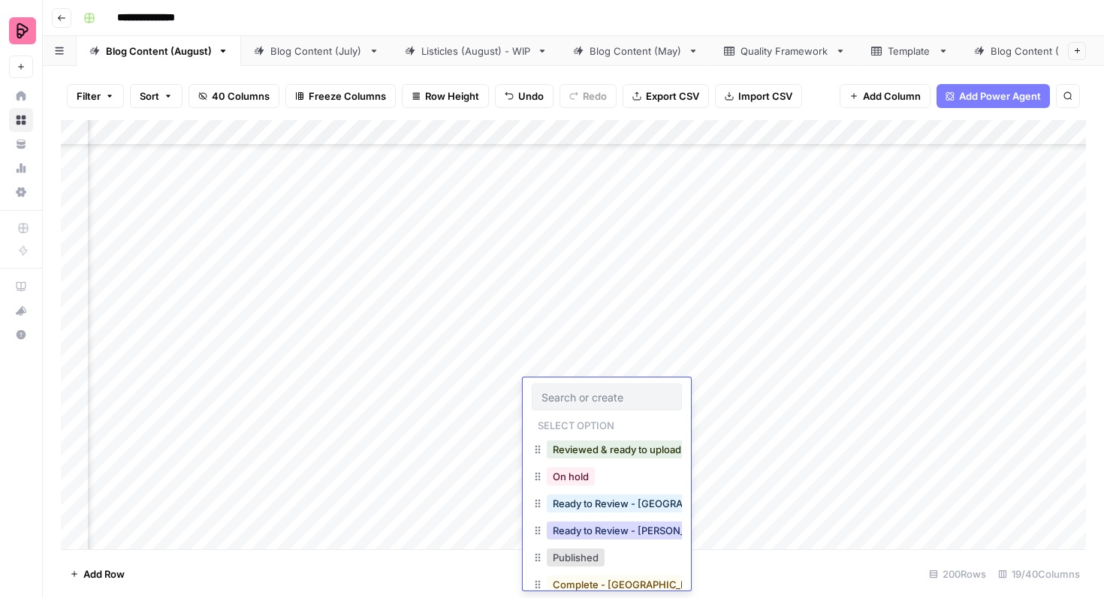
click at [622, 529] on button "Ready to Review - [PERSON_NAME]" at bounding box center [635, 531] width 177 height 18
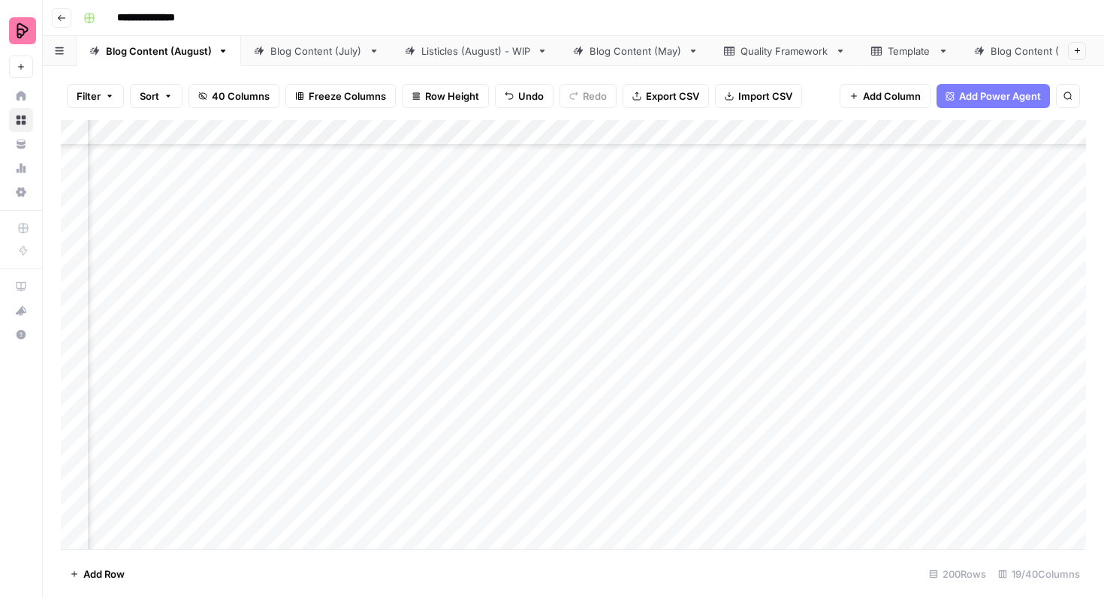
click at [707, 433] on div "Add Column" at bounding box center [573, 335] width 1025 height 430
